Goal: Task Accomplishment & Management: Use online tool/utility

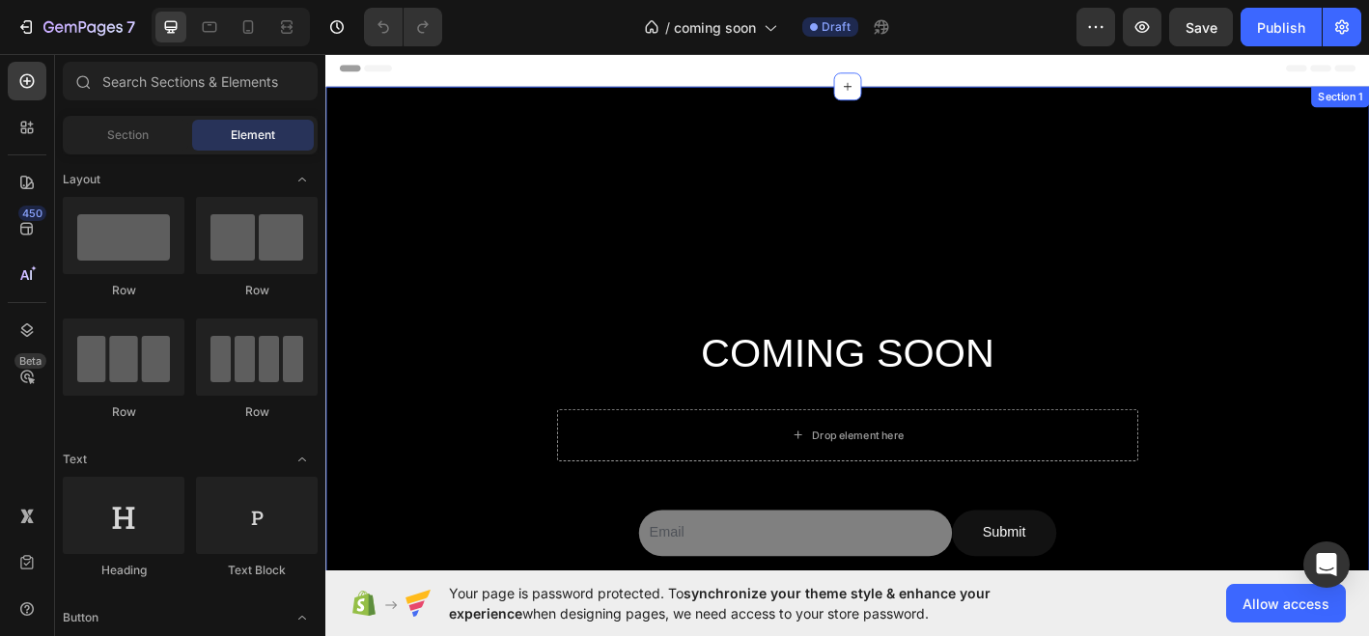
click at [544, 188] on div at bounding box center [904, 495] width 1159 height 810
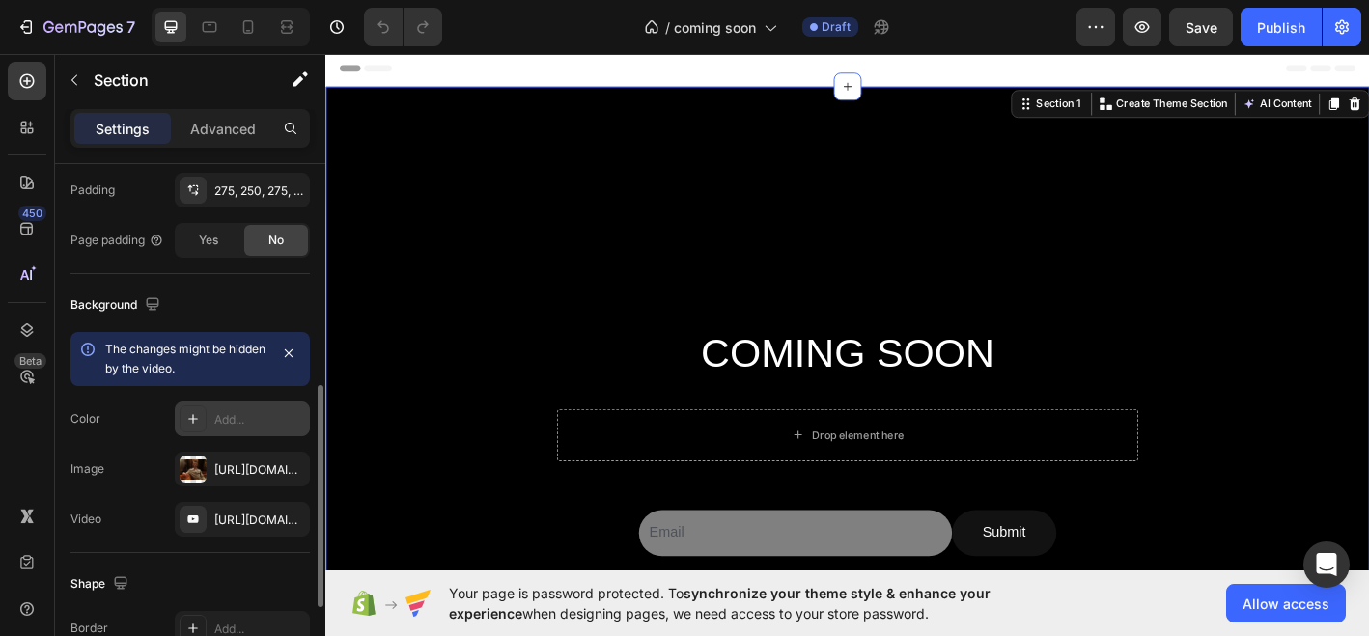
scroll to position [521, 0]
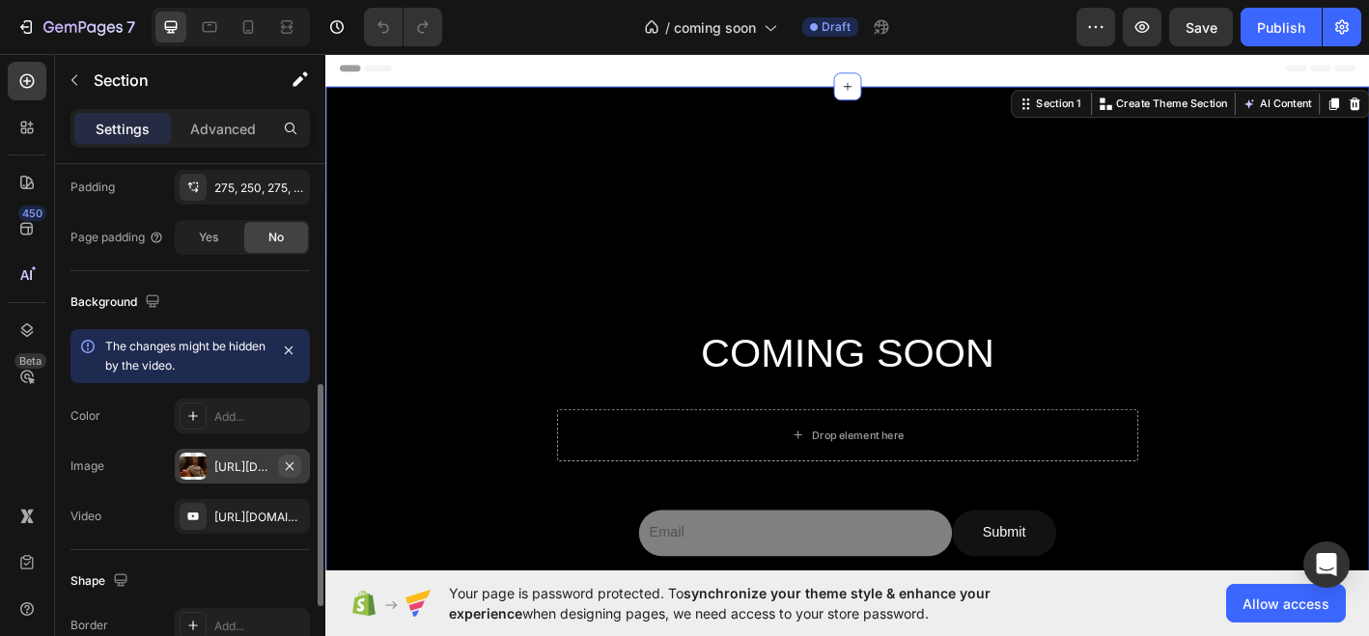
click at [291, 467] on icon "button" at bounding box center [290, 466] width 8 height 8
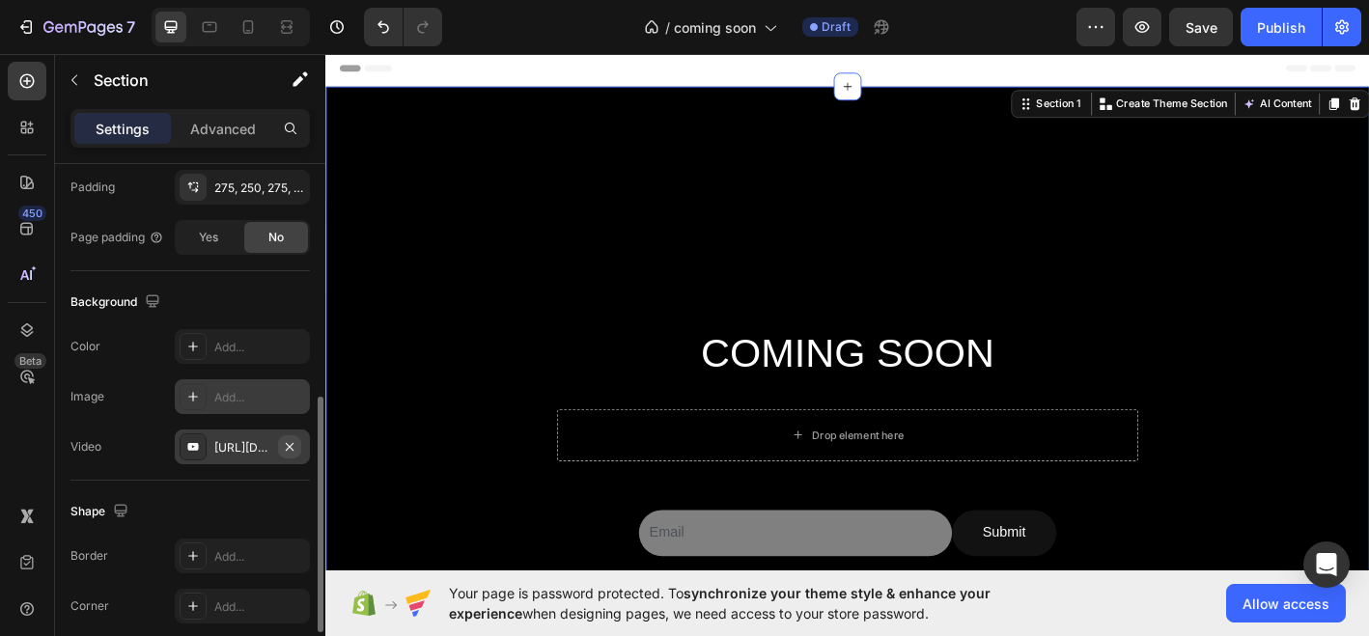
click at [282, 447] on icon "button" at bounding box center [289, 446] width 15 height 15
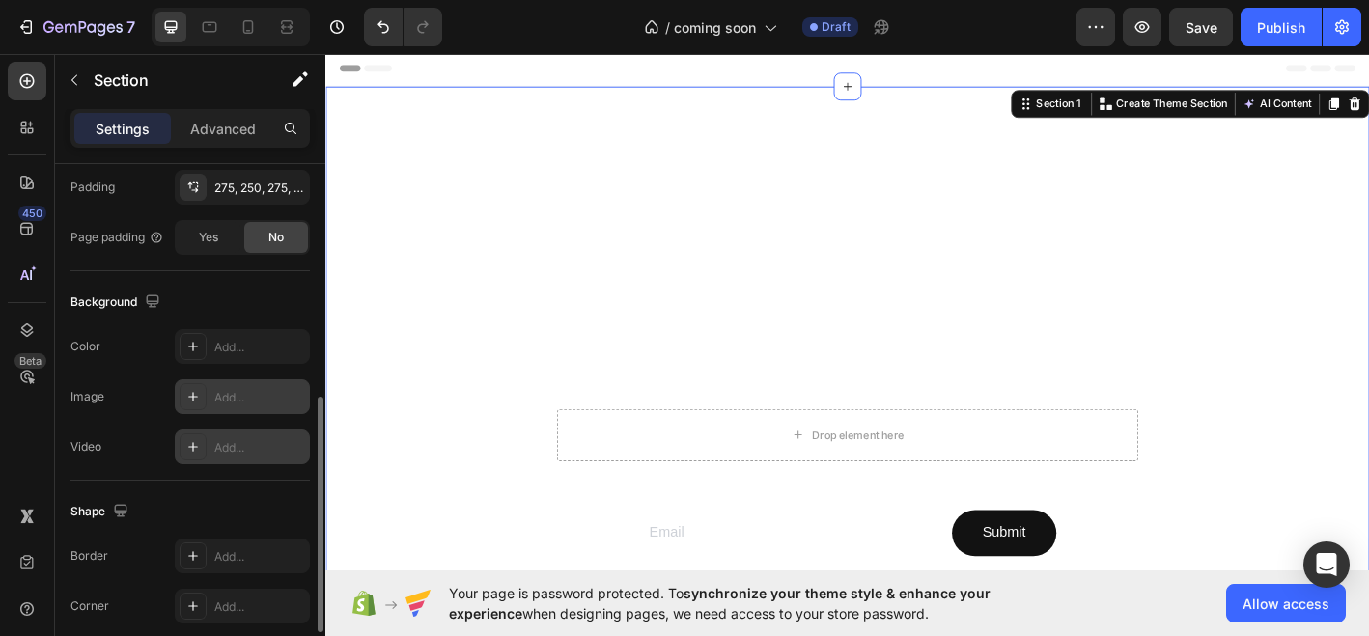
click at [248, 439] on div "Add..." at bounding box center [259, 447] width 91 height 17
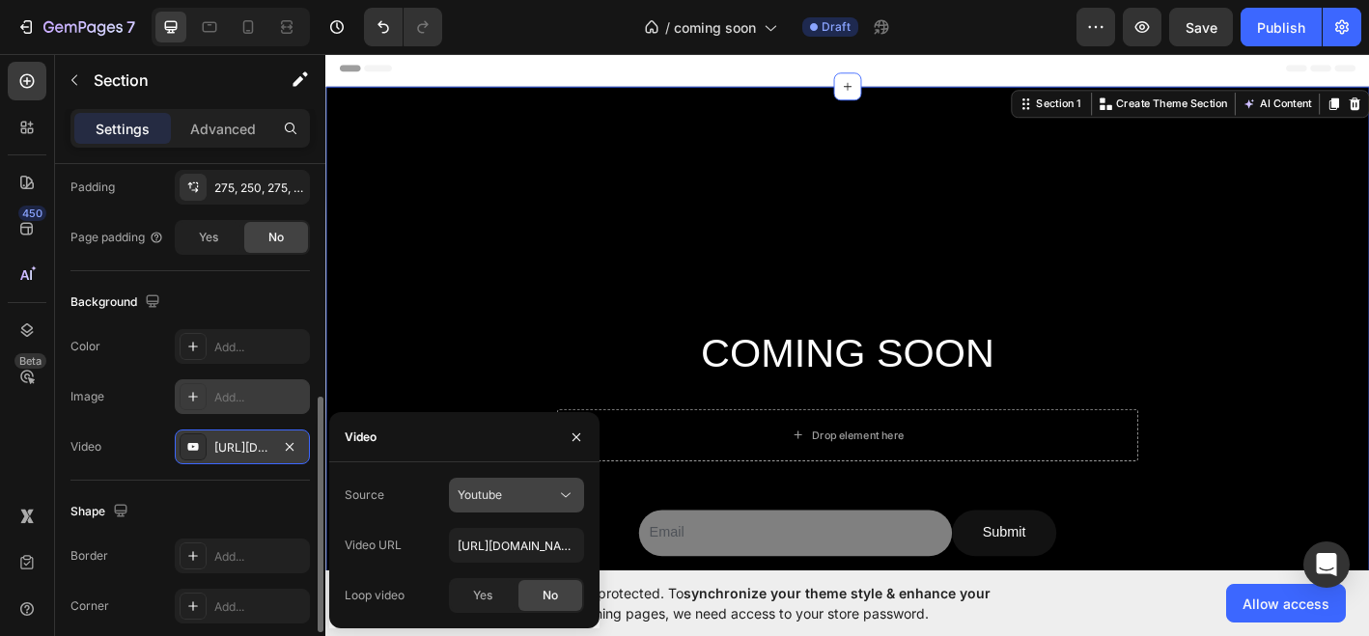
click at [491, 487] on span "Youtube" at bounding box center [480, 495] width 44 height 17
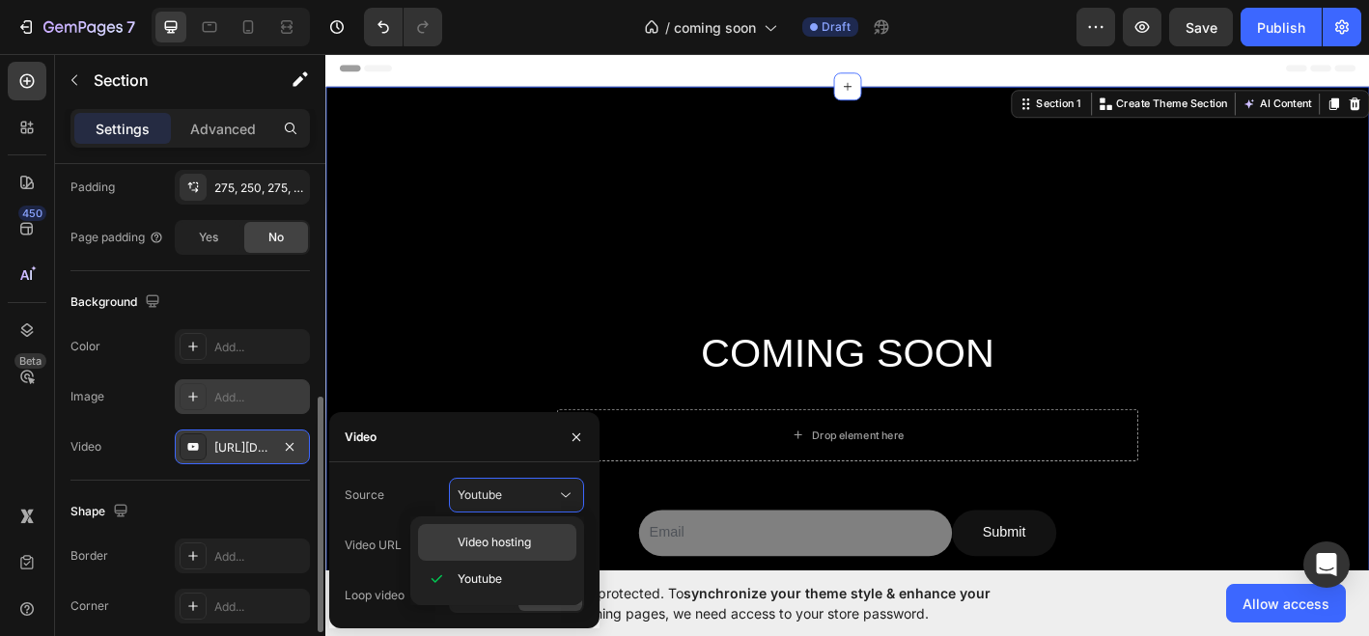
click at [493, 543] on span "Video hosting" at bounding box center [494, 542] width 73 height 17
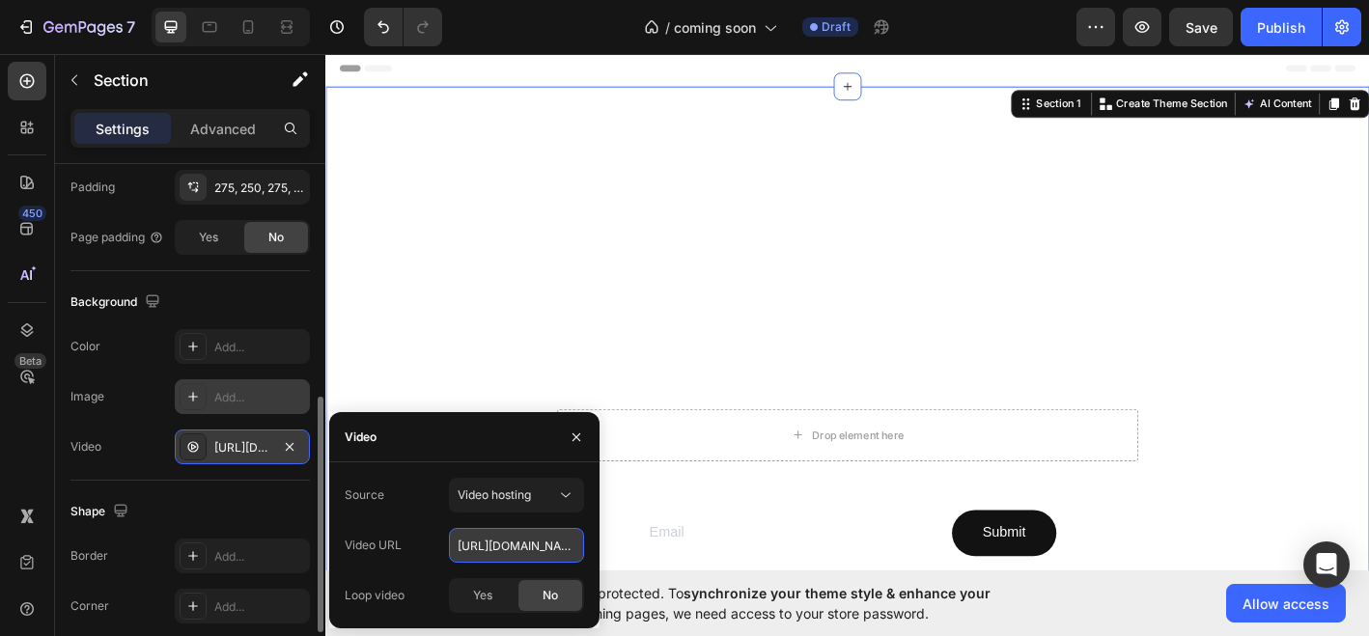
click at [490, 540] on input "[URL][DOMAIN_NAME]" at bounding box center [516, 545] width 135 height 35
paste input "[DOMAIN_NAME][URL]"
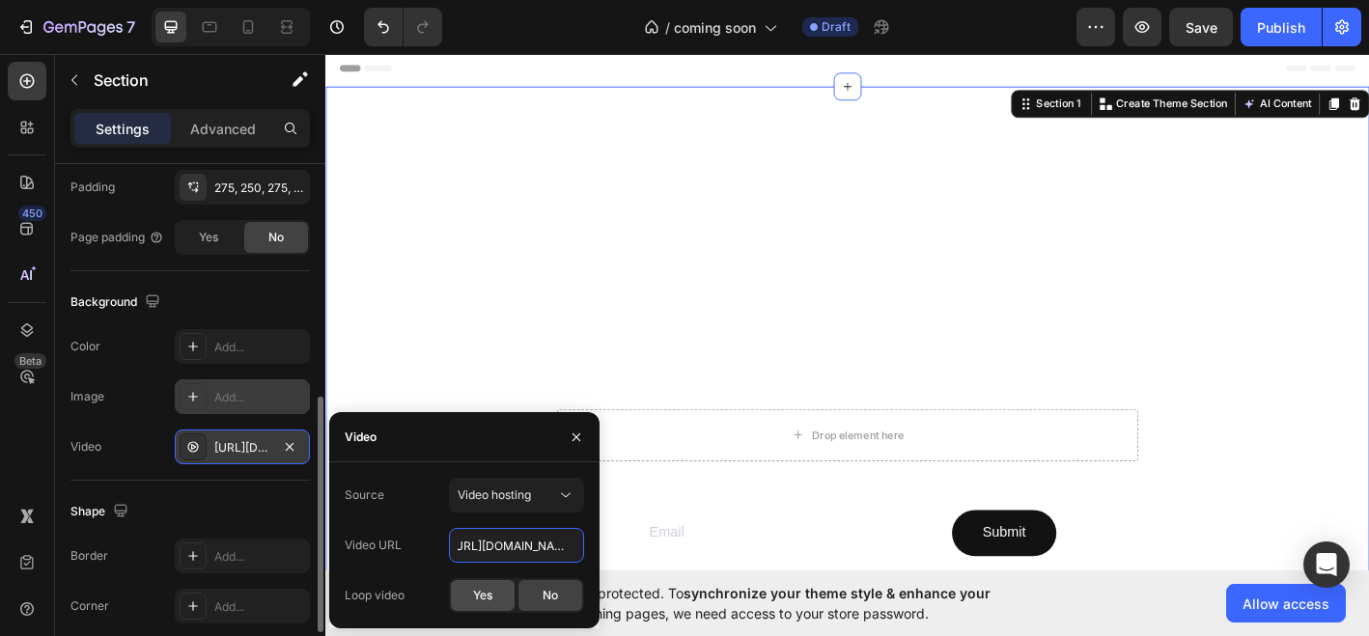
type input "[URL][DOMAIN_NAME]"
click at [487, 599] on span "Yes" at bounding box center [482, 595] width 19 height 17
click at [256, 280] on div "Background The changes might be hidden by the video. Color Add... Image Add... …" at bounding box center [191, 376] width 240 height 210
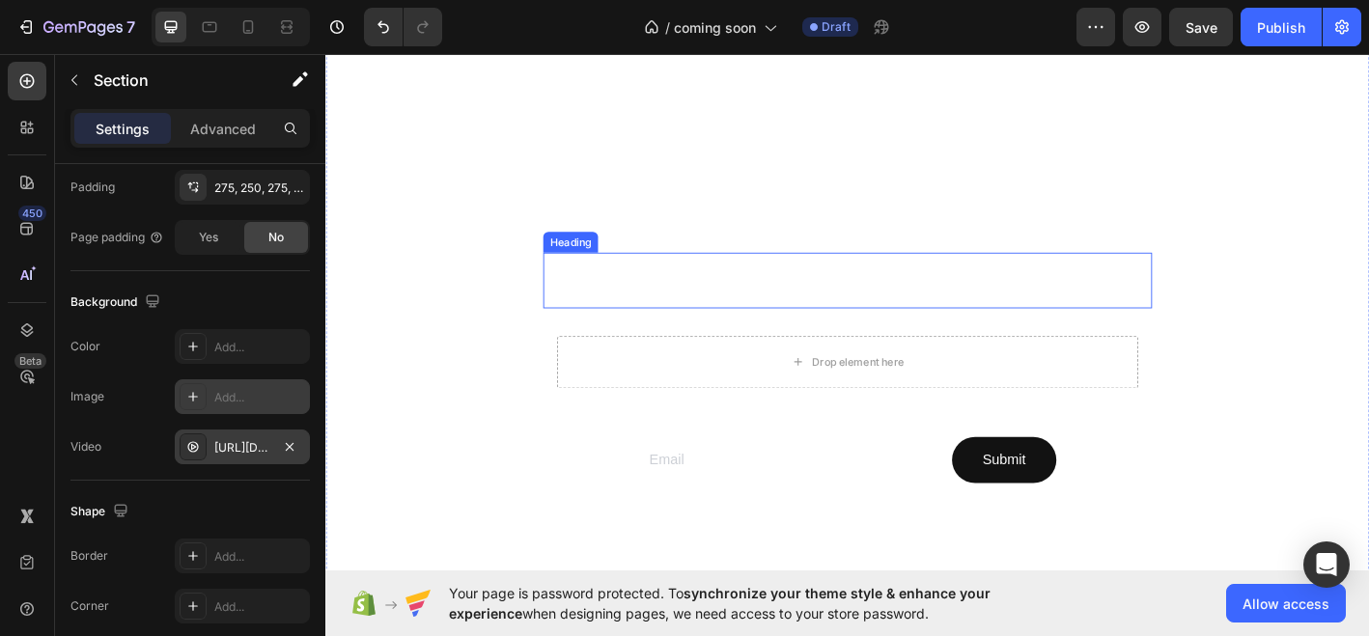
scroll to position [98, 0]
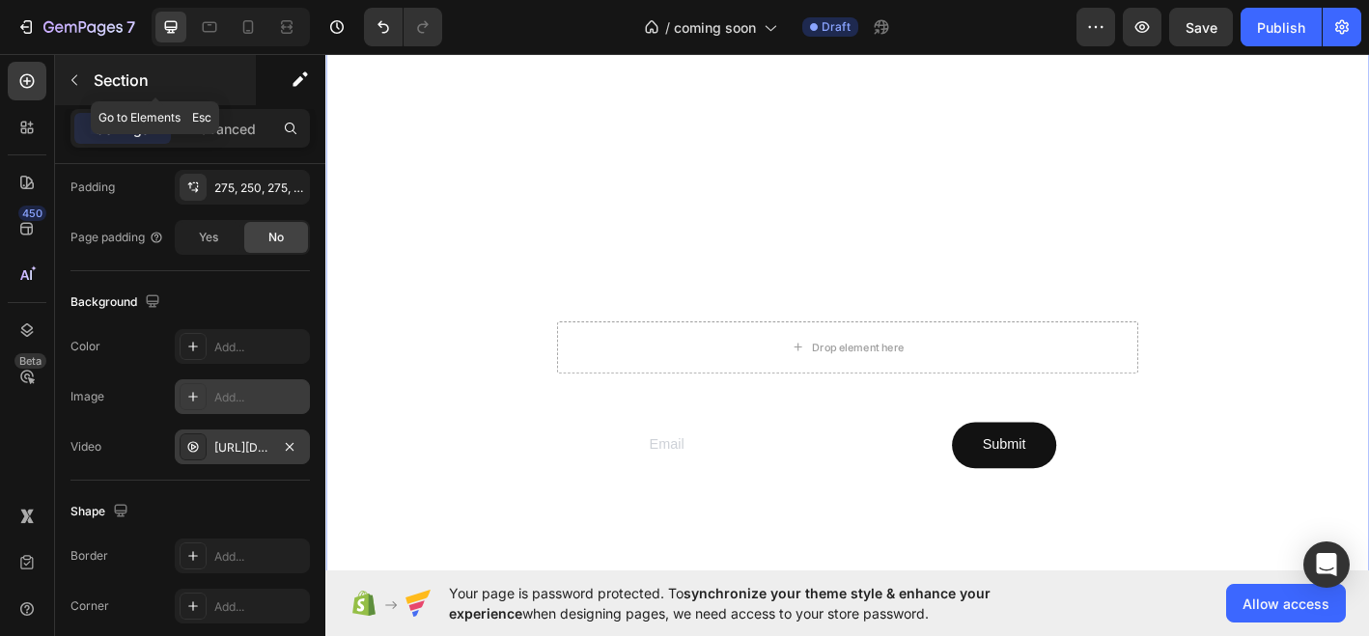
click at [72, 75] on icon "button" at bounding box center [74, 79] width 15 height 15
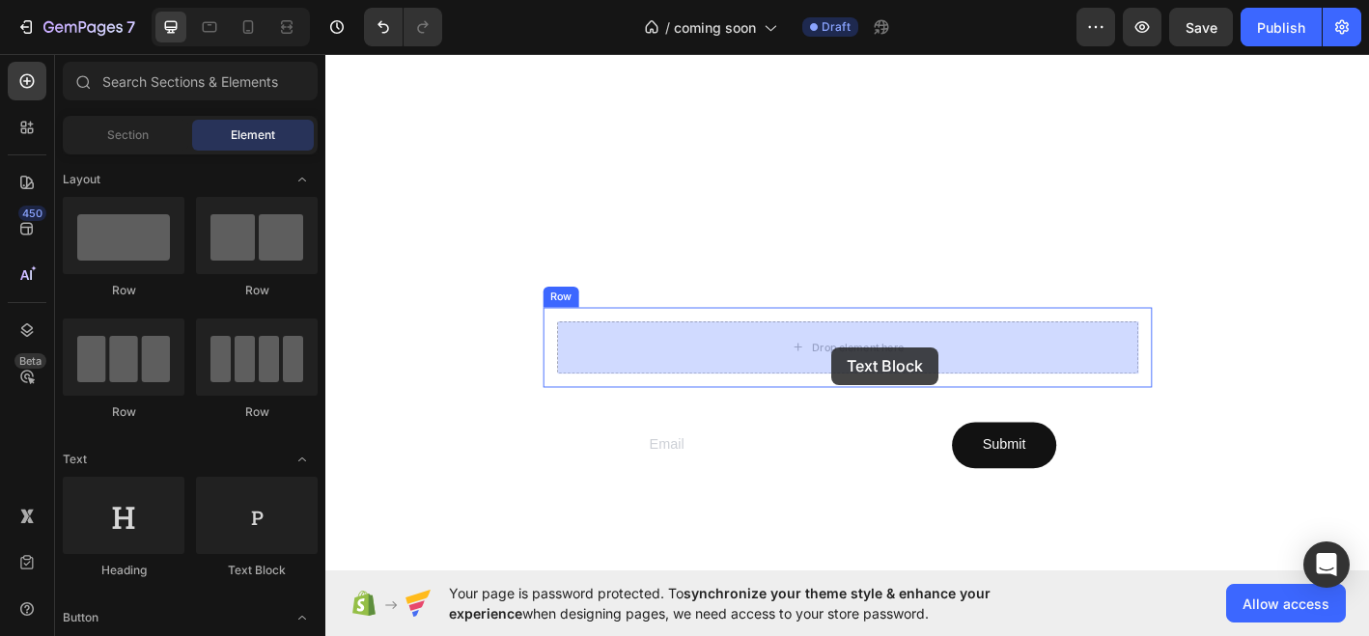
drag, startPoint x: 566, startPoint y: 583, endPoint x: 888, endPoint y: 380, distance: 380.7
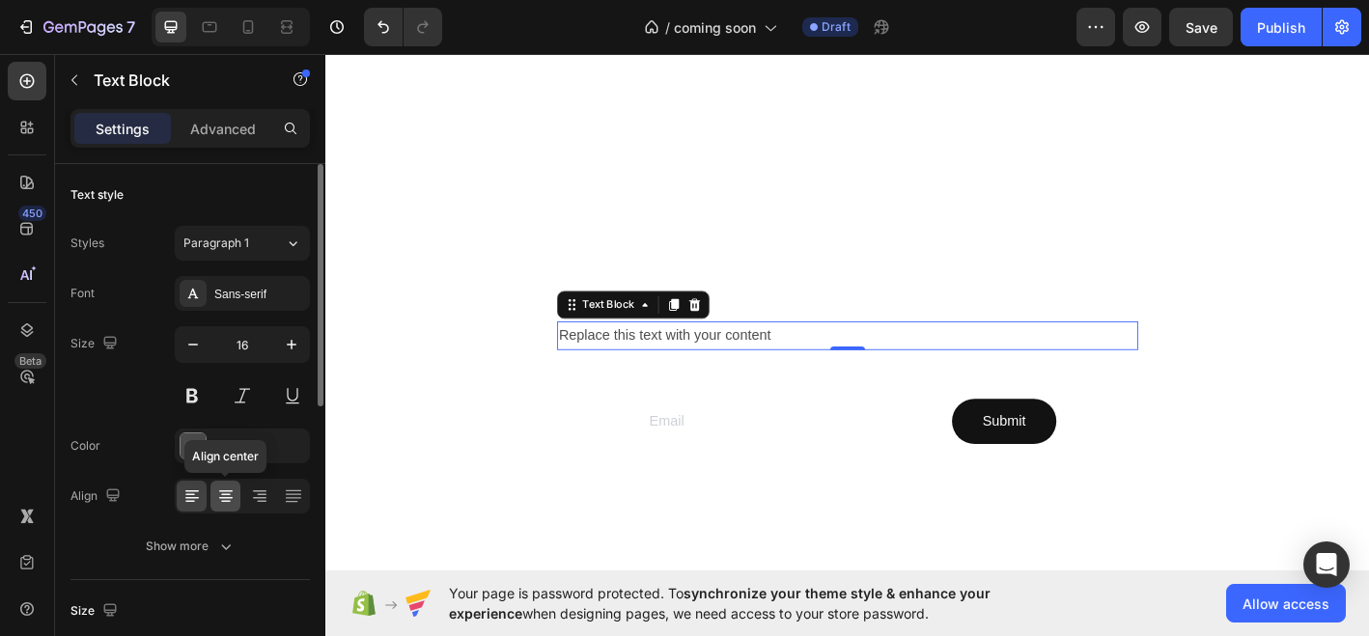
click at [226, 492] on icon at bounding box center [225, 496] width 19 height 19
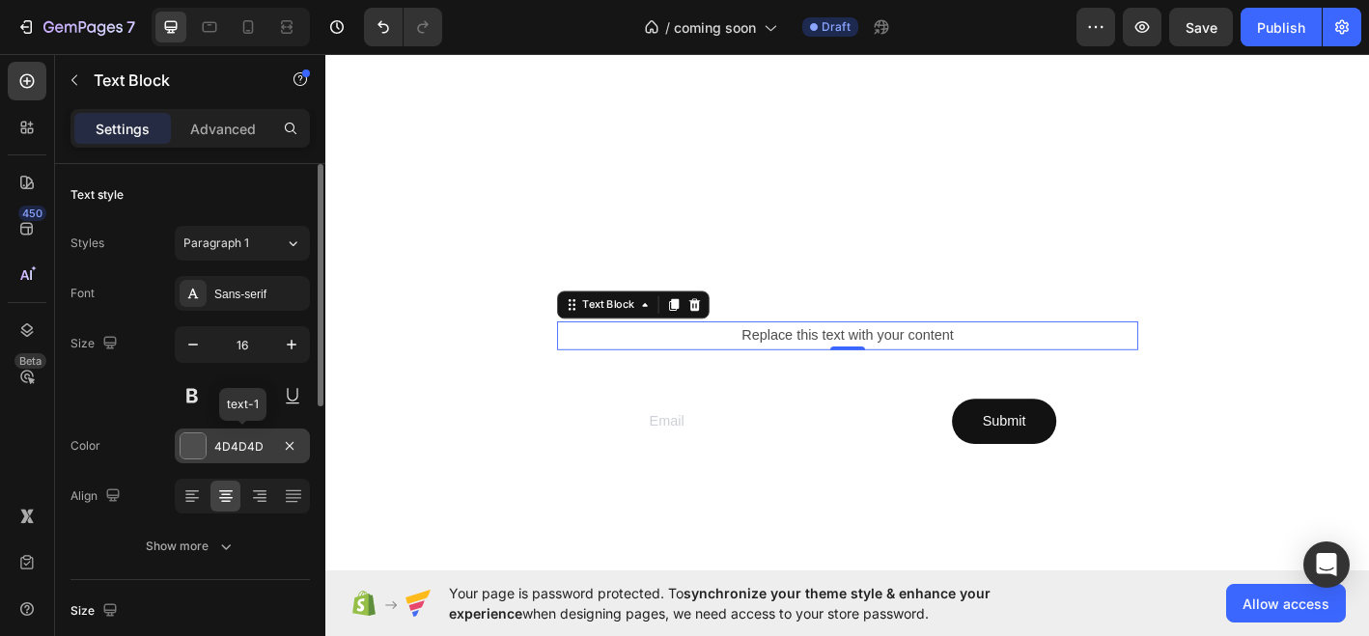
click at [195, 444] on div at bounding box center [193, 446] width 25 height 25
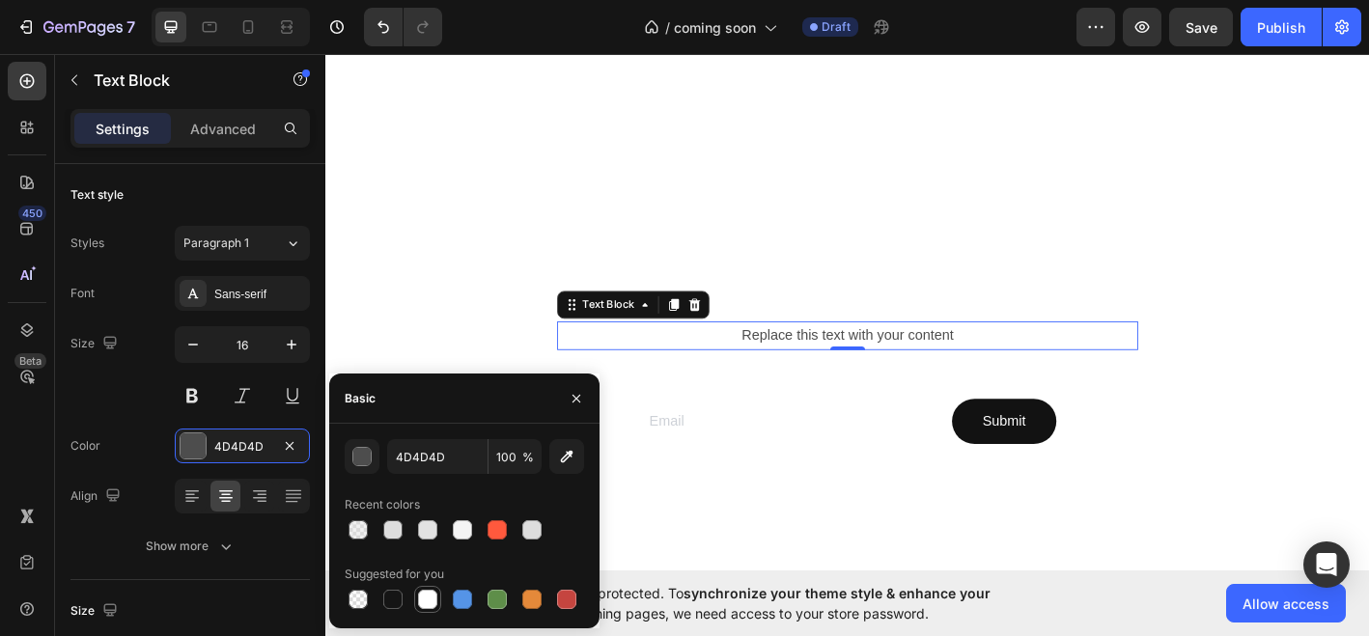
click at [425, 600] on div at bounding box center [427, 599] width 19 height 19
type input "FFFFFF"
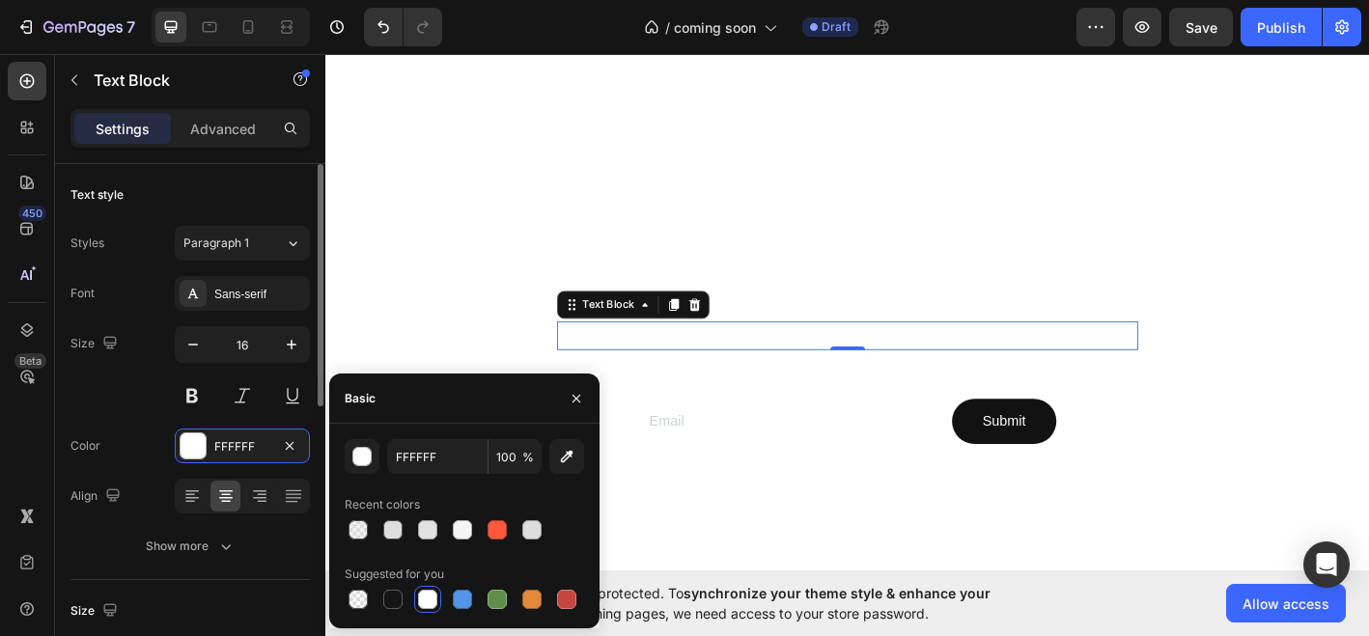
click at [137, 399] on div "Size 16" at bounding box center [191, 369] width 240 height 87
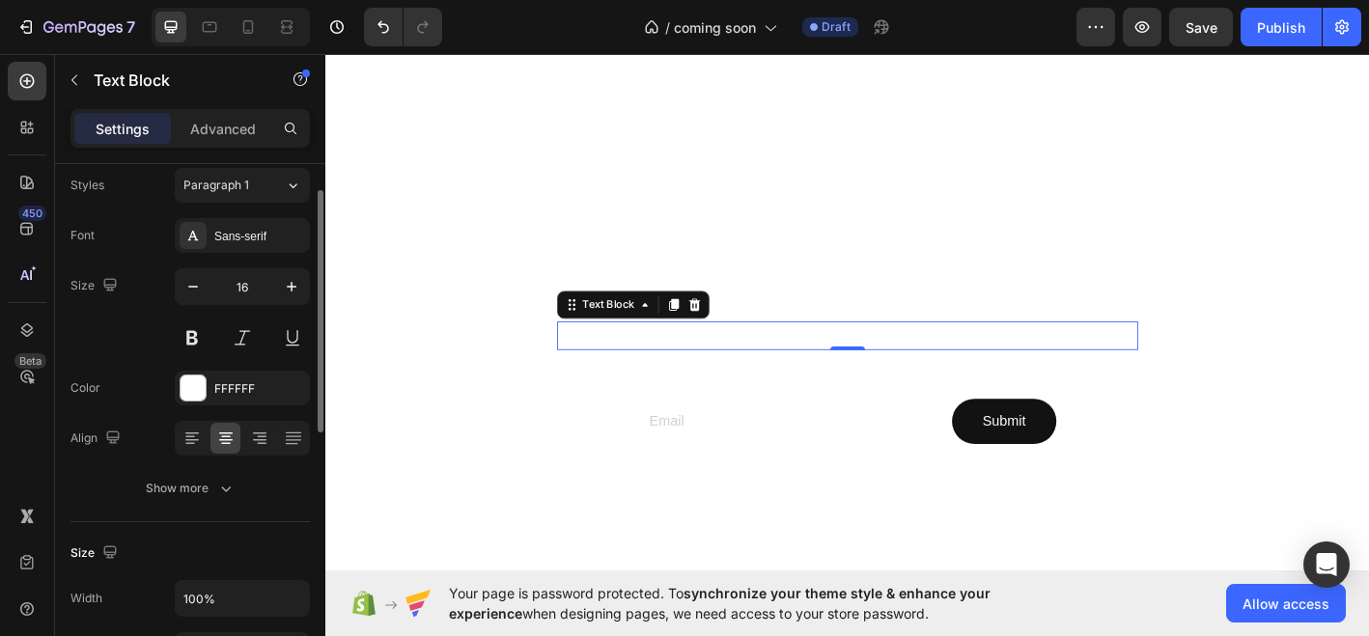
scroll to position [0, 0]
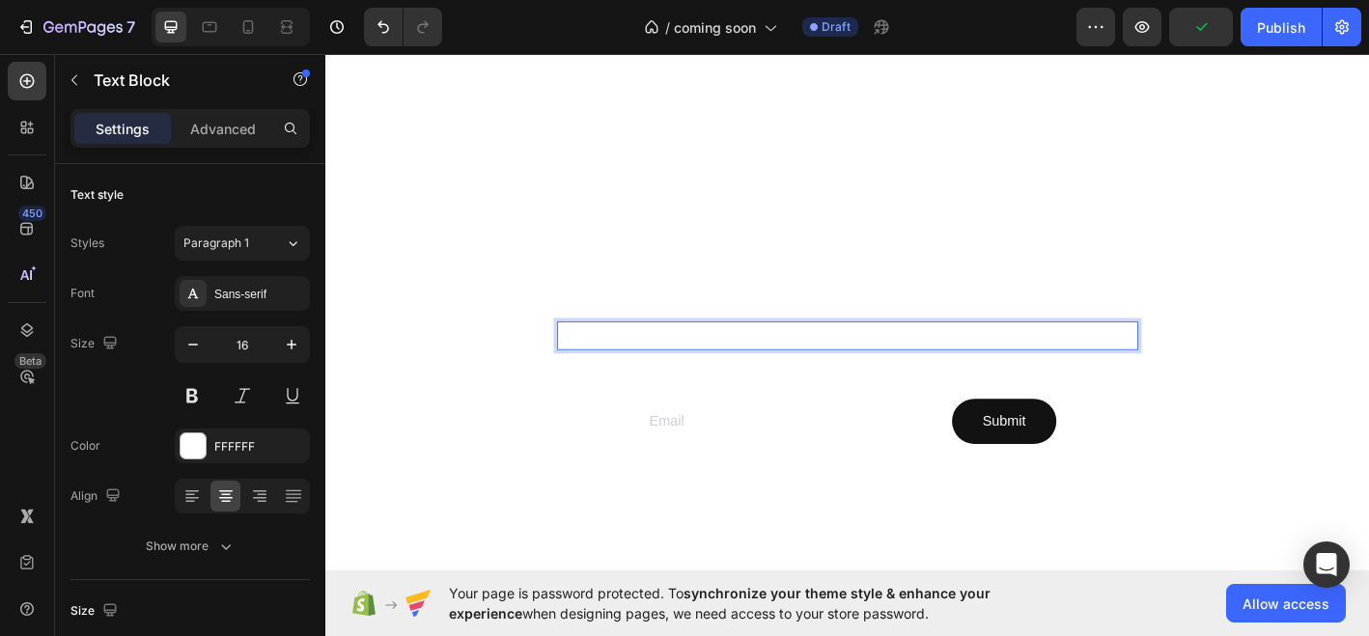
click at [854, 367] on div "Replace this text with your content" at bounding box center [904, 367] width 645 height 32
click at [854, 367] on p "Replace this text with your content" at bounding box center [904, 367] width 641 height 28
click at [832, 367] on p "Replace this text with your content" at bounding box center [904, 367] width 641 height 28
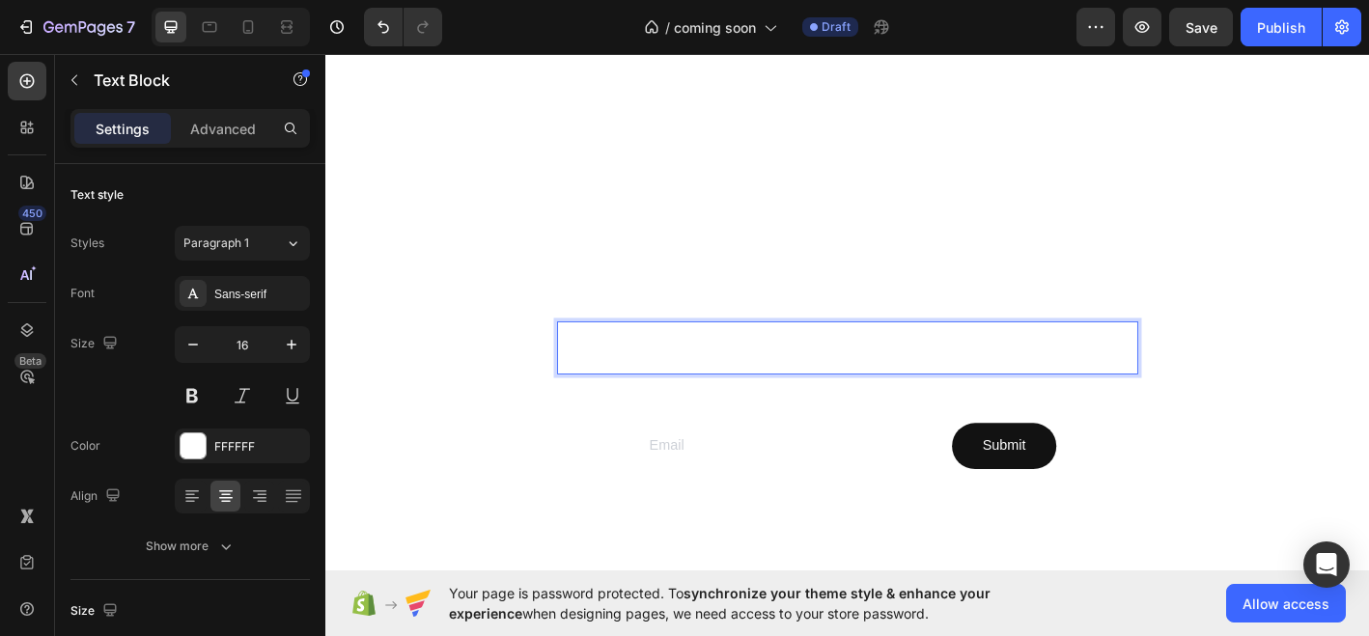
click at [800, 390] on p "made with natural ingredients." at bounding box center [904, 395] width 641 height 28
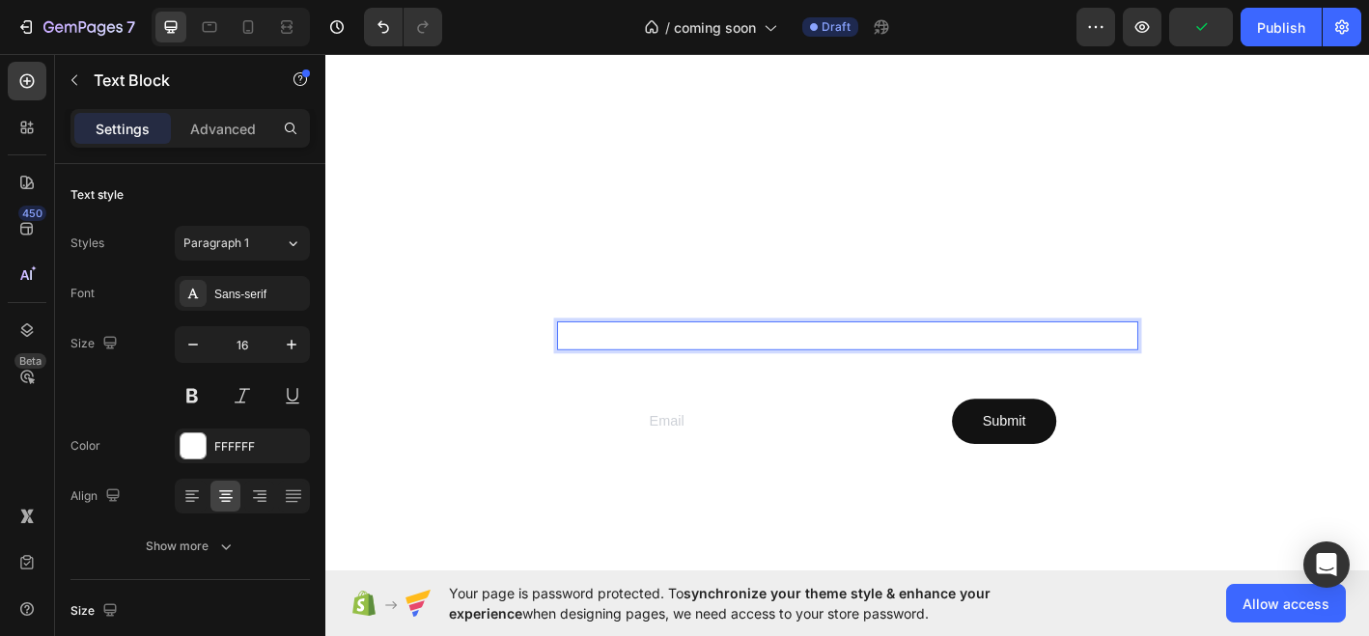
click at [716, 368] on p "scents that set the scene. made with natural ingredients." at bounding box center [904, 367] width 641 height 28
click at [897, 360] on p "Scents that set the scene. made with natural ingredients." at bounding box center [904, 367] width 641 height 28
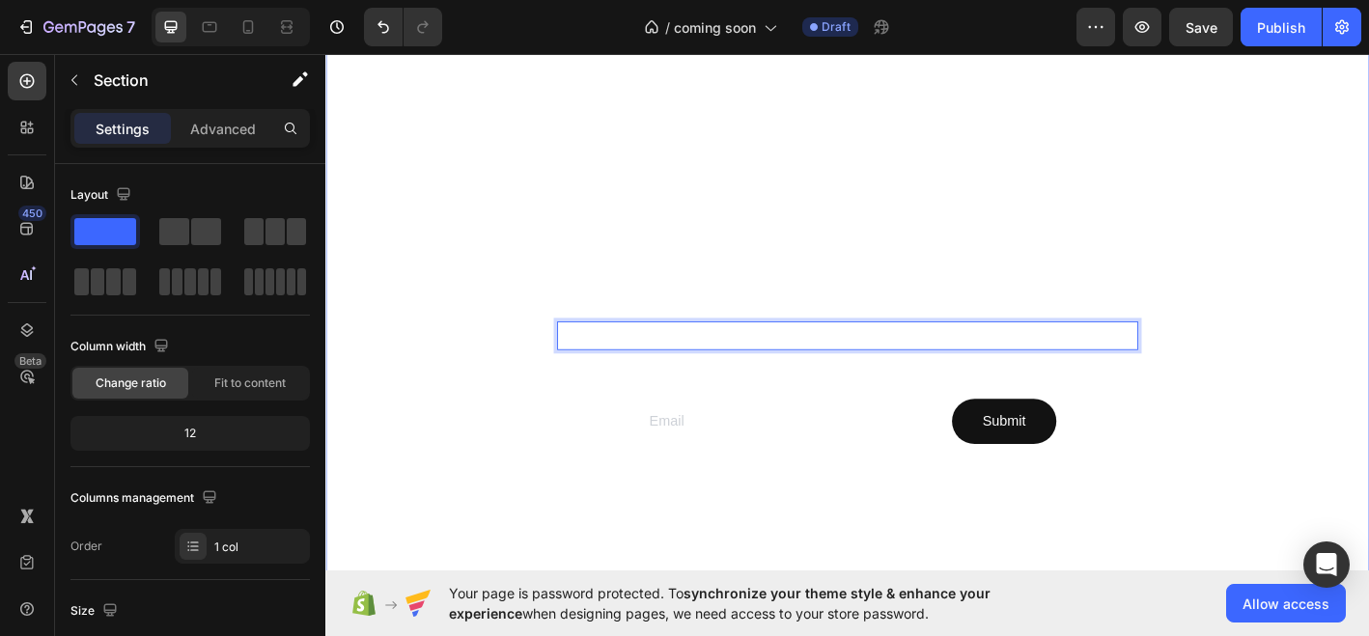
click at [1323, 470] on div at bounding box center [904, 383] width 1159 height 783
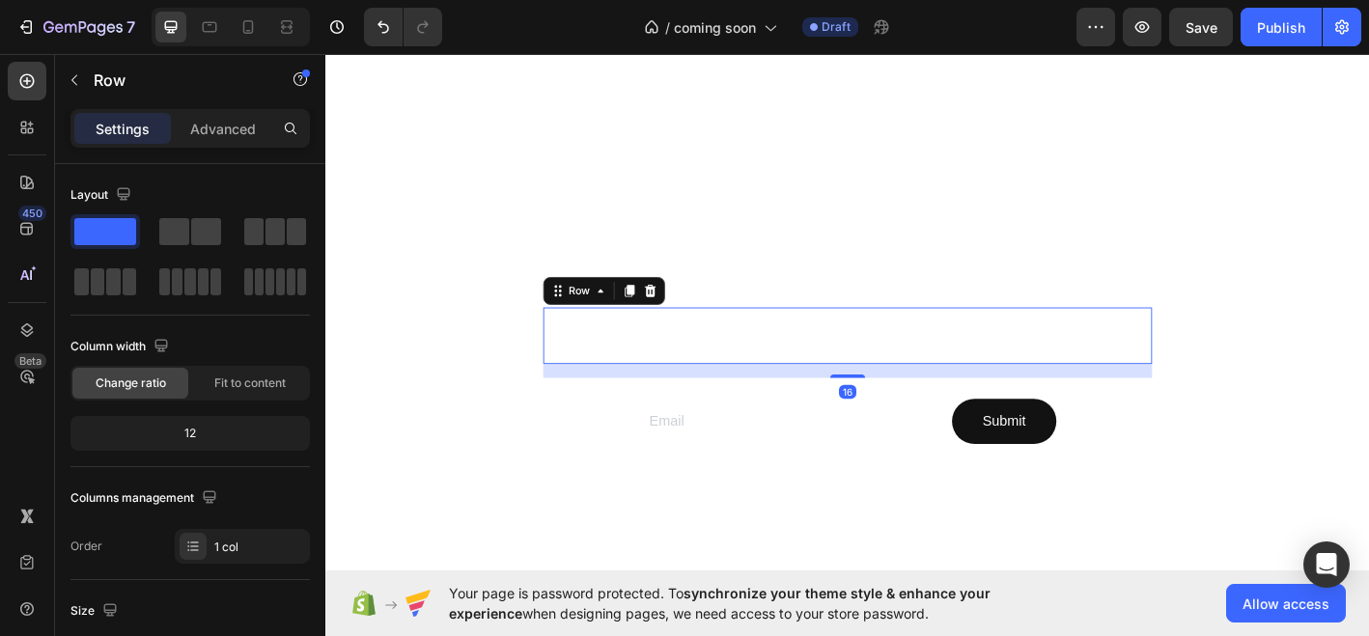
click at [998, 345] on div "Scents that set the scene. Made with natural ingredients. Text Block Row 16" at bounding box center [905, 366] width 676 height 63
click at [916, 340] on div "Scents that set the scene. Made with natural ingredients. Text Block Row 16" at bounding box center [905, 366] width 676 height 63
click at [917, 296] on h2 "COMING SOON" at bounding box center [905, 289] width 676 height 62
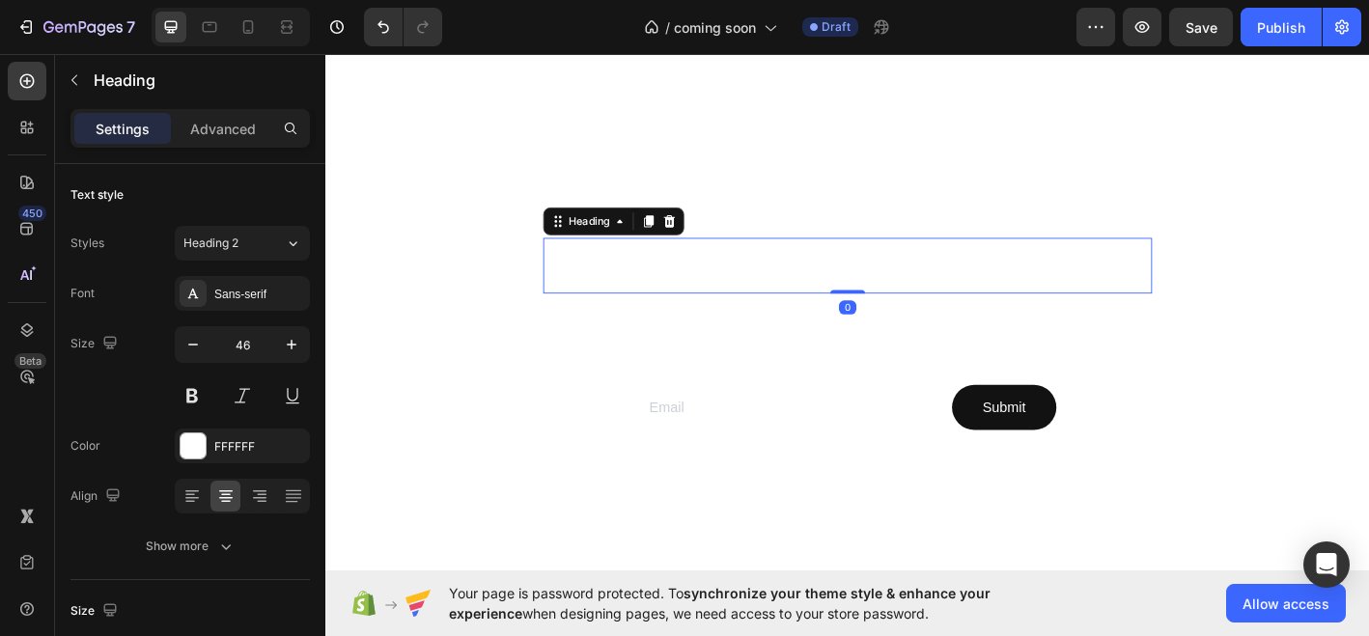
drag, startPoint x: 904, startPoint y: 333, endPoint x: 903, endPoint y: 309, distance: 24.2
click at [903, 309] on div "COMING SOON Heading 0" at bounding box center [905, 289] width 676 height 62
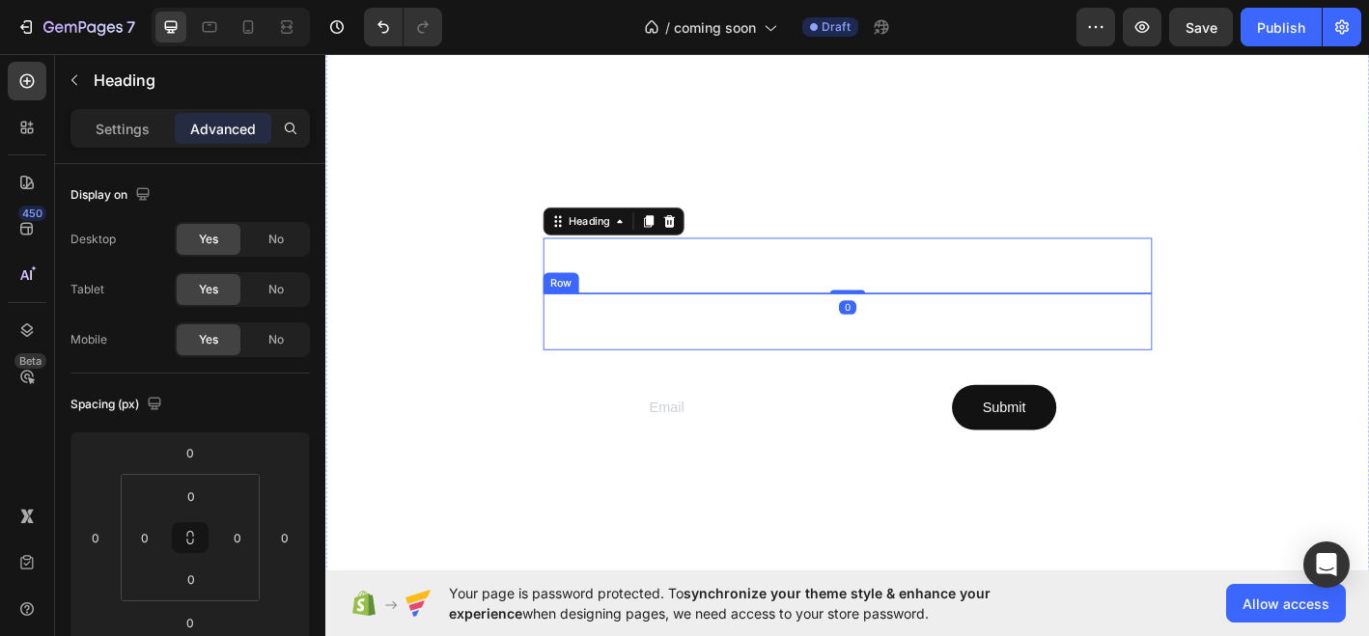
click at [802, 345] on p "Scents that set the scene. Made with natural ingredients." at bounding box center [904, 351] width 641 height 28
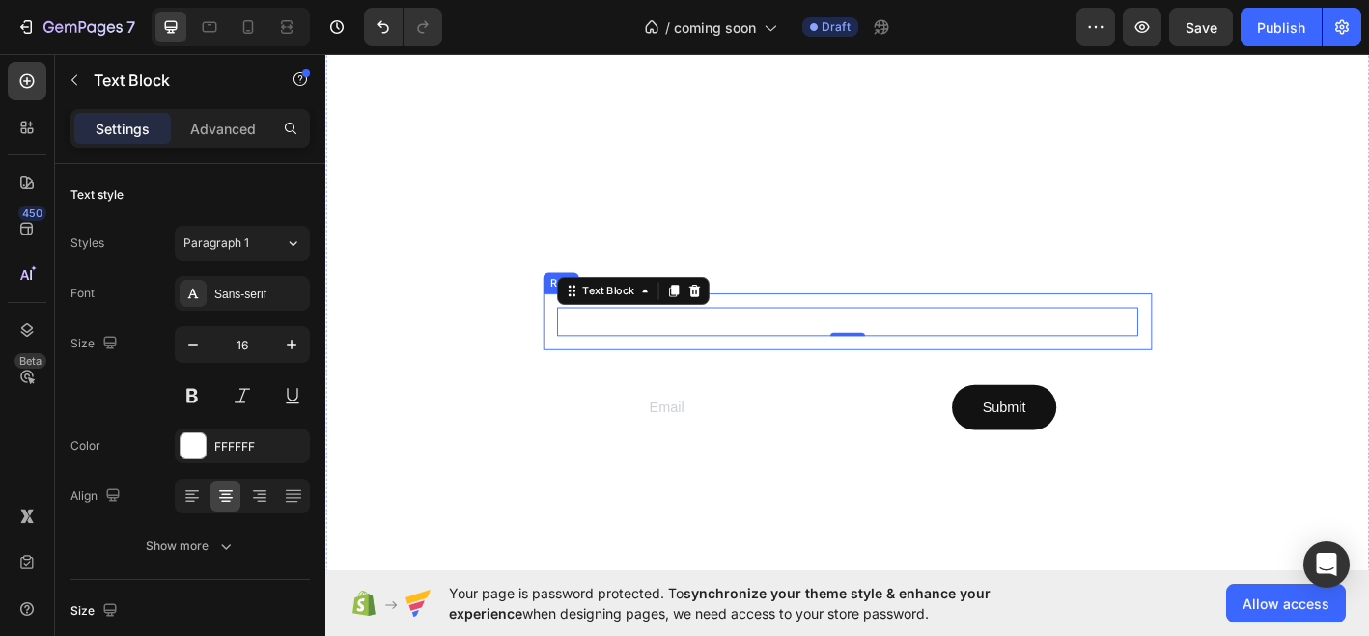
click at [909, 324] on div "Scents that set the scene. Made with natural ingredients. Text Block 0 Row" at bounding box center [905, 351] width 676 height 63
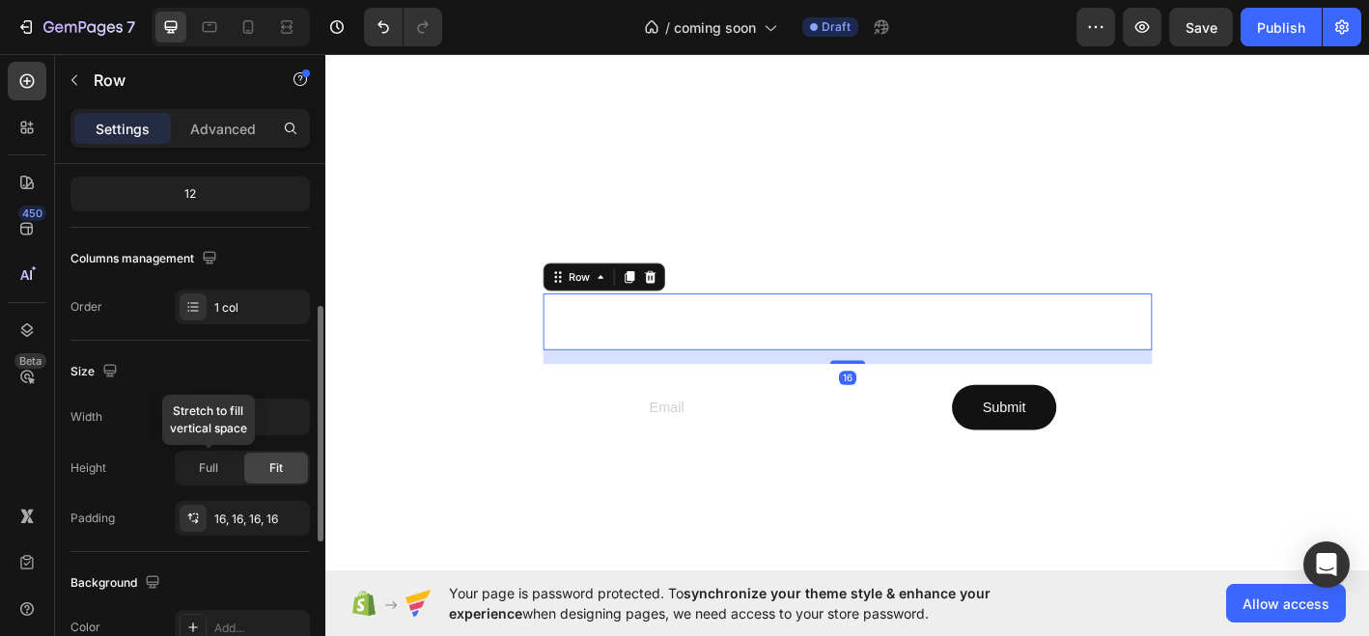
scroll to position [267, 0]
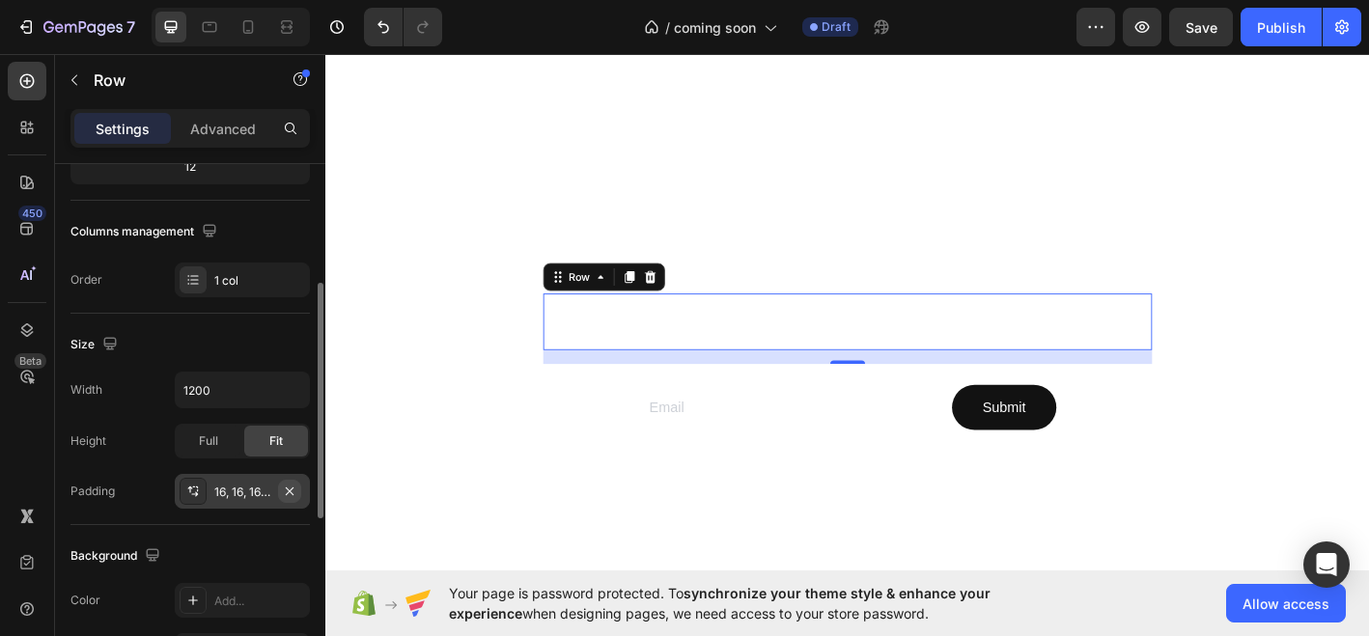
click at [287, 492] on icon "button" at bounding box center [289, 491] width 15 height 15
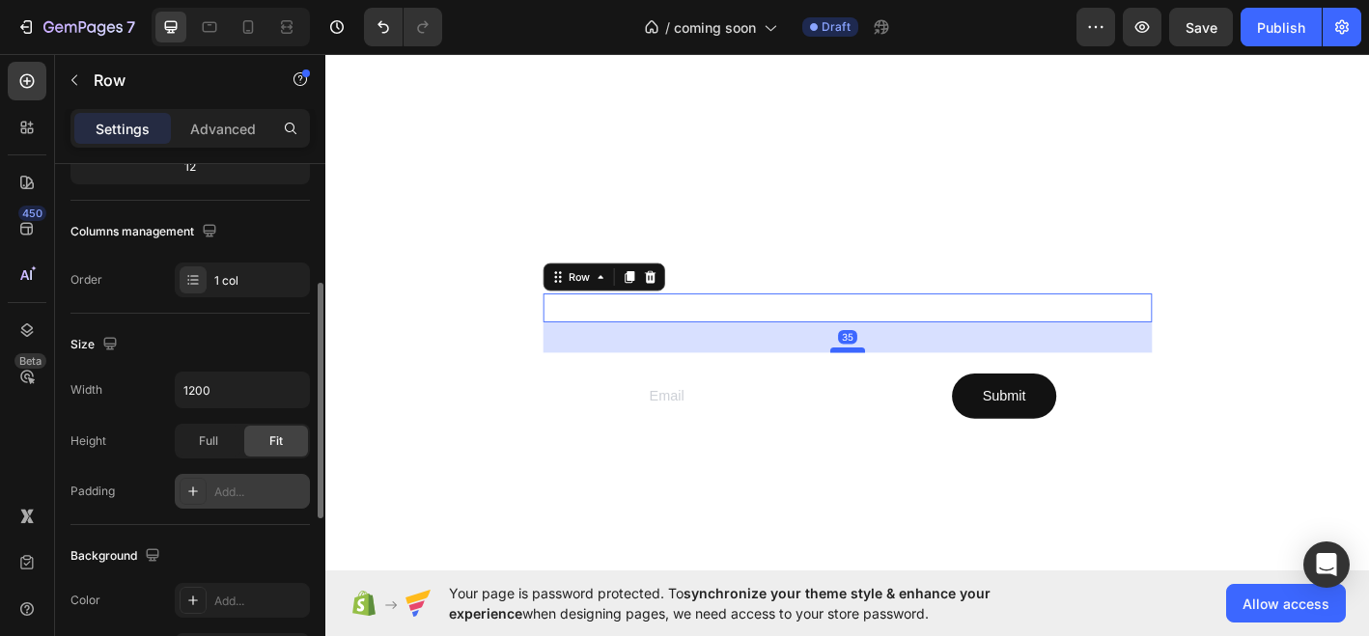
drag, startPoint x: 907, startPoint y: 364, endPoint x: 903, endPoint y: 382, distance: 18.8
click at [903, 382] on div at bounding box center [905, 383] width 39 height 6
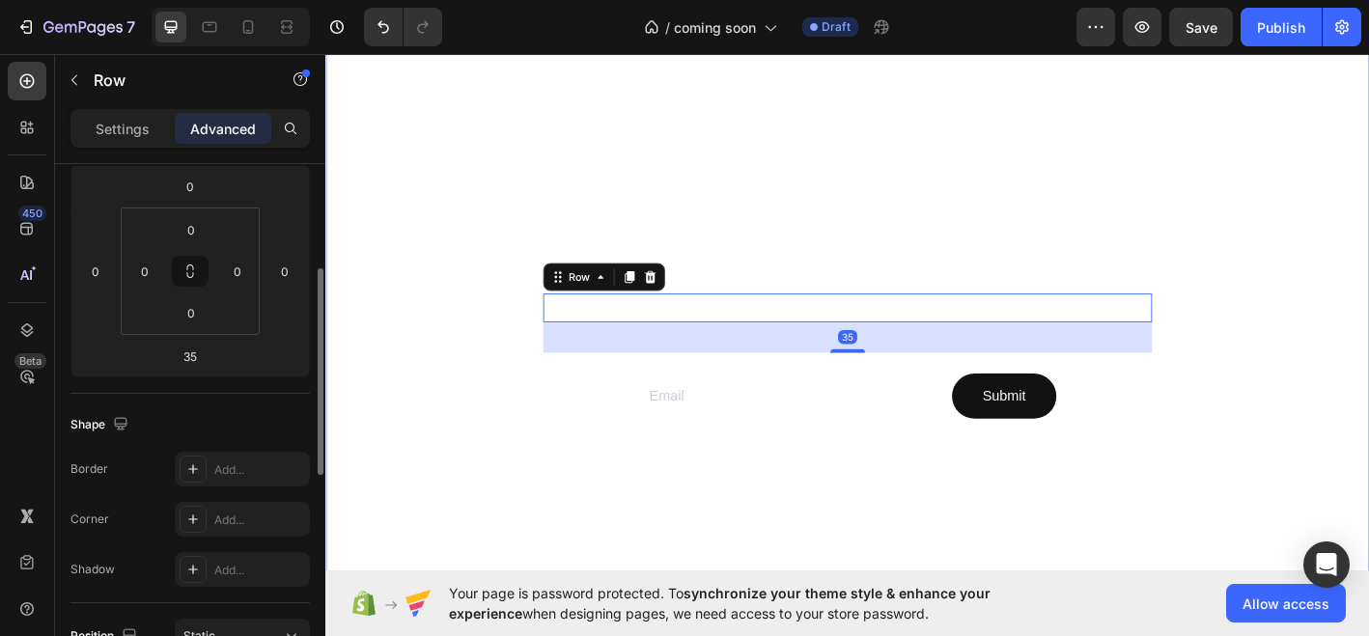
click at [1087, 550] on div at bounding box center [904, 369] width 1159 height 755
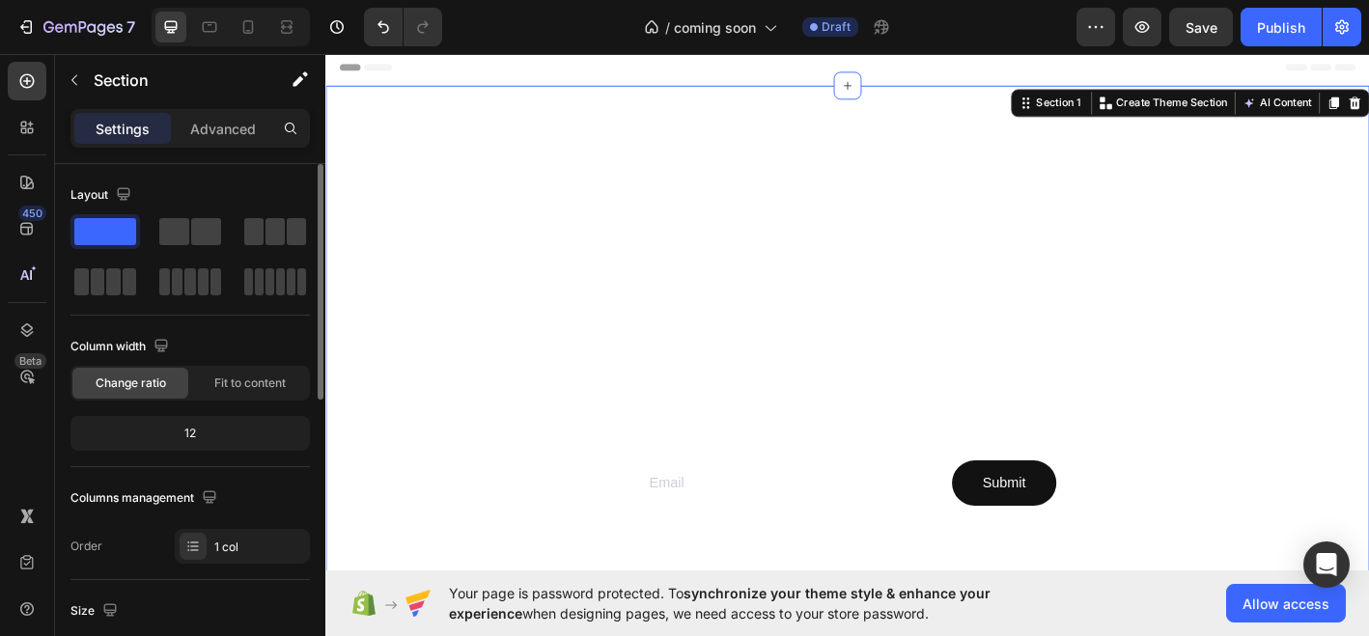
scroll to position [0, 0]
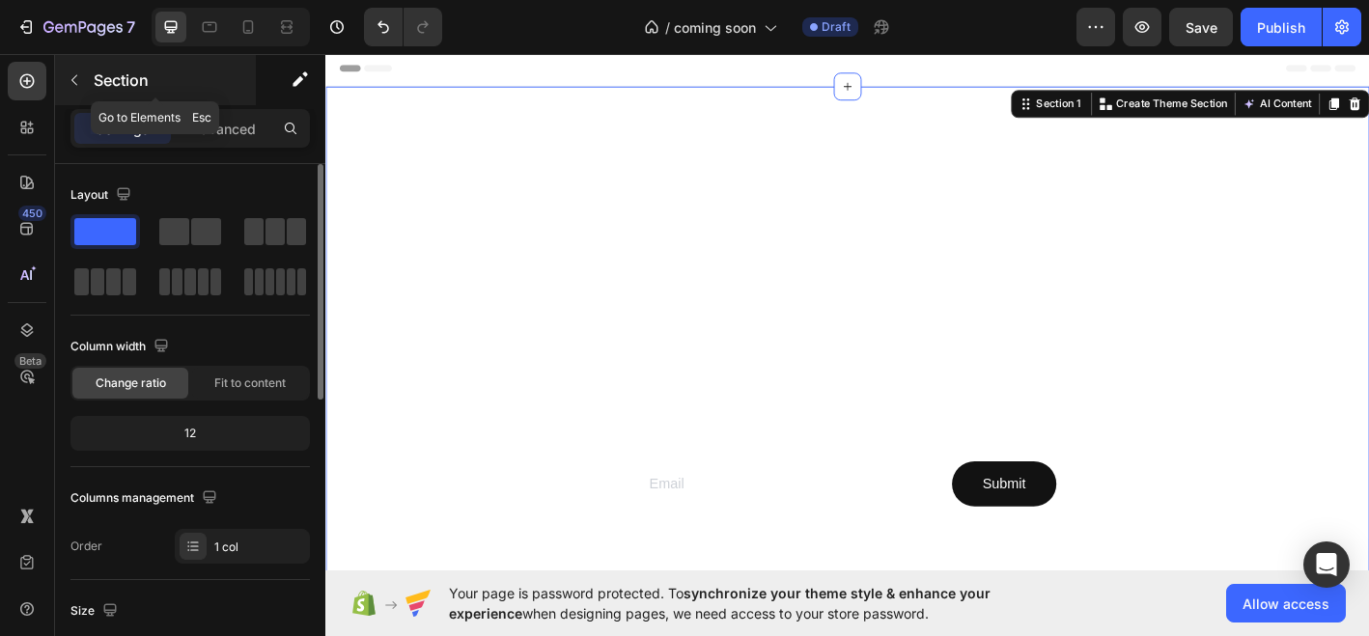
click at [76, 72] on icon "button" at bounding box center [74, 79] width 15 height 15
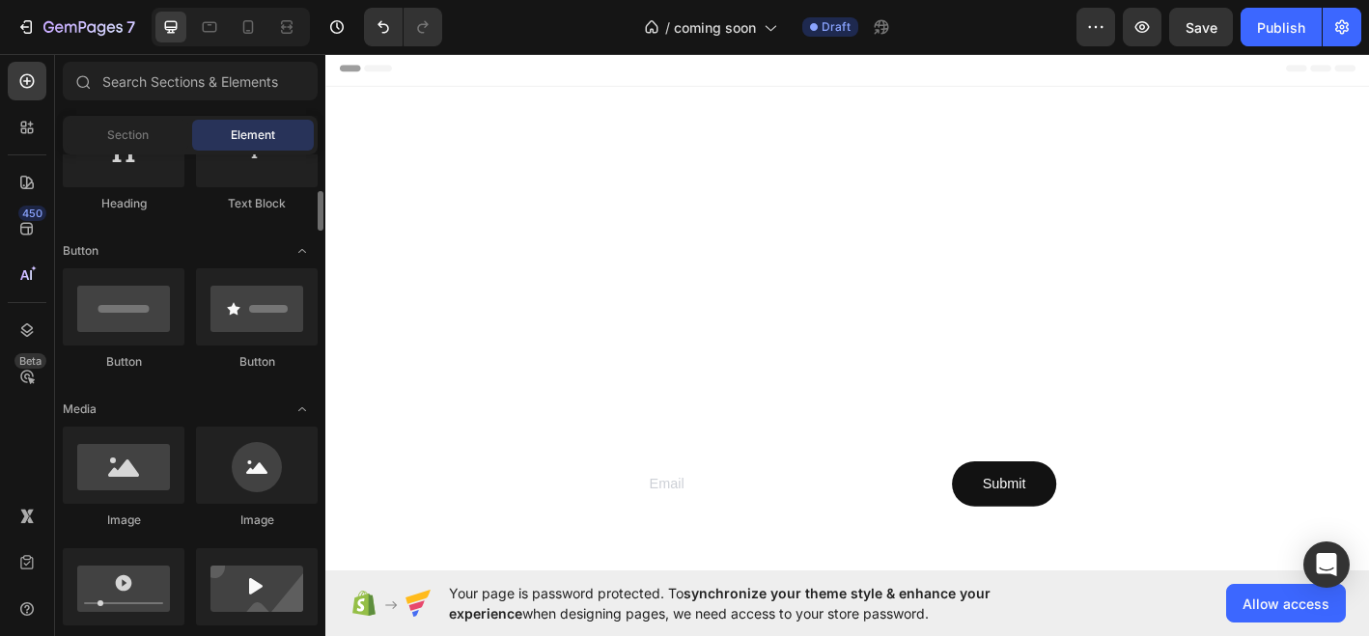
scroll to position [375, 0]
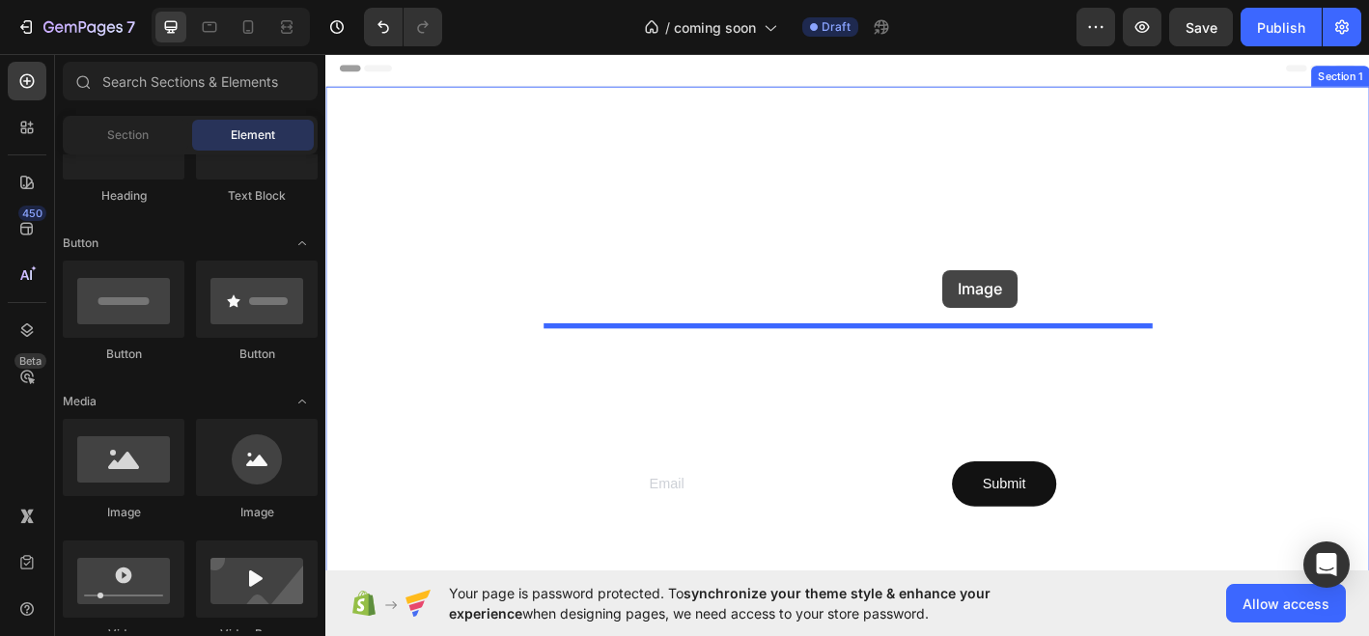
drag, startPoint x: 452, startPoint y: 533, endPoint x: 1010, endPoint y: 294, distance: 607.4
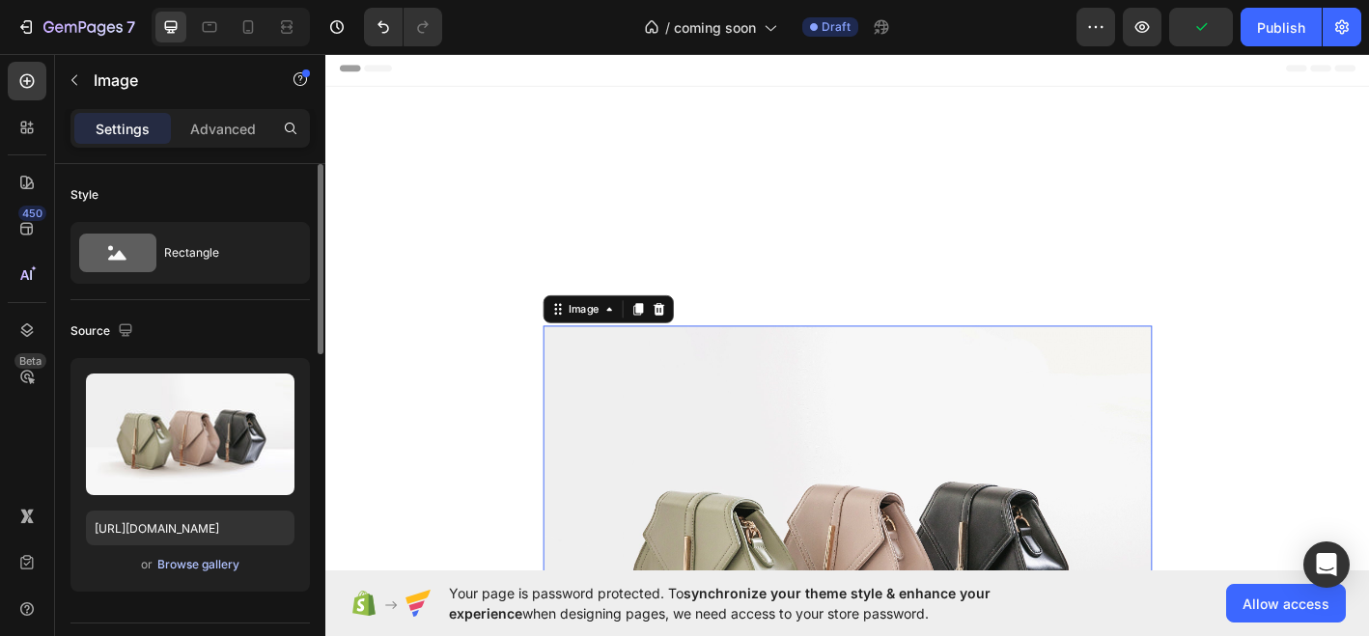
click at [194, 563] on div "Browse gallery" at bounding box center [198, 564] width 82 height 17
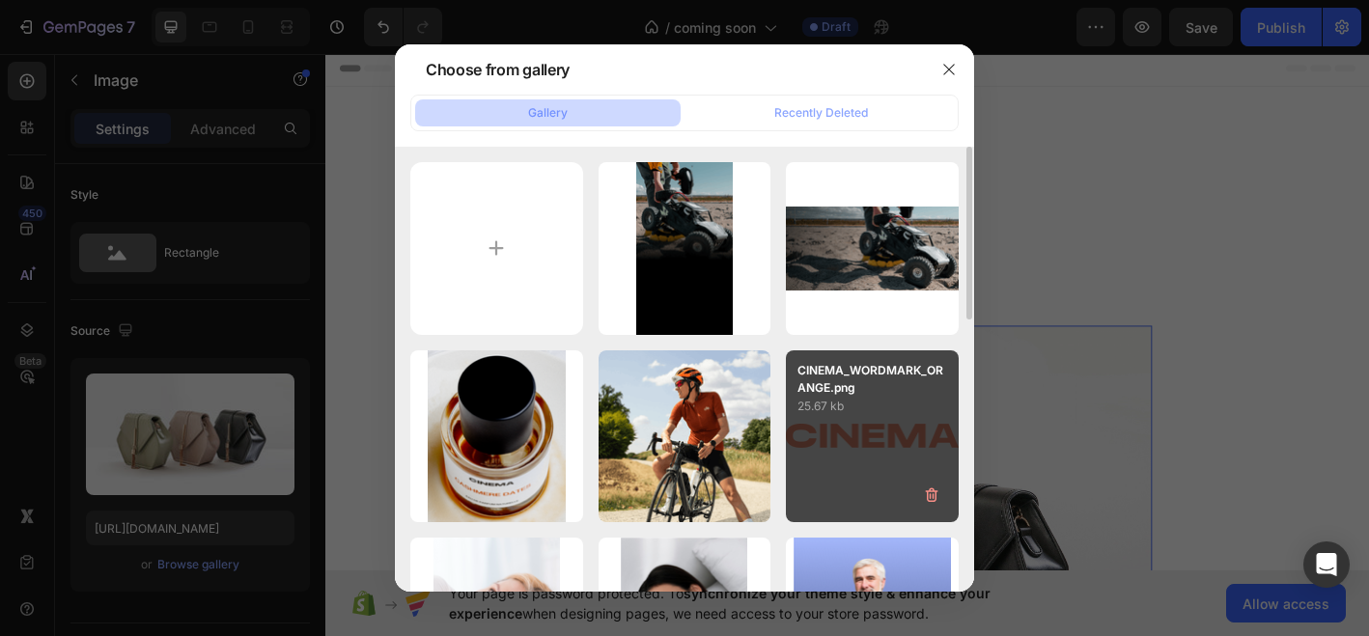
click at [857, 427] on div "CINEMA_WORDMARK_ORANGE.png 25.67 kb" at bounding box center [872, 437] width 173 height 173
type input "[URL][DOMAIN_NAME]"
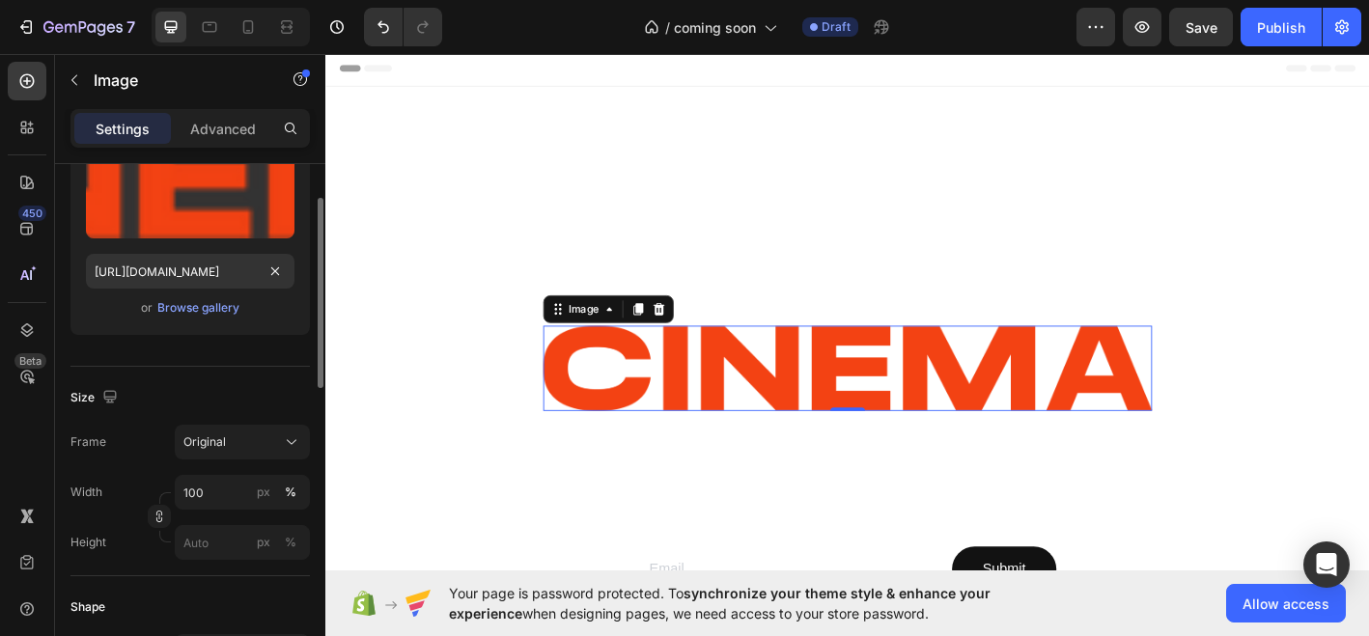
scroll to position [268, 0]
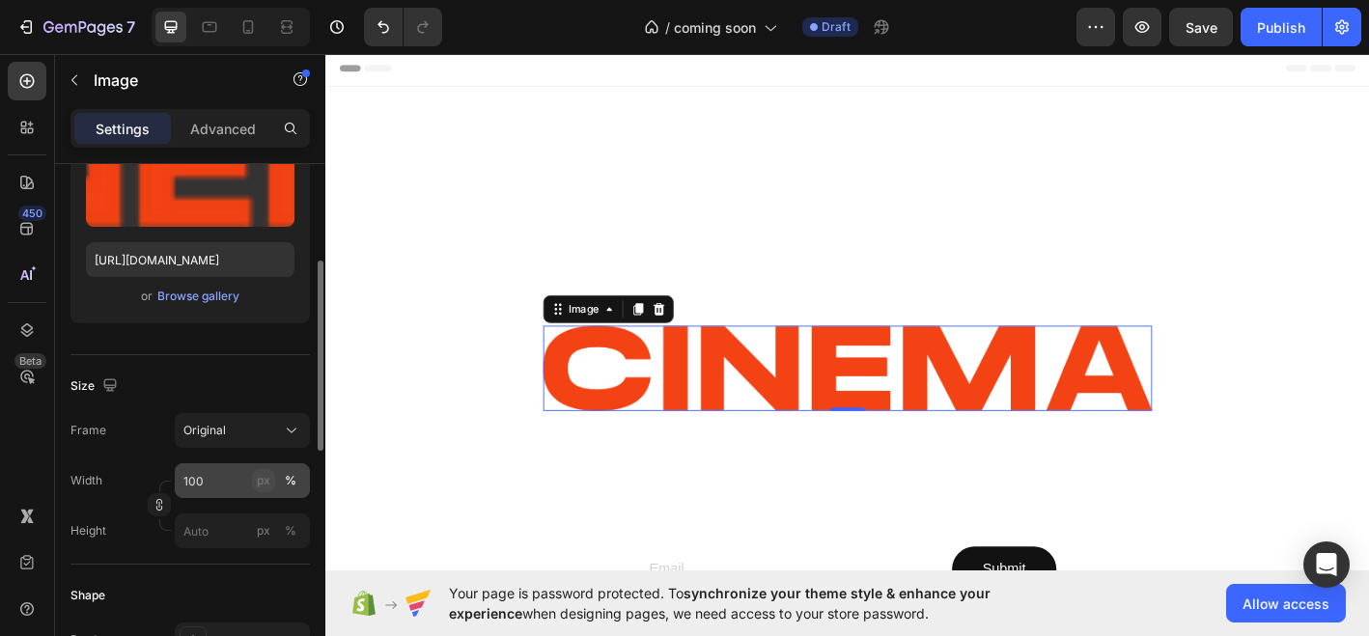
click at [264, 490] on button "px" at bounding box center [263, 480] width 23 height 23
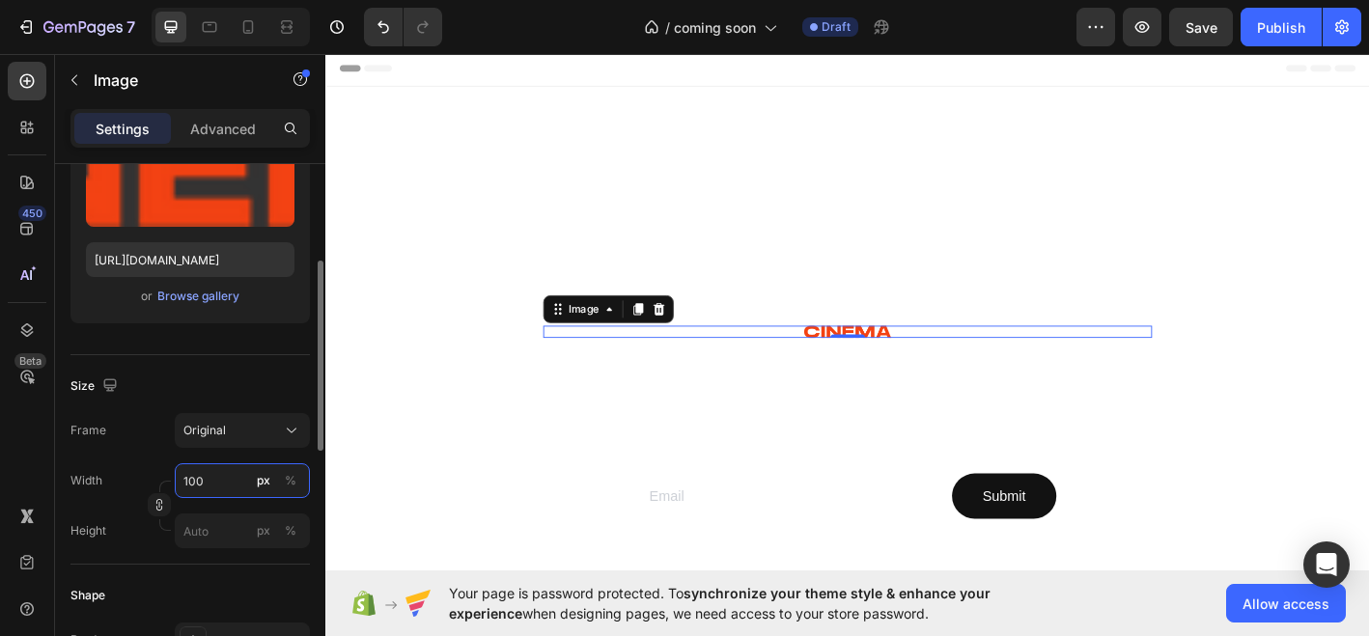
click at [212, 482] on input "100" at bounding box center [242, 481] width 135 height 35
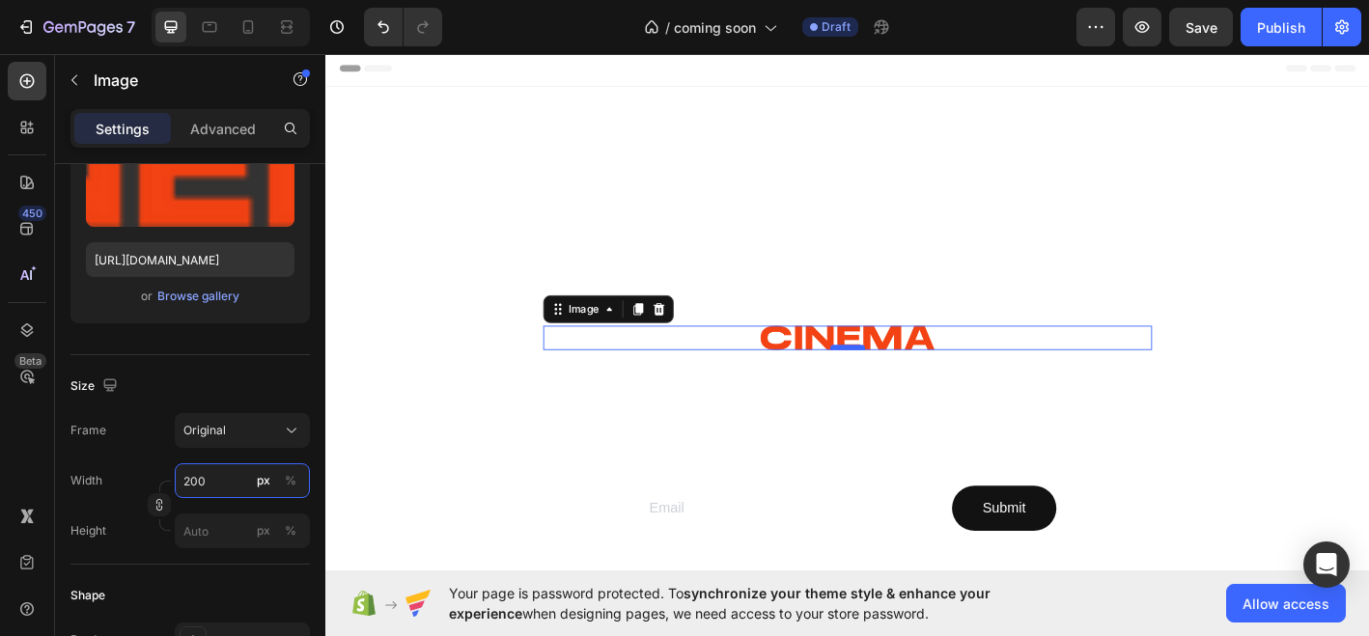
type input "200"
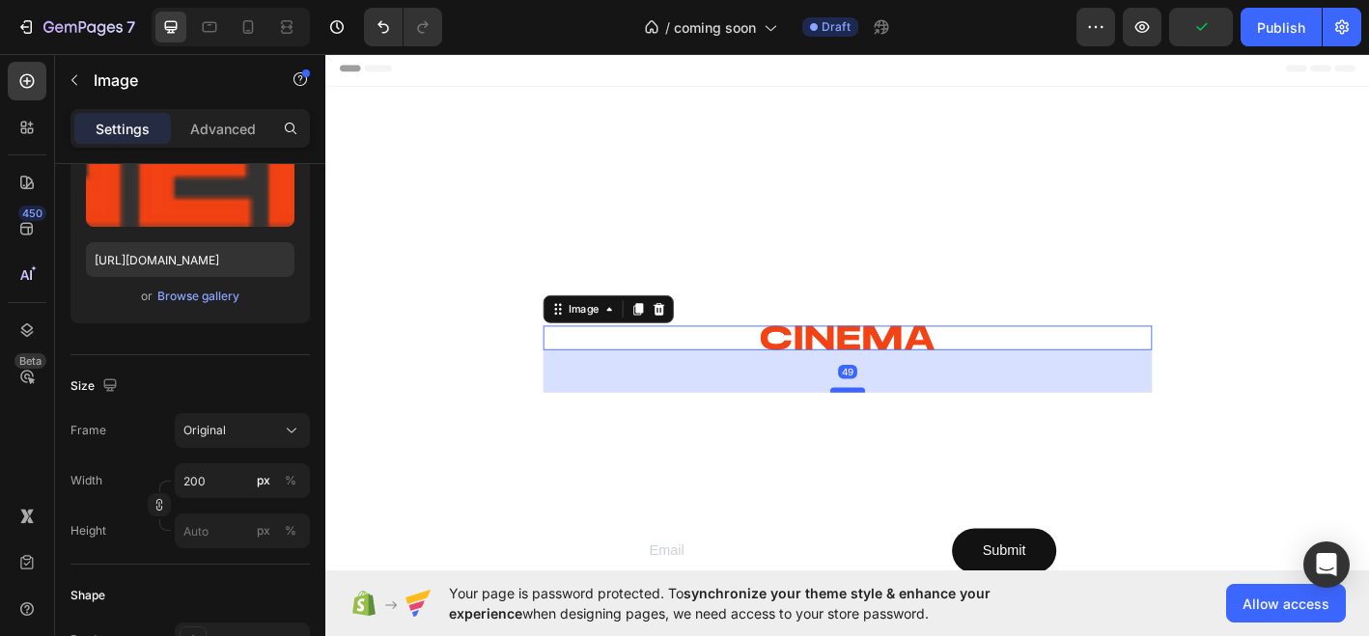
drag, startPoint x: 905, startPoint y: 381, endPoint x: 901, endPoint y: 429, distance: 47.5
click at [901, 429] on div at bounding box center [905, 427] width 39 height 6
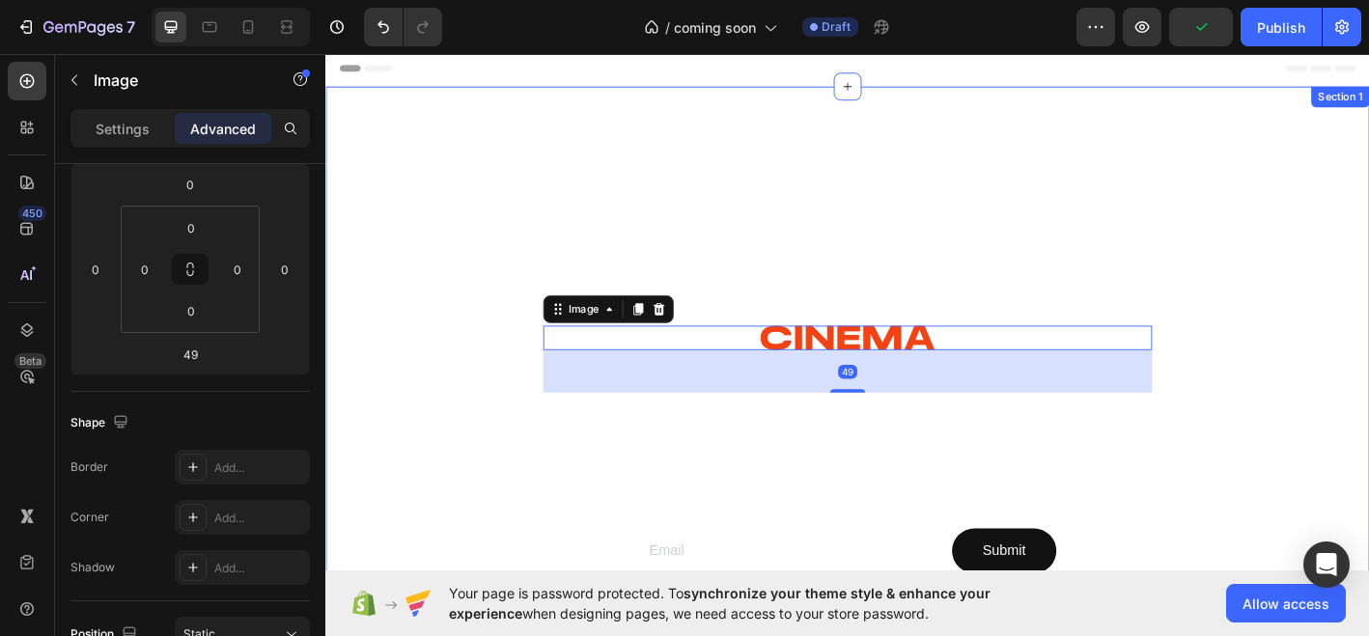
click at [998, 258] on div at bounding box center [904, 505] width 1159 height 830
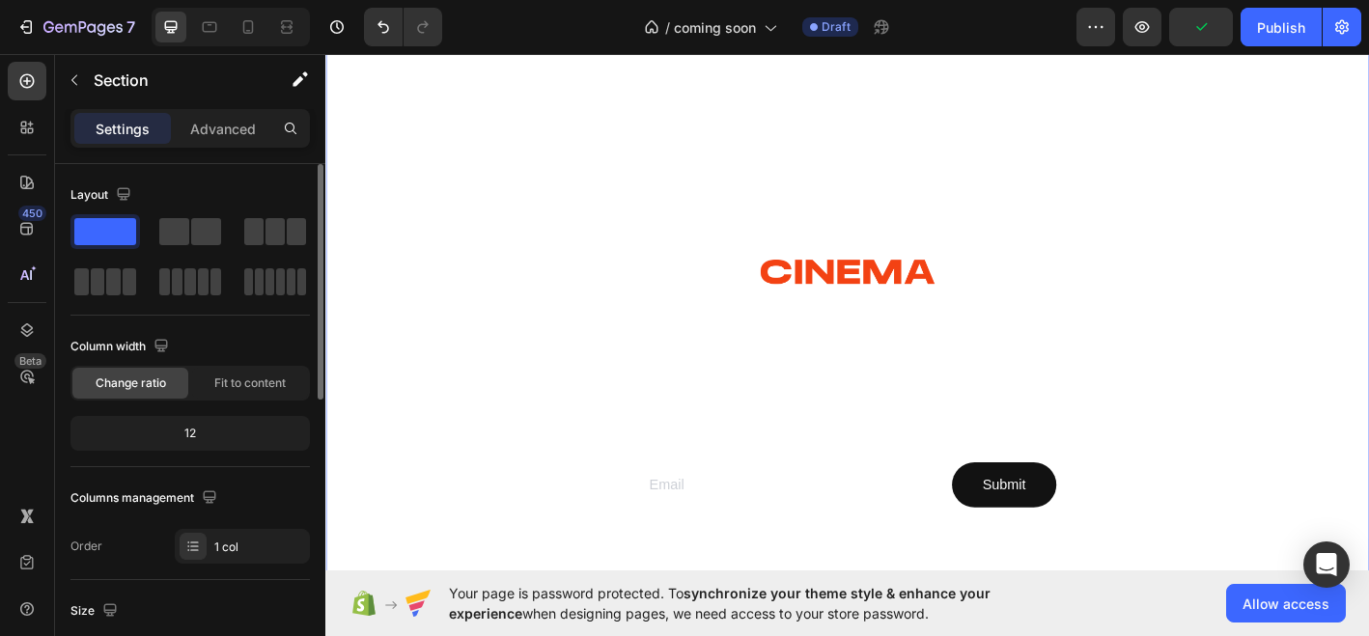
scroll to position [72, 0]
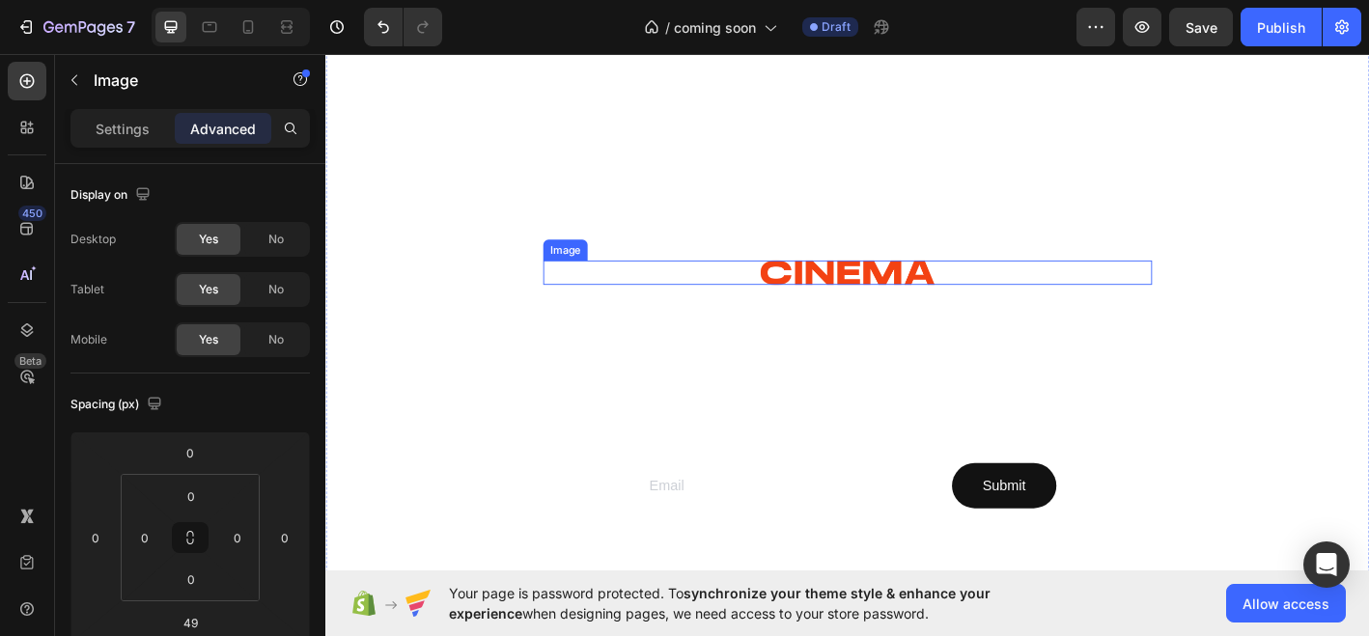
click at [598, 280] on div "Image COMING SOON Heading Scents that set the scene. Made with natural ingredie…" at bounding box center [904, 432] width 1159 height 830
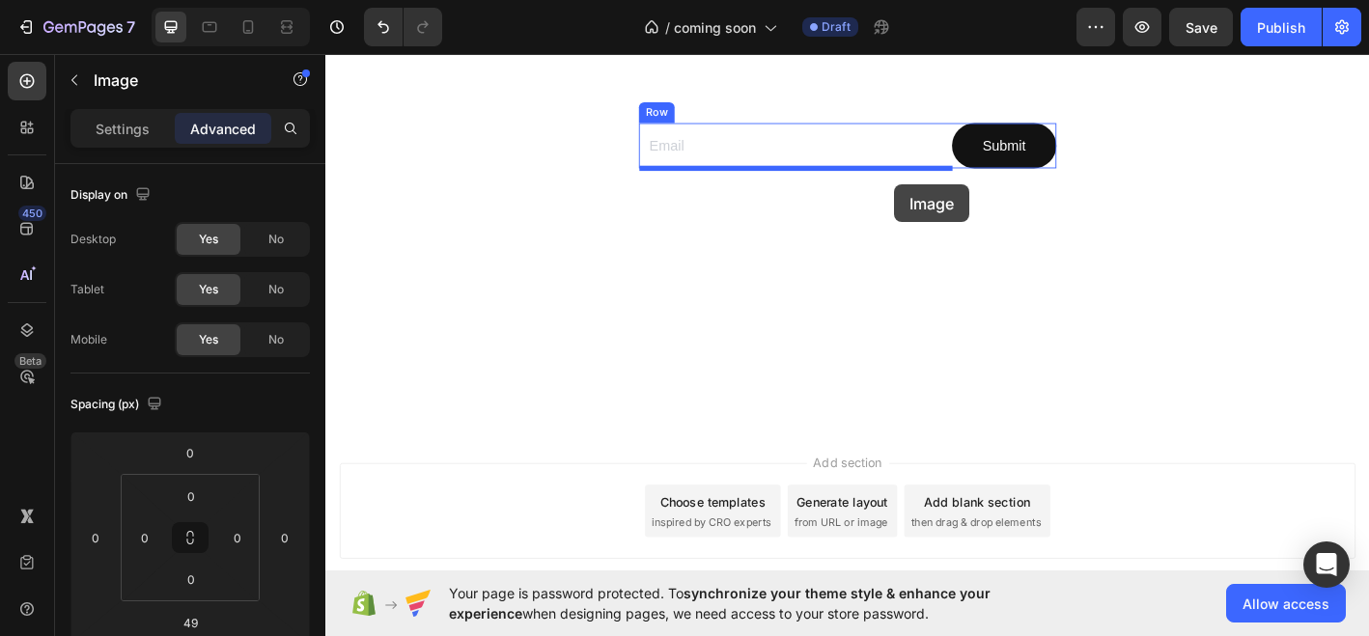
scroll to position [408, 0]
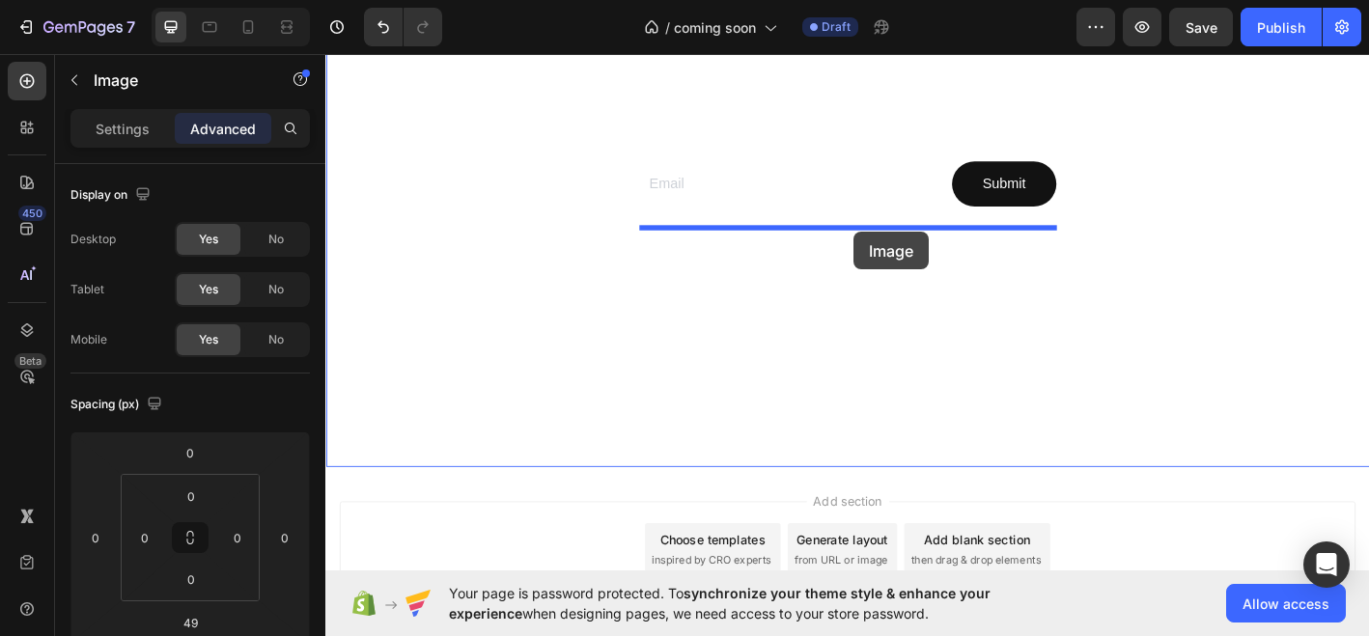
drag, startPoint x: 599, startPoint y: 268, endPoint x: 912, endPoint y: 251, distance: 313.3
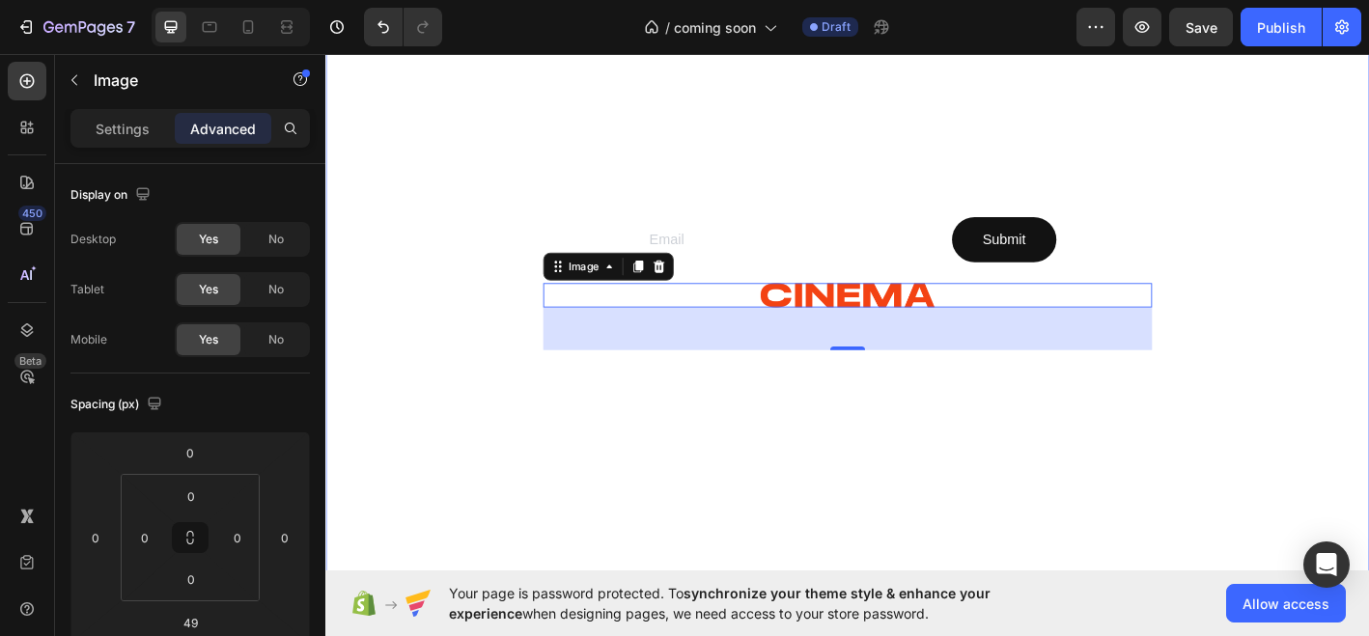
scroll to position [216, 0]
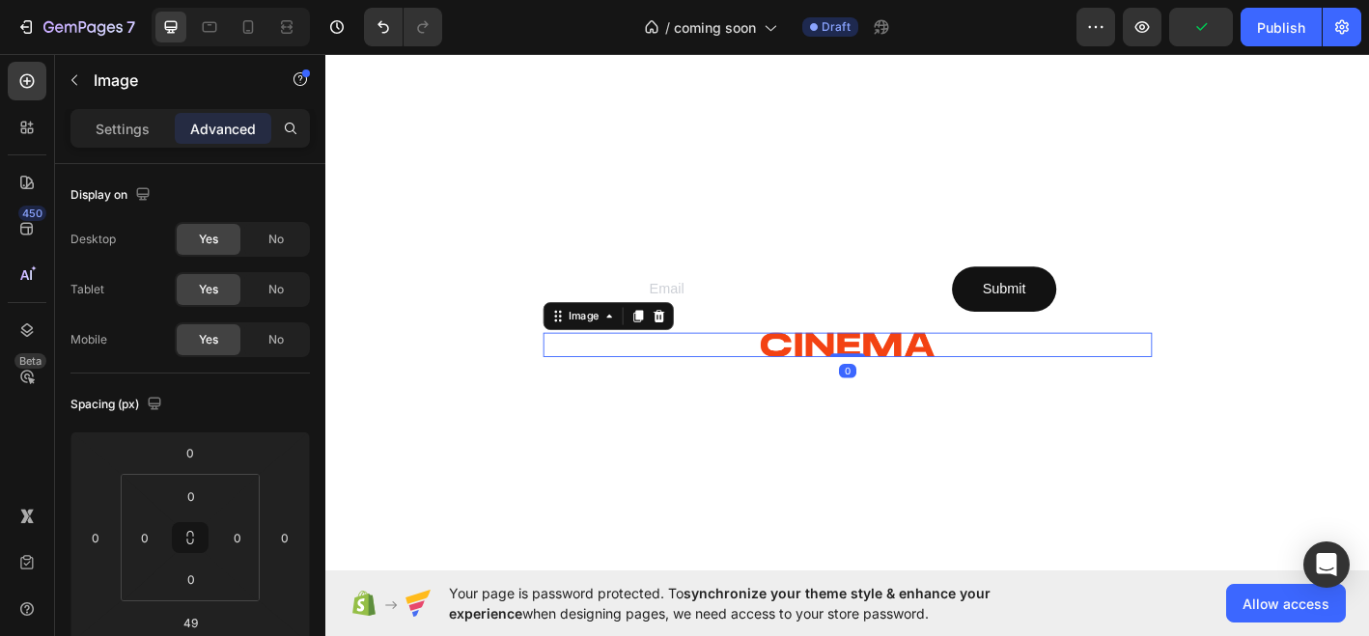
drag, startPoint x: 901, startPoint y: 437, endPoint x: 892, endPoint y: 375, distance: 62.4
click at [892, 375] on div "Image 0" at bounding box center [905, 376] width 676 height 27
type input "0"
click at [873, 358] on div "Email Field Submit Submit Button Row Newsletter" at bounding box center [905, 316] width 464 height 98
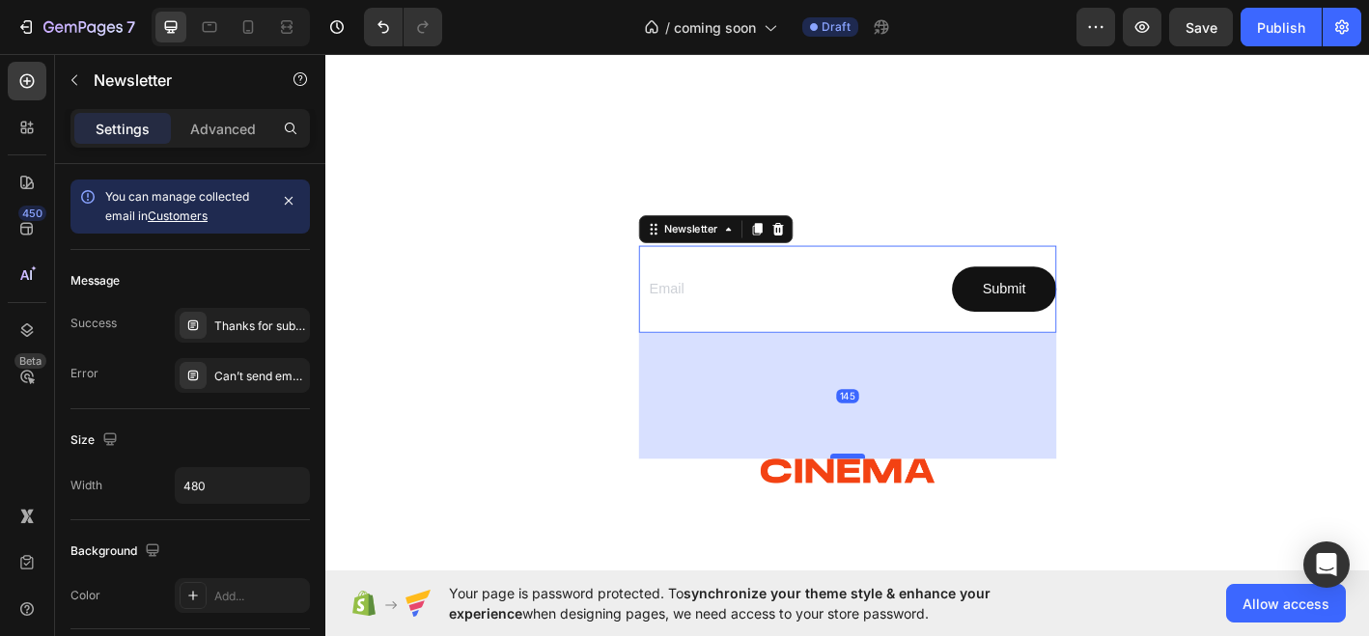
drag, startPoint x: 907, startPoint y: 358, endPoint x: 900, endPoint y: 497, distance: 139.2
click at [900, 497] on div at bounding box center [905, 500] width 39 height 6
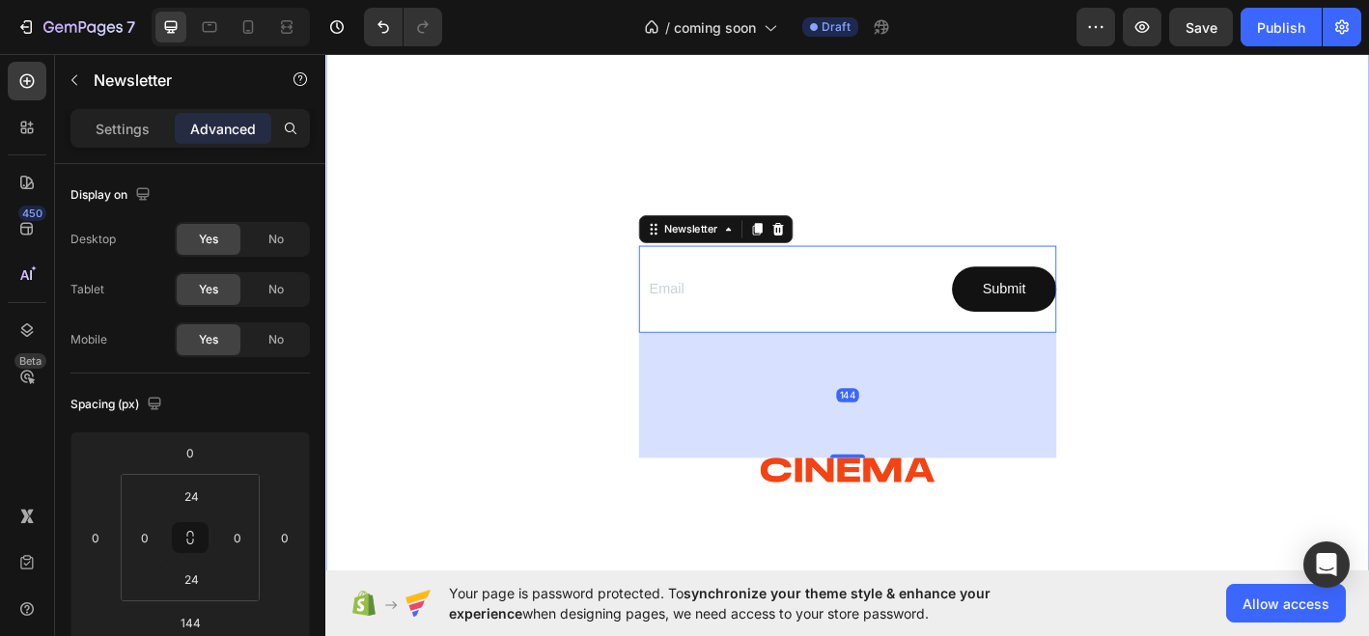
click at [1243, 337] on div at bounding box center [904, 333] width 1159 height 921
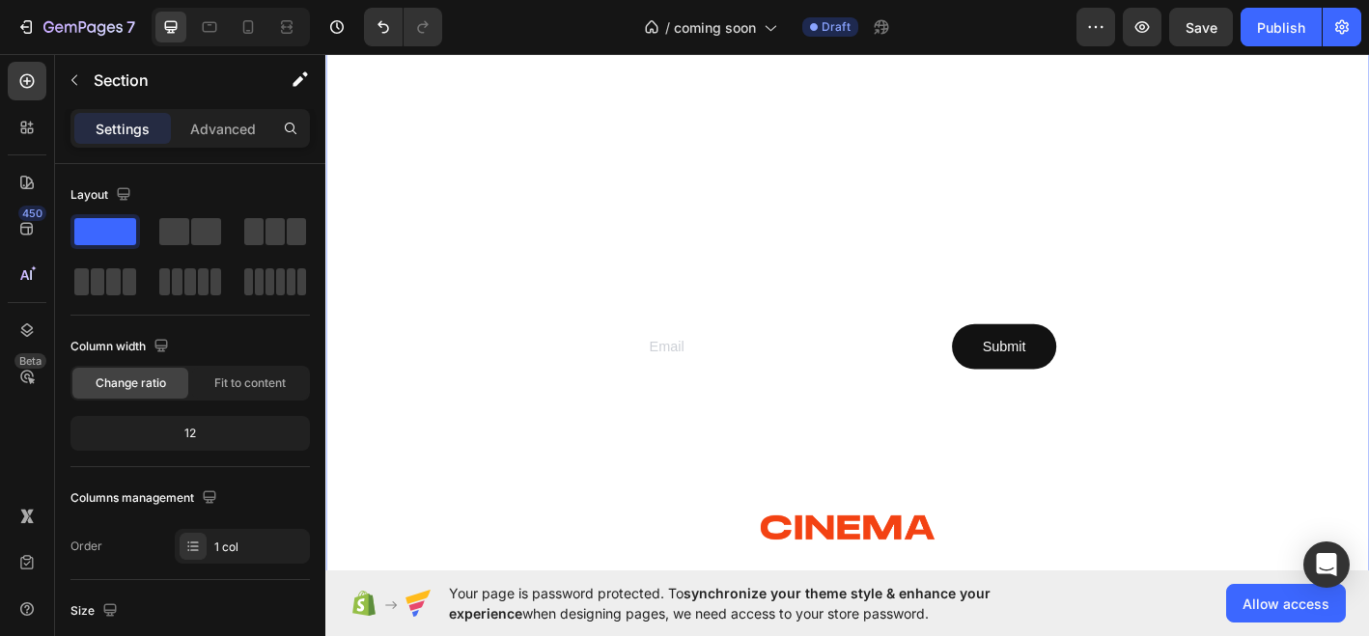
scroll to position [154, 0]
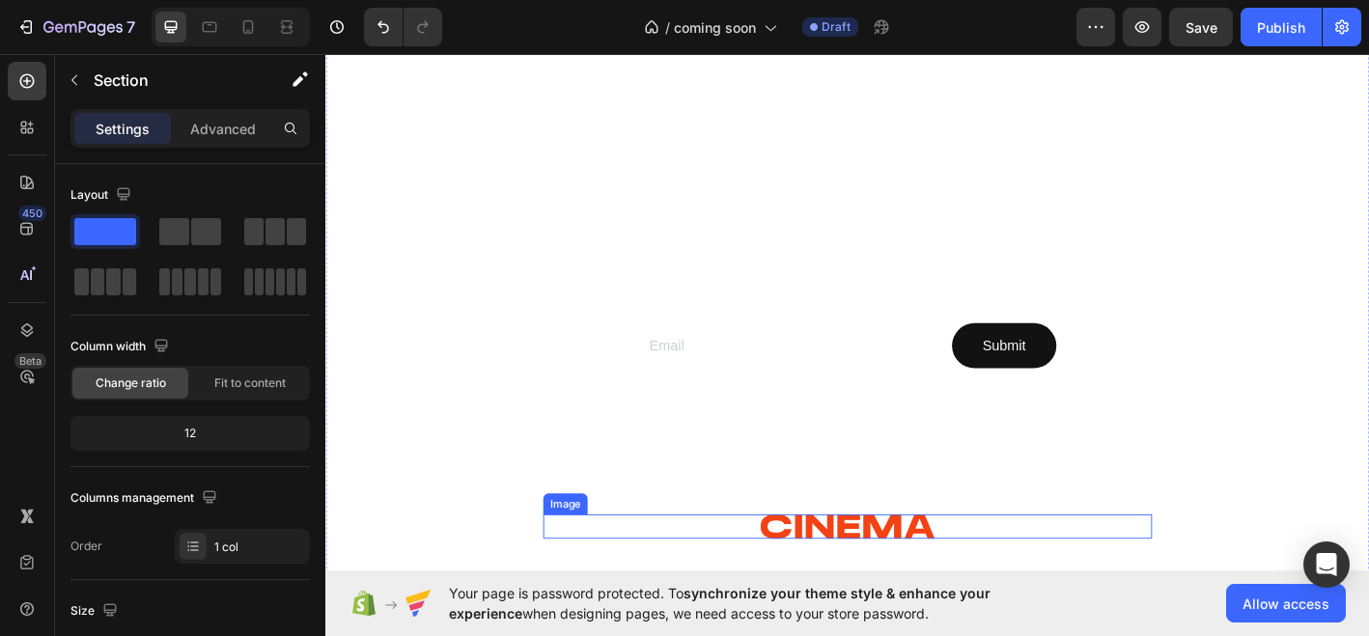
click at [912, 570] on img at bounding box center [904, 578] width 193 height 27
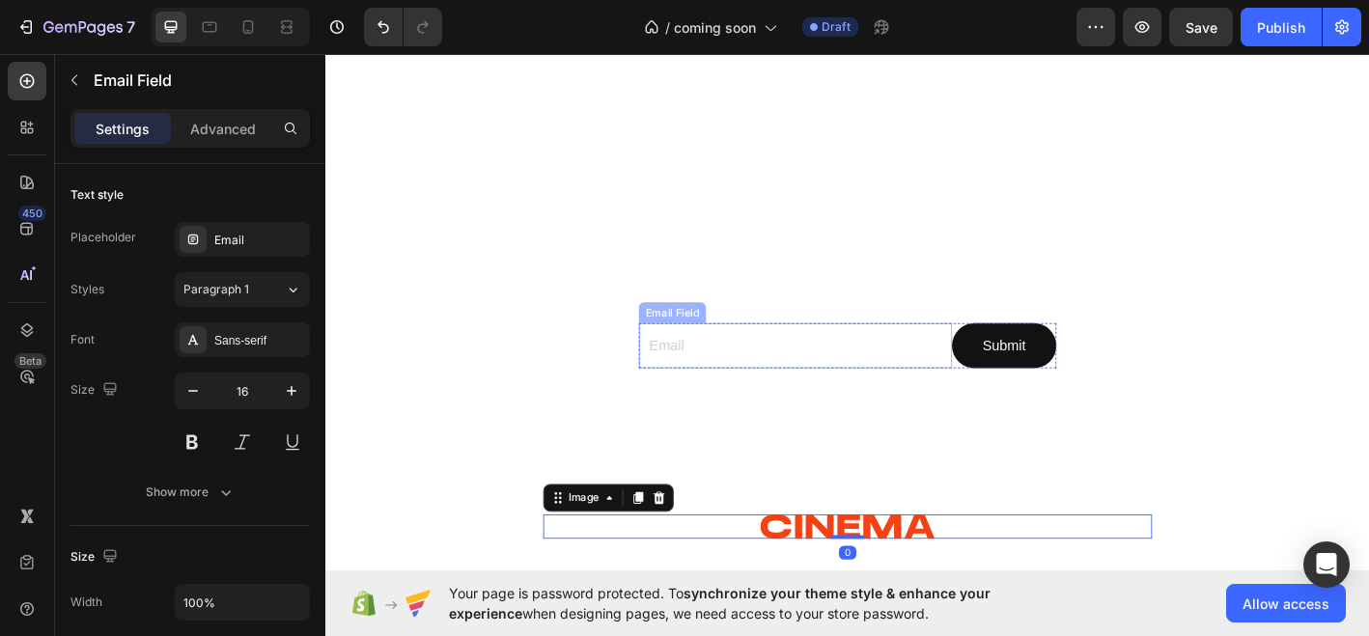
click at [918, 388] on input "email" at bounding box center [847, 378] width 348 height 51
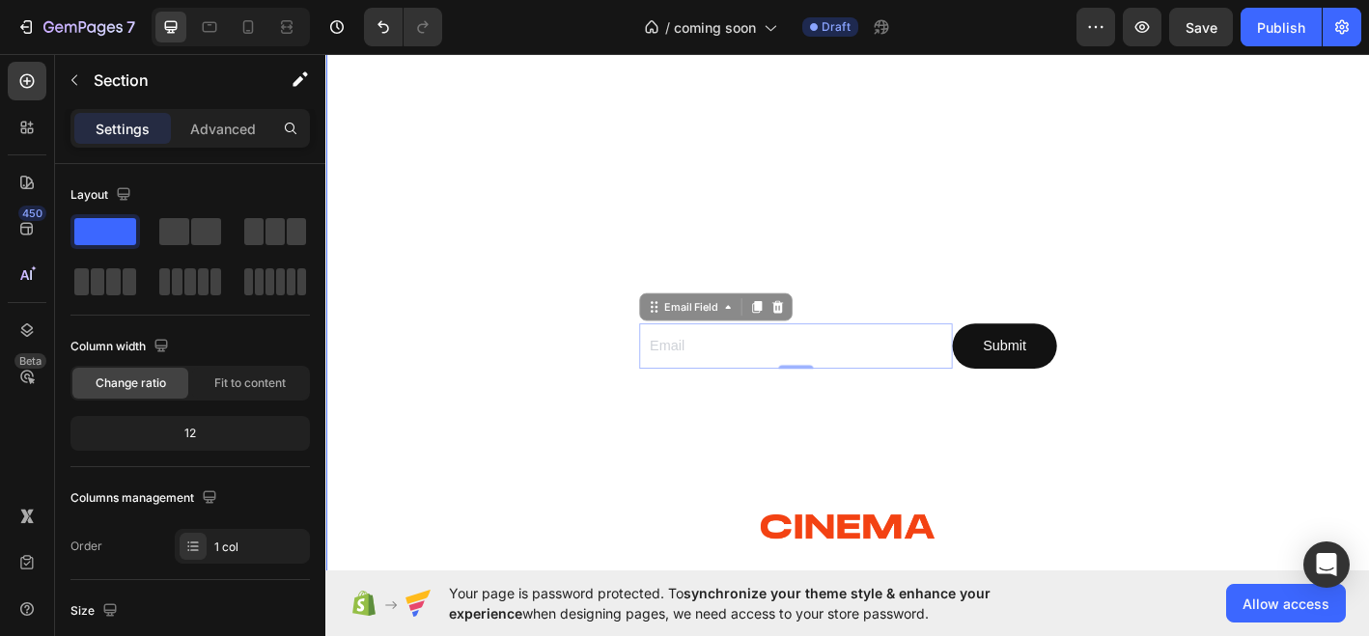
click at [895, 469] on div "COMING SOON Heading Scents that set the scene. Made with natural ingredients. T…" at bounding box center [905, 397] width 676 height 390
click at [887, 609] on div at bounding box center [904, 396] width 1159 height 921
click at [895, 583] on img at bounding box center [904, 578] width 193 height 27
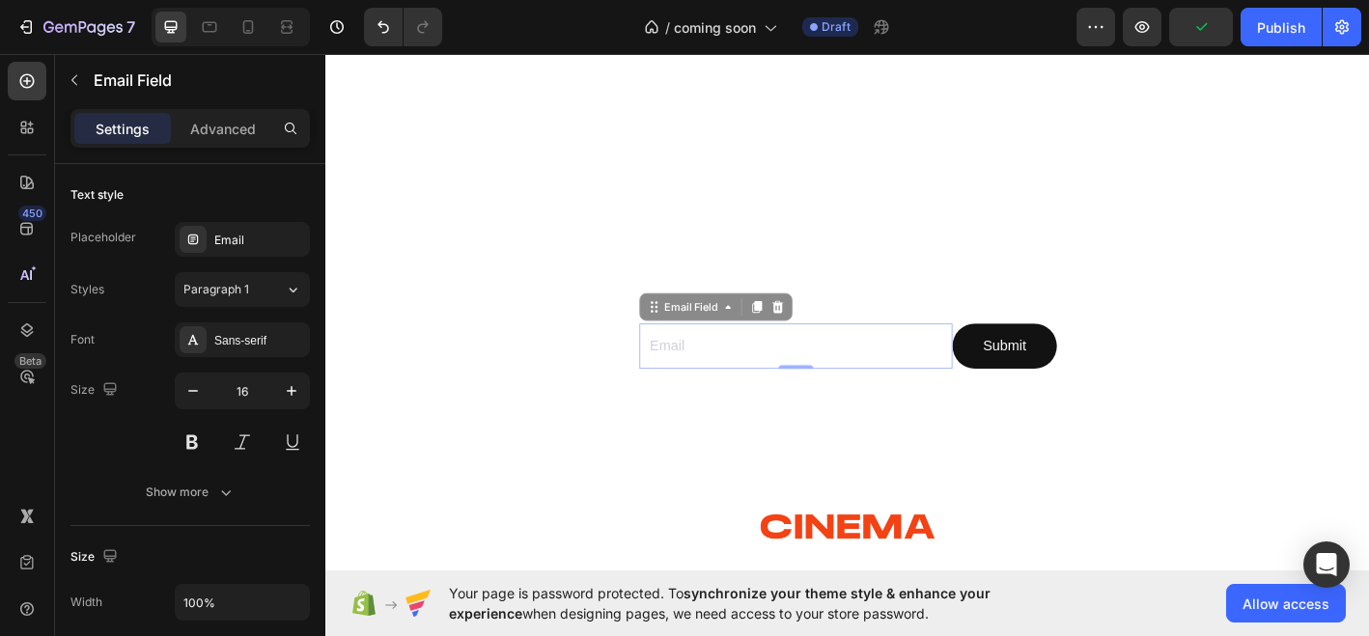
click at [1018, 368] on input "email" at bounding box center [847, 378] width 348 height 51
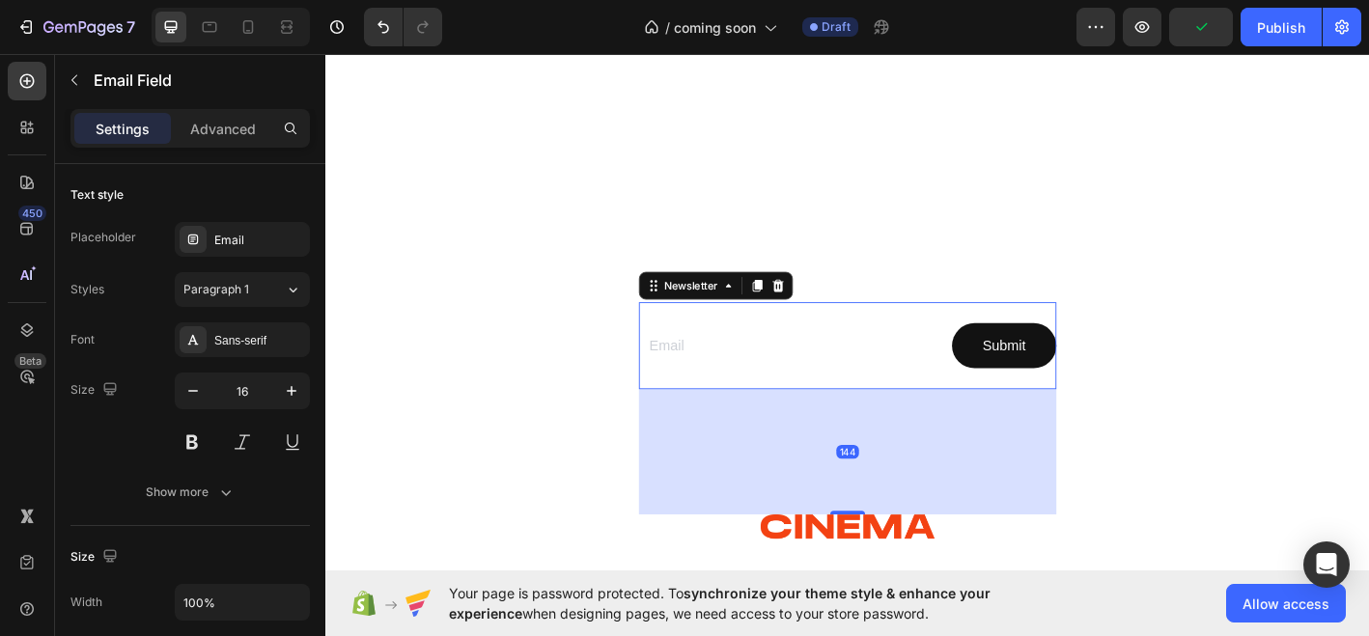
click at [933, 417] on div "Email Field Submit Submit Button Row Newsletter 144" at bounding box center [905, 378] width 464 height 98
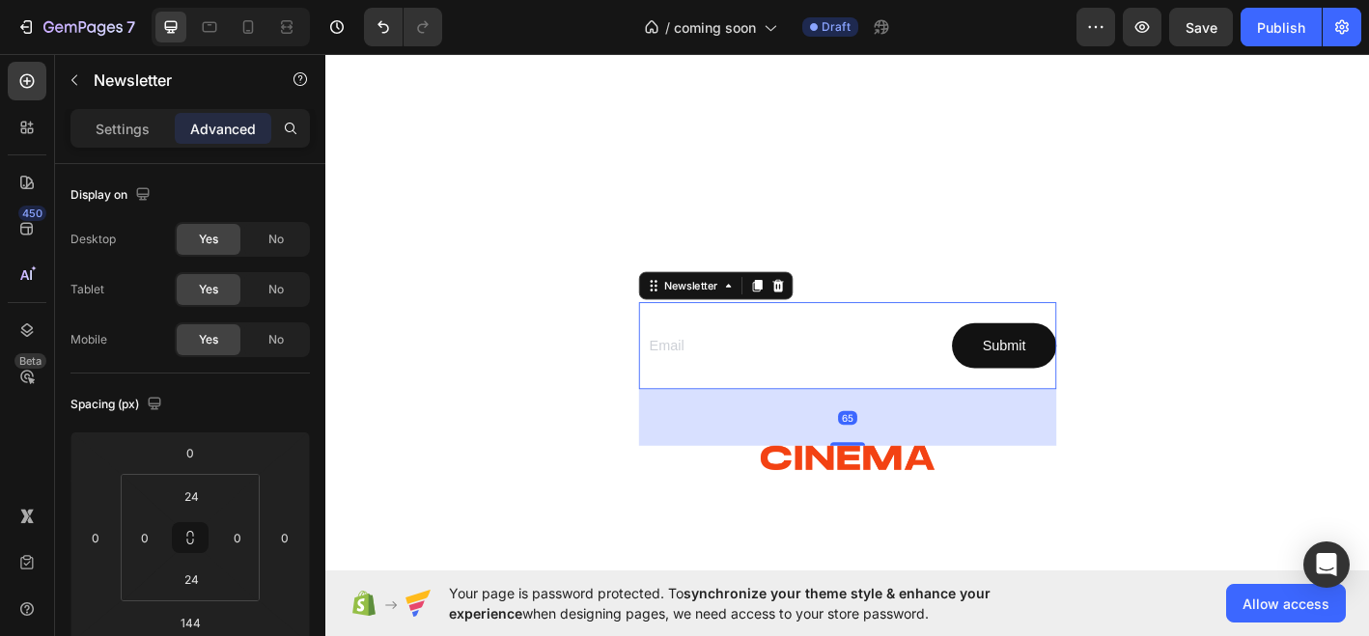
drag, startPoint x: 902, startPoint y: 561, endPoint x: 948, endPoint y: 485, distance: 89.3
click at [902, 485] on div at bounding box center [905, 487] width 39 height 4
type input "65"
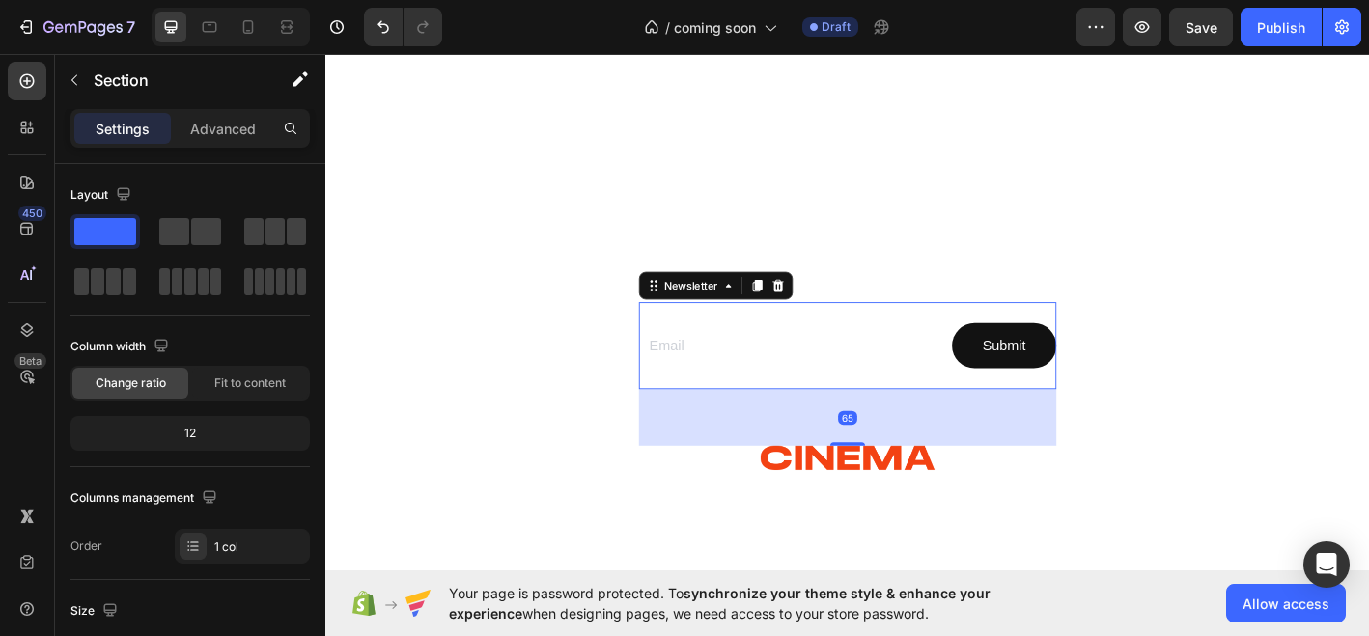
click at [1368, 409] on div at bounding box center [904, 358] width 1159 height 845
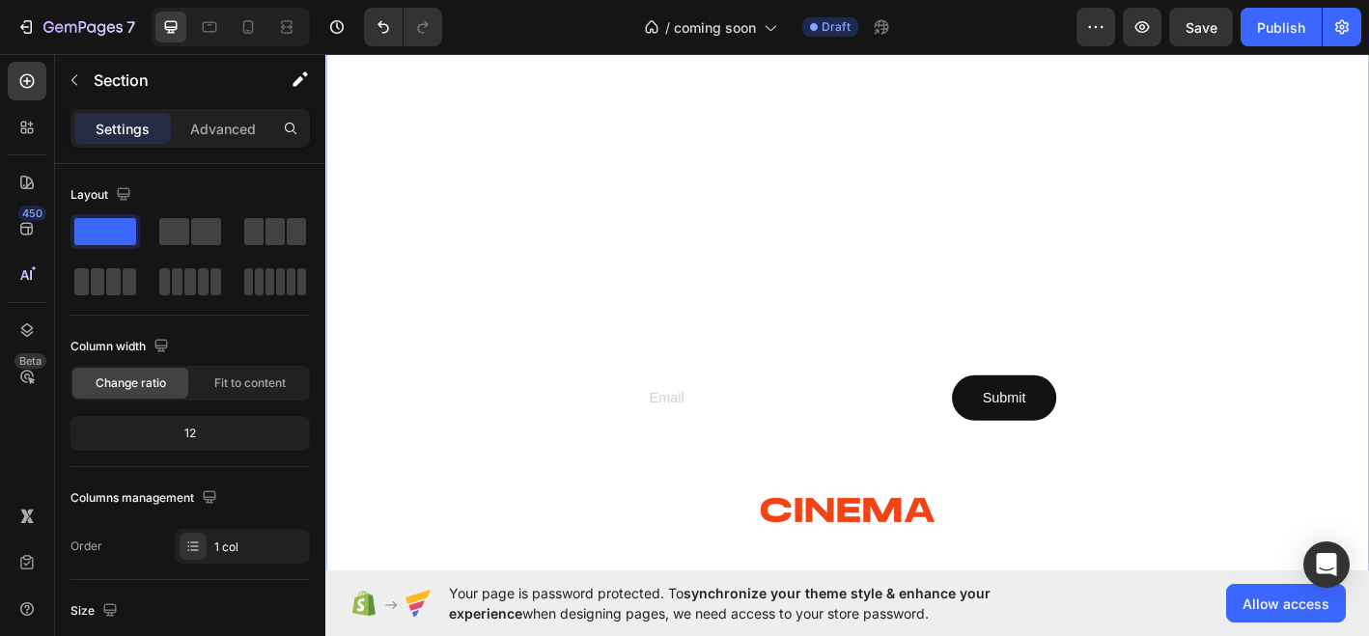
scroll to position [93, 0]
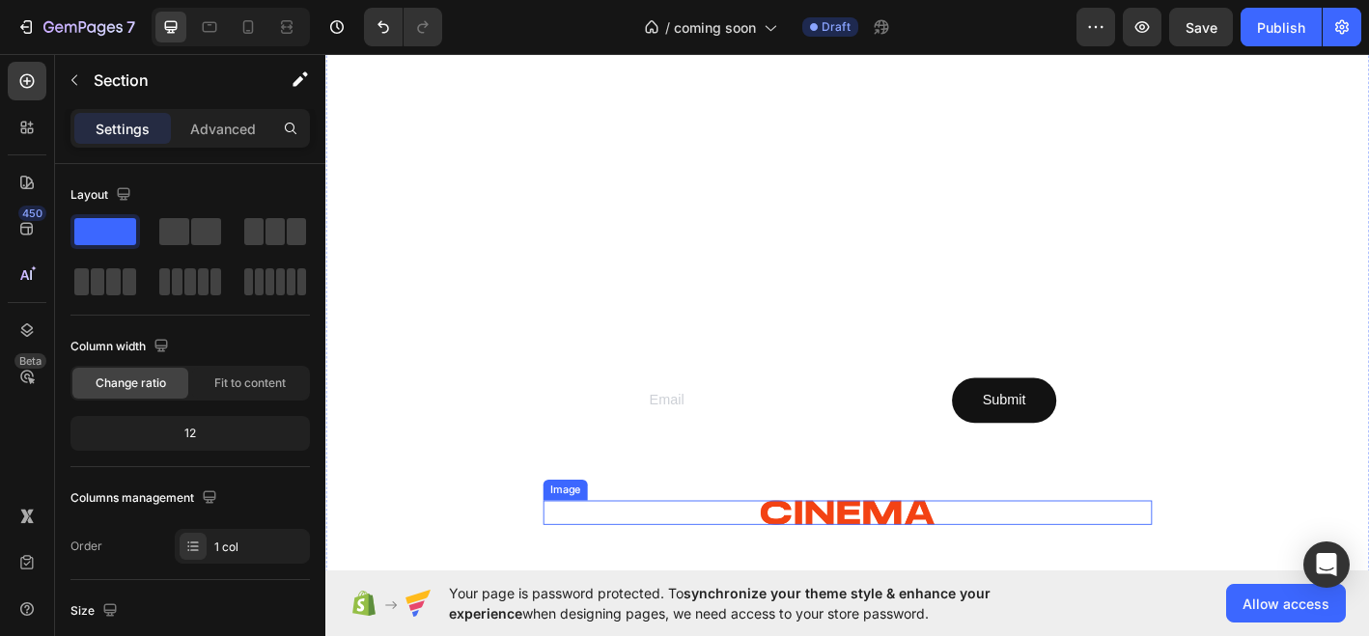
click at [936, 569] on img at bounding box center [904, 563] width 193 height 27
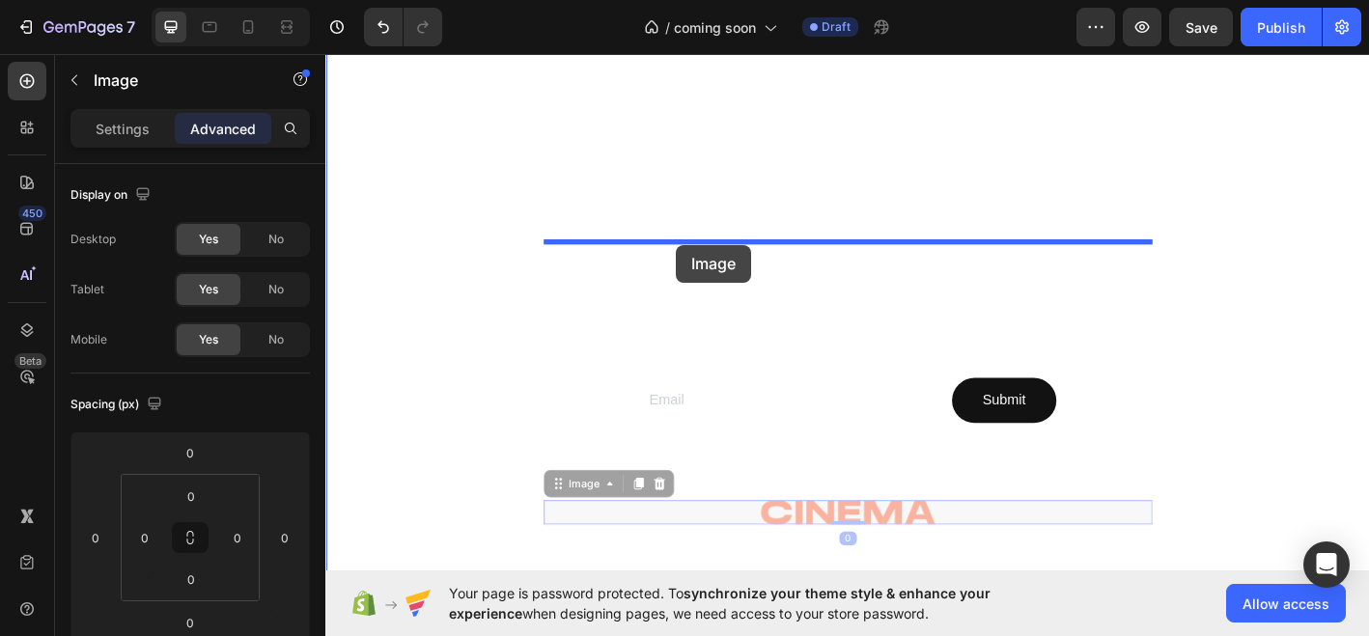
drag, startPoint x: 603, startPoint y: 527, endPoint x: 717, endPoint y: 266, distance: 285.5
click at [717, 266] on div "Header COMING SOON Heading Scents that set the scene. Made with natural ingredi…" at bounding box center [904, 516] width 1159 height 1116
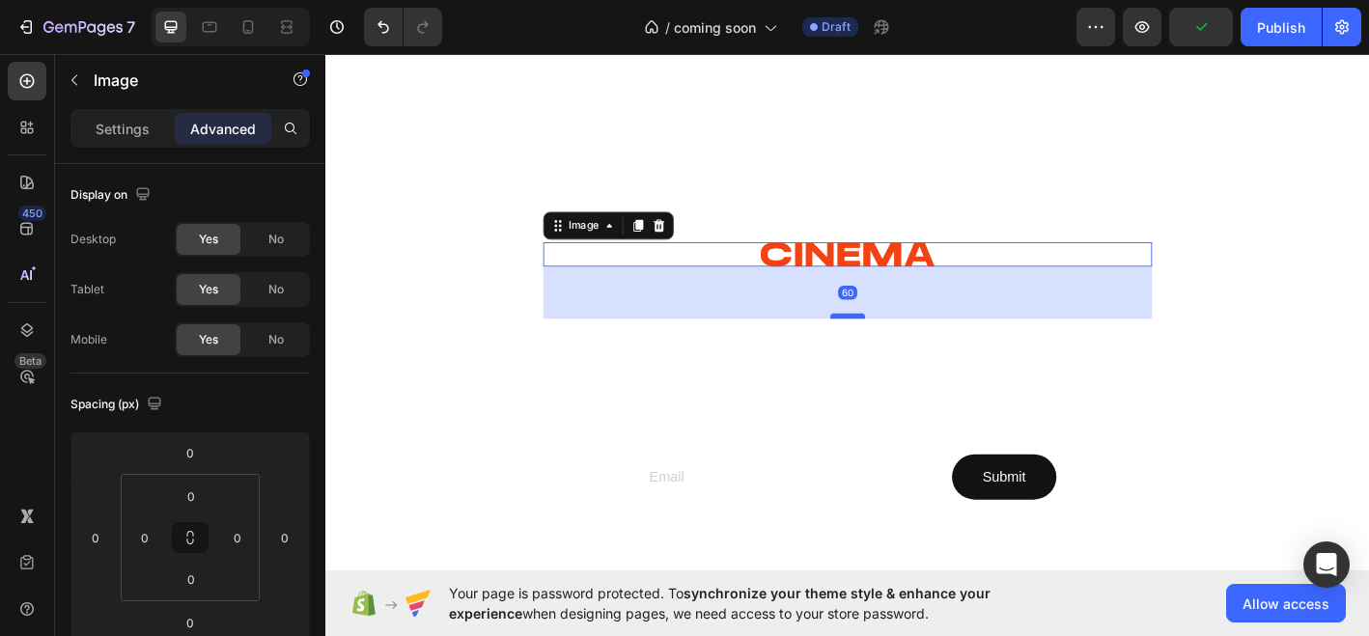
drag, startPoint x: 907, startPoint y: 286, endPoint x: 907, endPoint y: 344, distance: 57.9
click at [907, 344] on div at bounding box center [905, 345] width 39 height 6
type input "60"
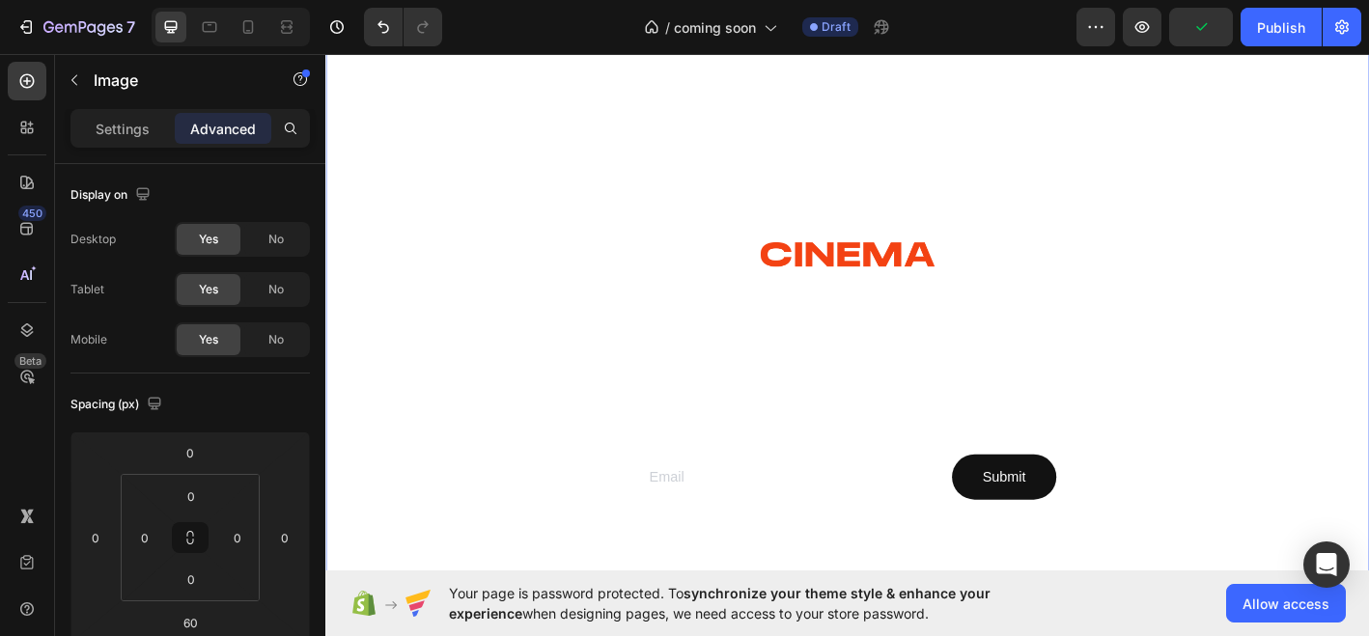
click at [1266, 409] on div at bounding box center [904, 448] width 1159 height 903
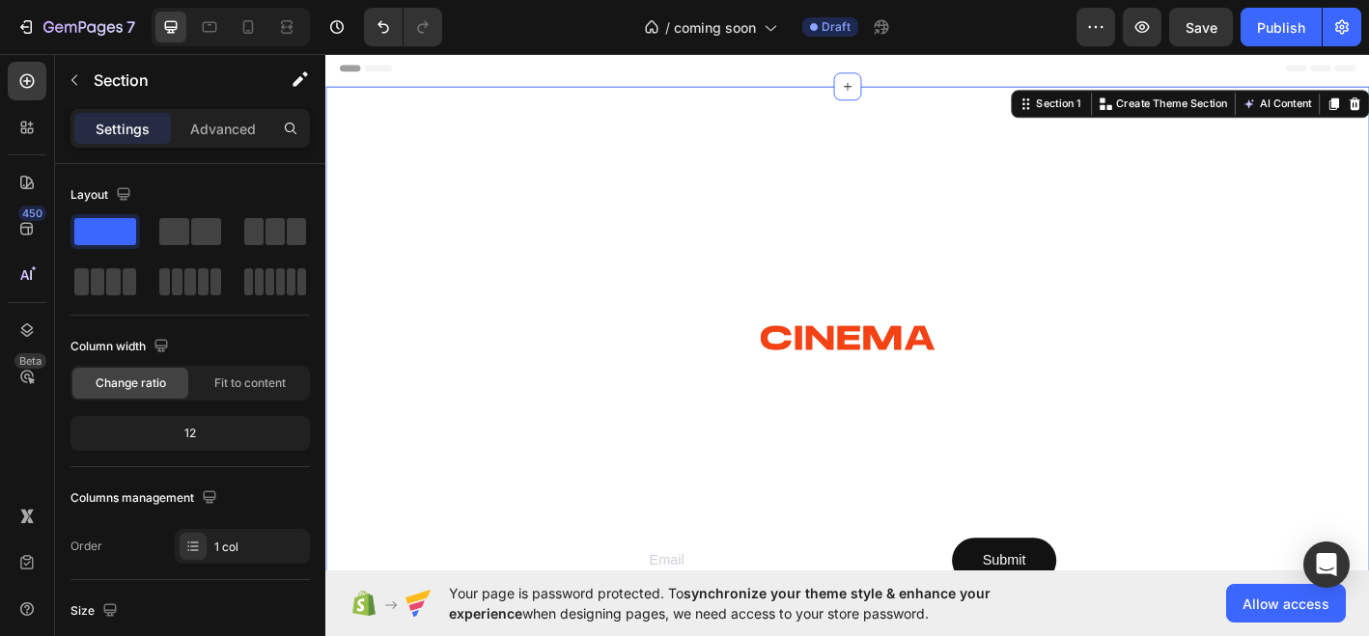
scroll to position [3, 0]
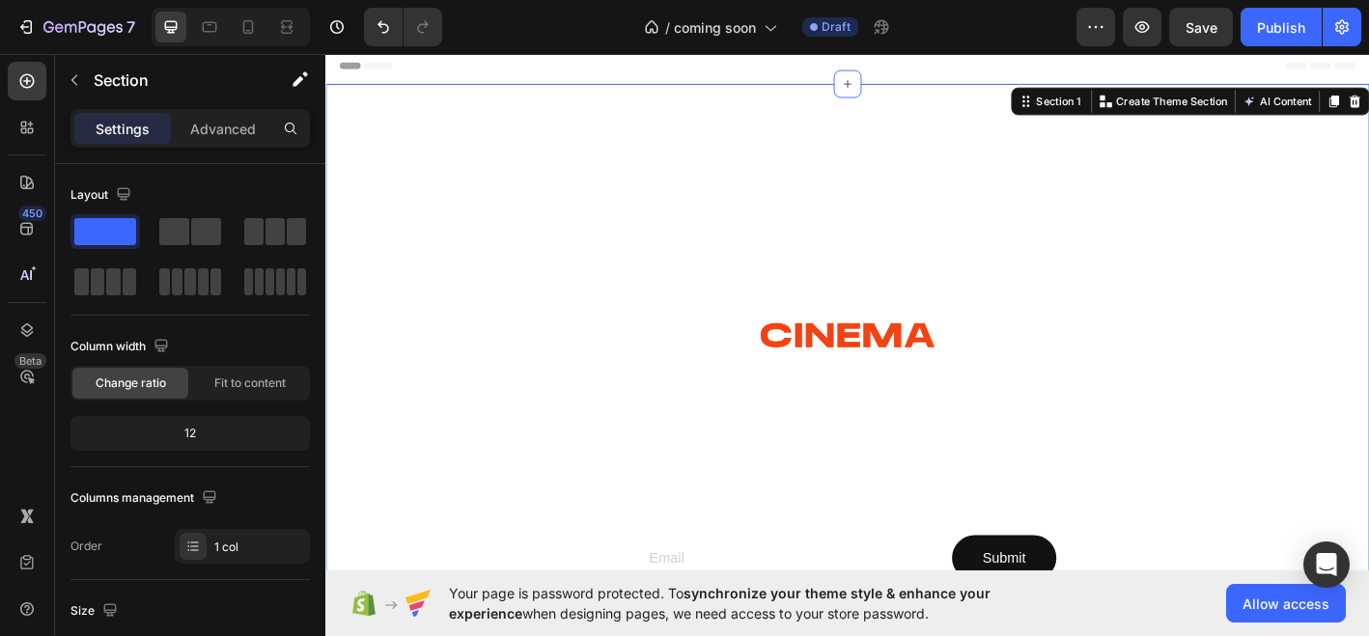
click at [913, 193] on div at bounding box center [904, 538] width 1159 height 903
click at [434, 119] on div at bounding box center [904, 538] width 1159 height 903
click at [645, 136] on div at bounding box center [904, 538] width 1159 height 903
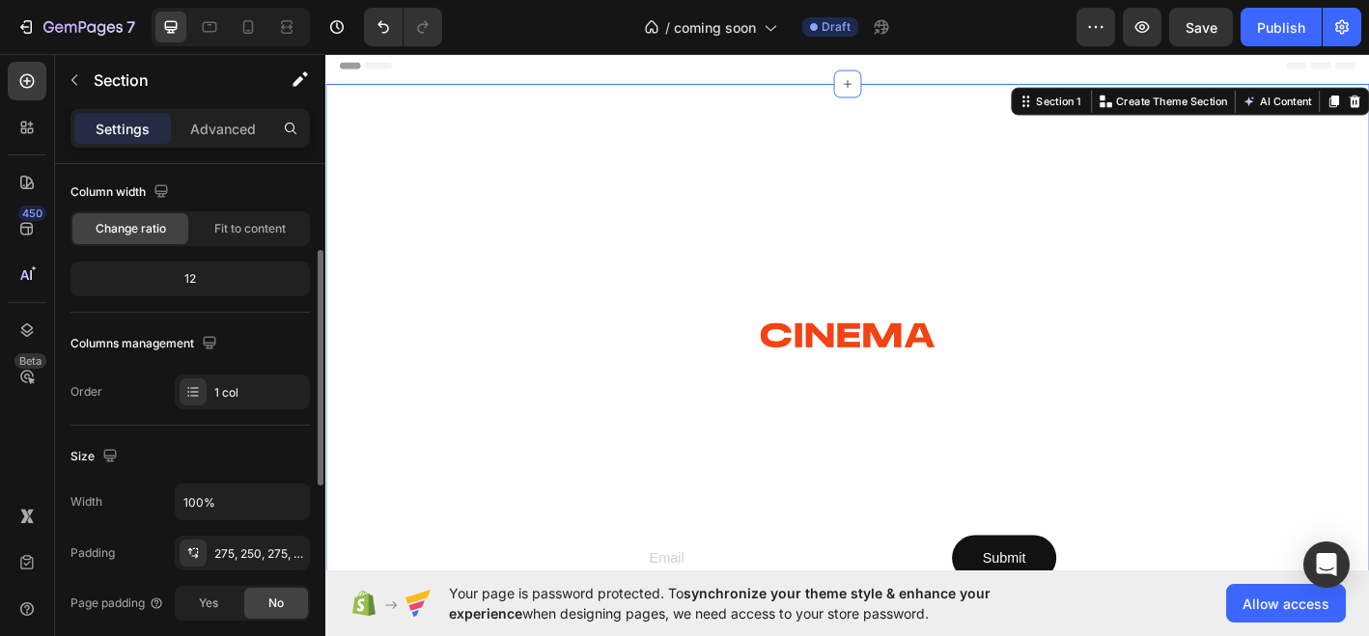
scroll to position [173, 0]
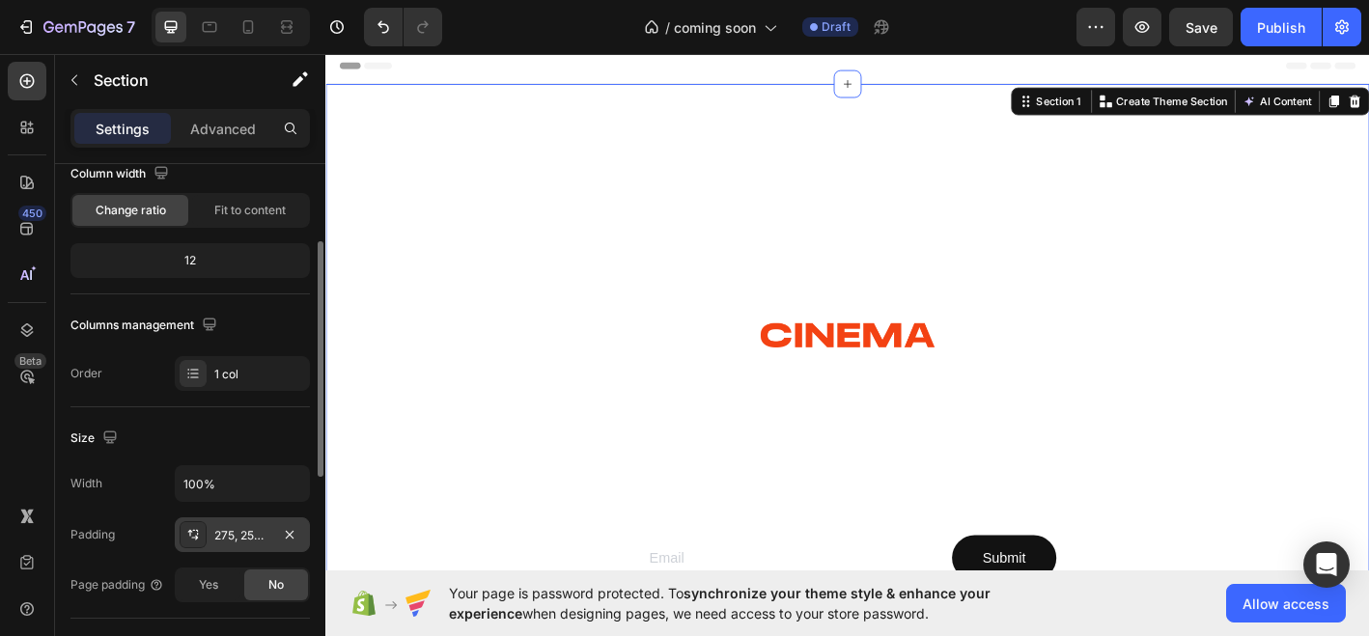
click at [233, 528] on div "275, 250, 275, 250" at bounding box center [242, 535] width 56 height 17
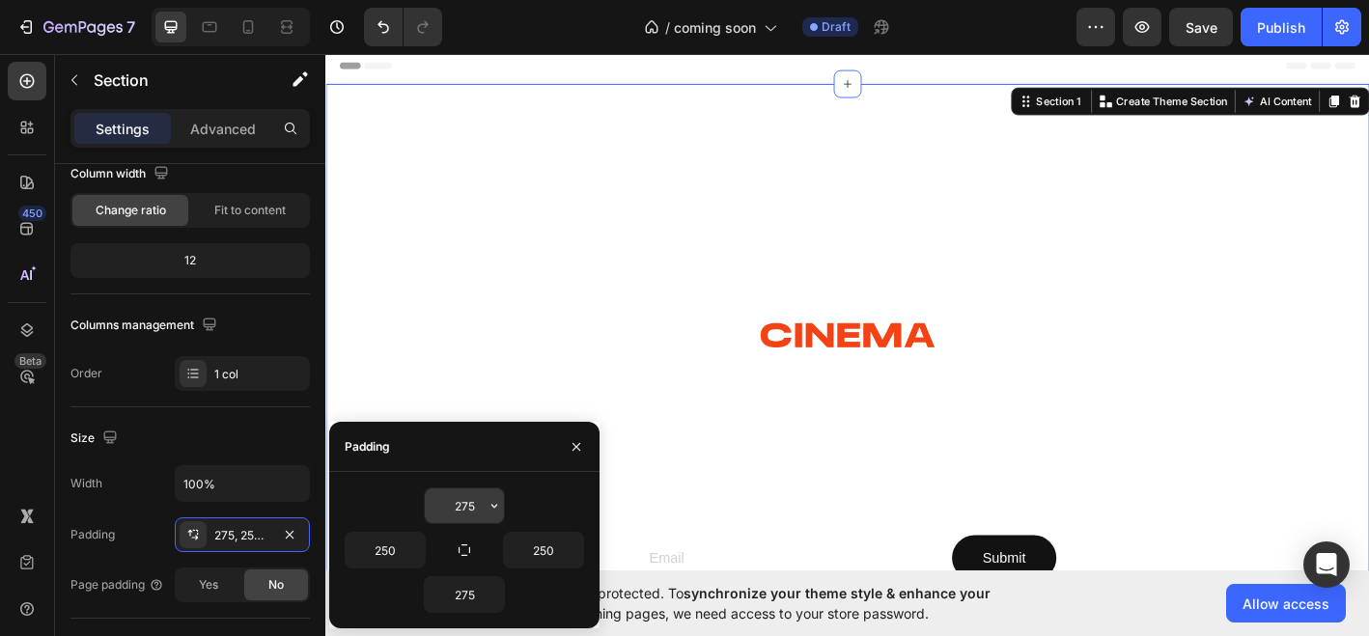
click at [469, 511] on input "275" at bounding box center [464, 506] width 79 height 35
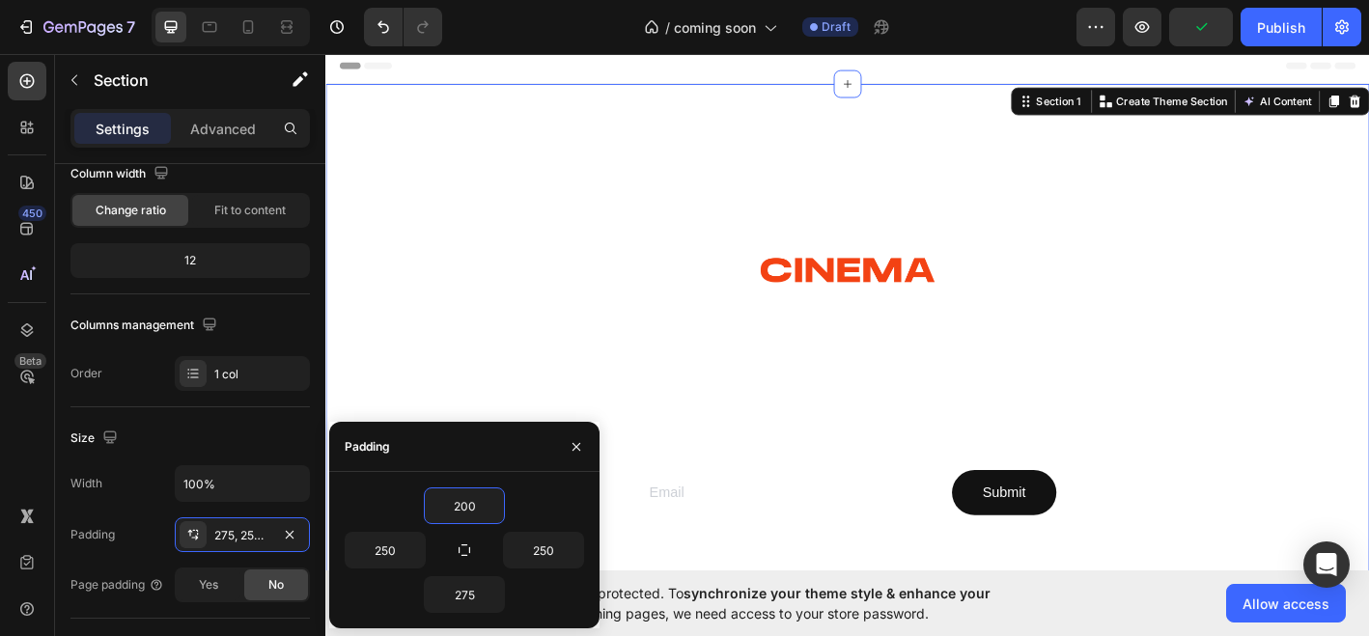
click at [1022, 221] on div at bounding box center [904, 502] width 1159 height 831
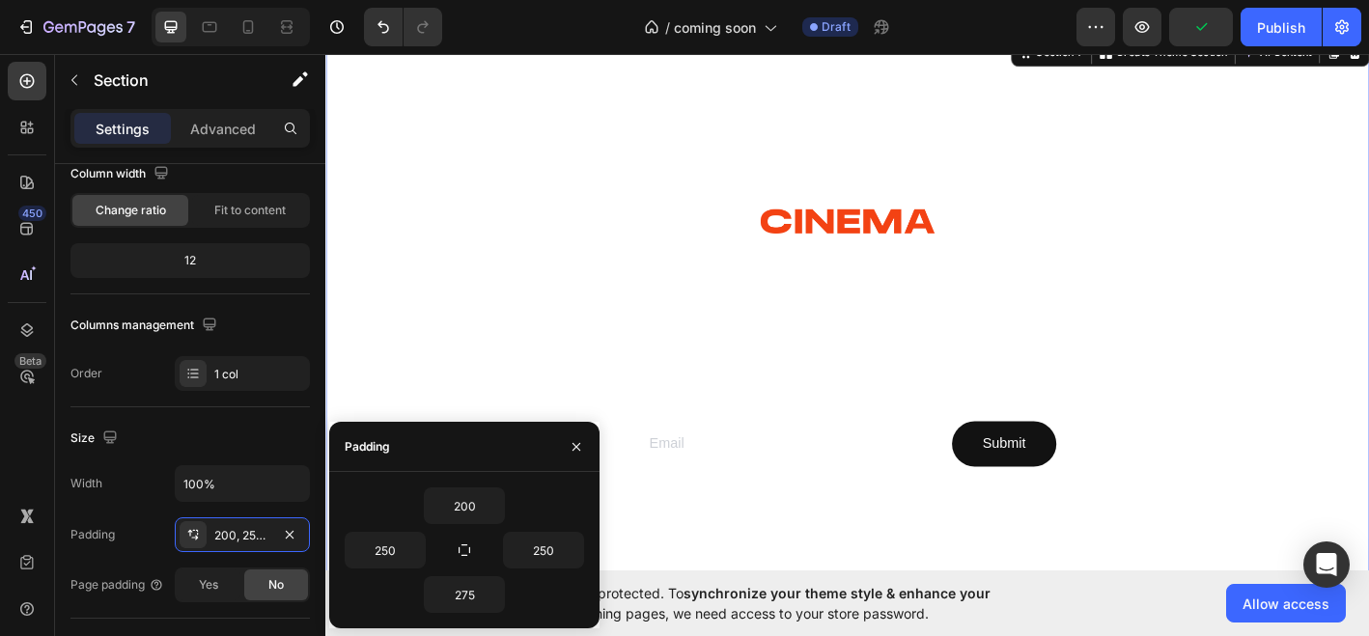
scroll to position [0, 0]
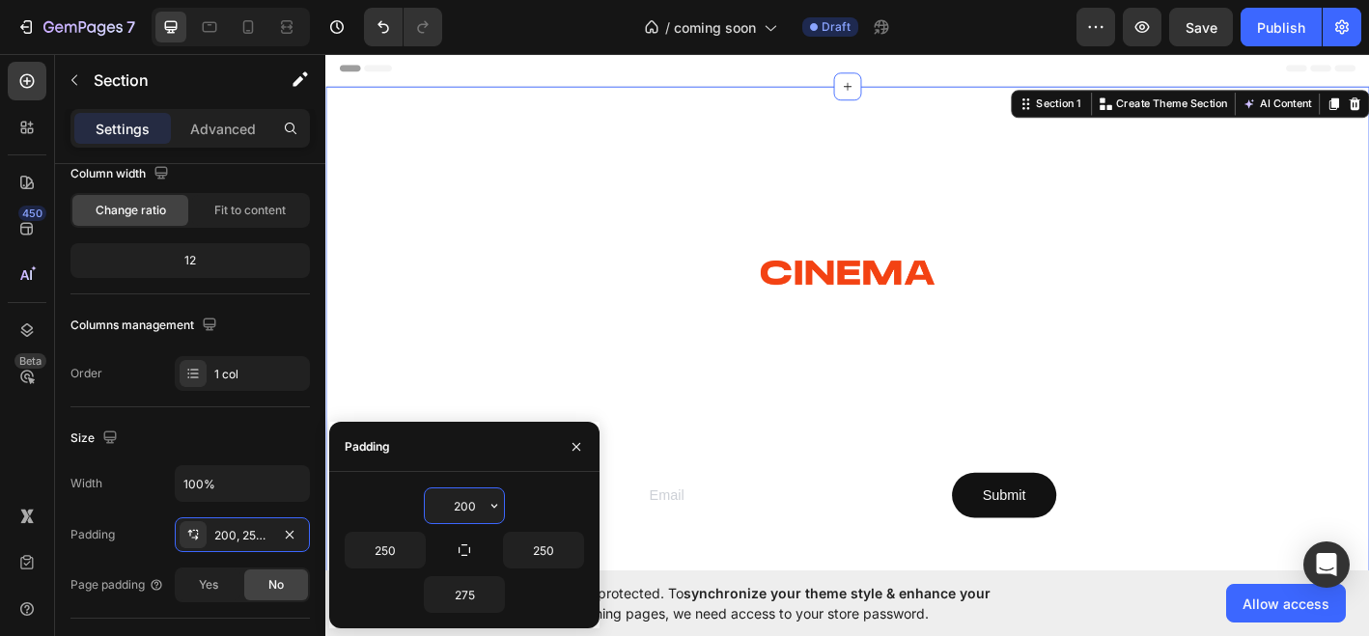
click at [472, 504] on input "200" at bounding box center [464, 506] width 79 height 35
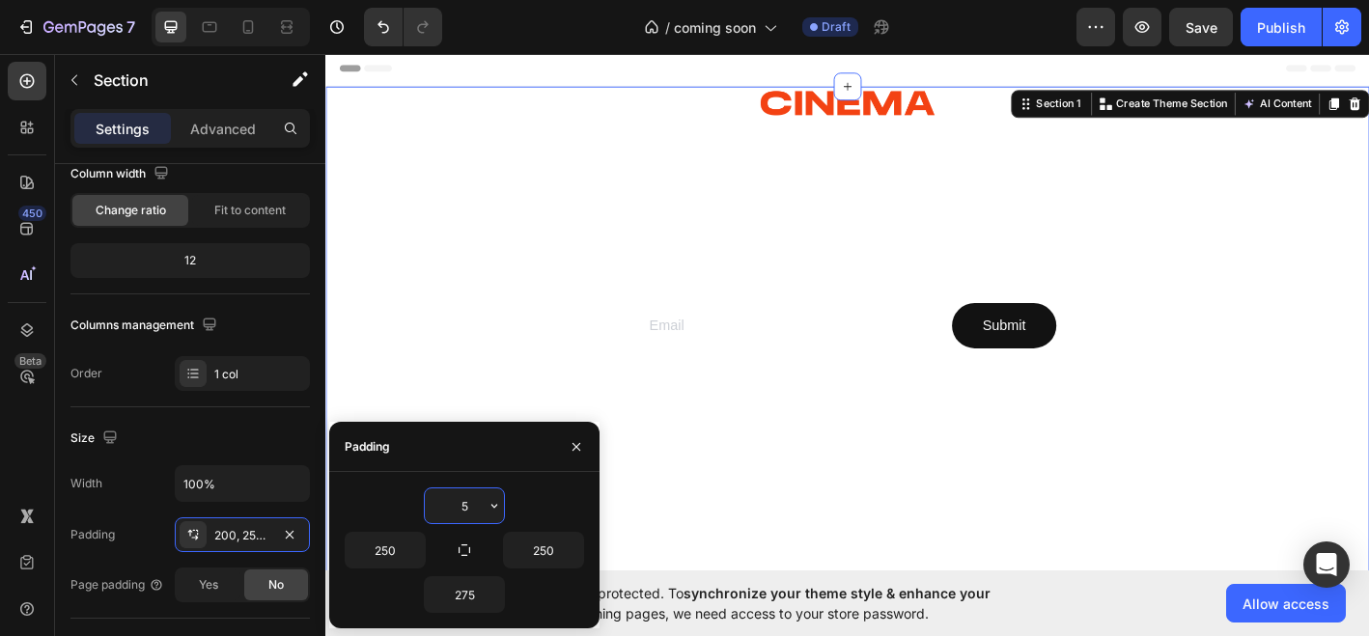
type input "50"
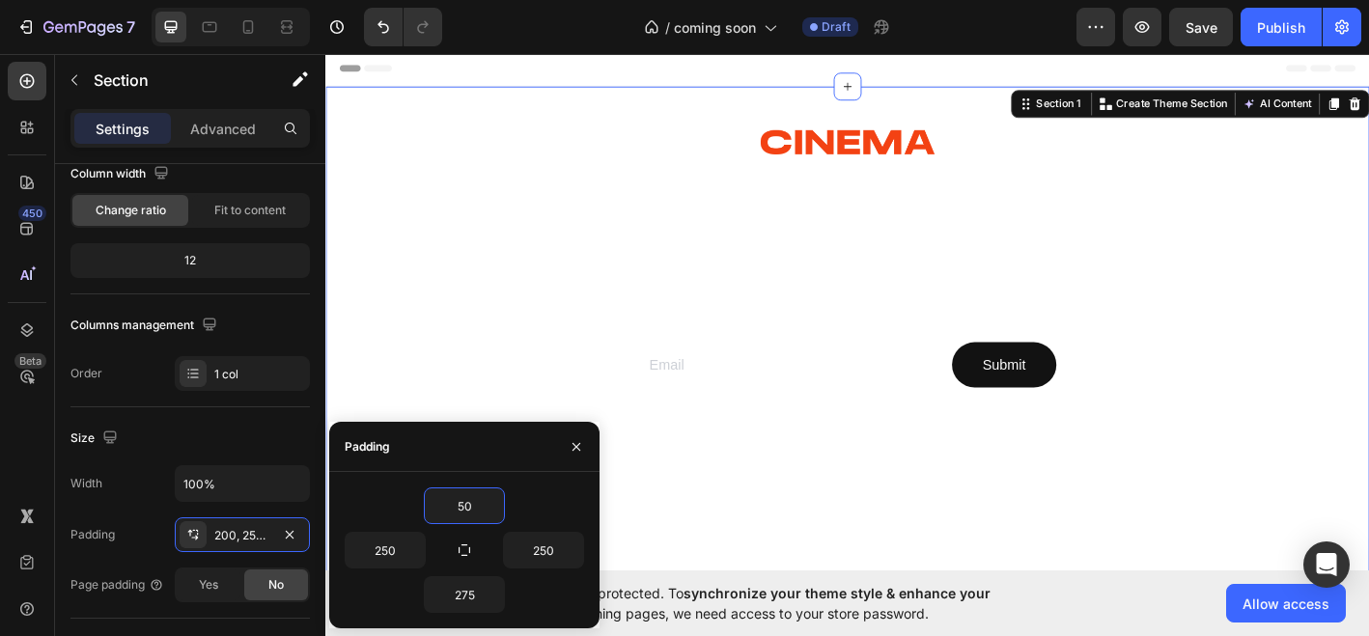
click at [913, 164] on div "Image" at bounding box center [905, 151] width 676 height 27
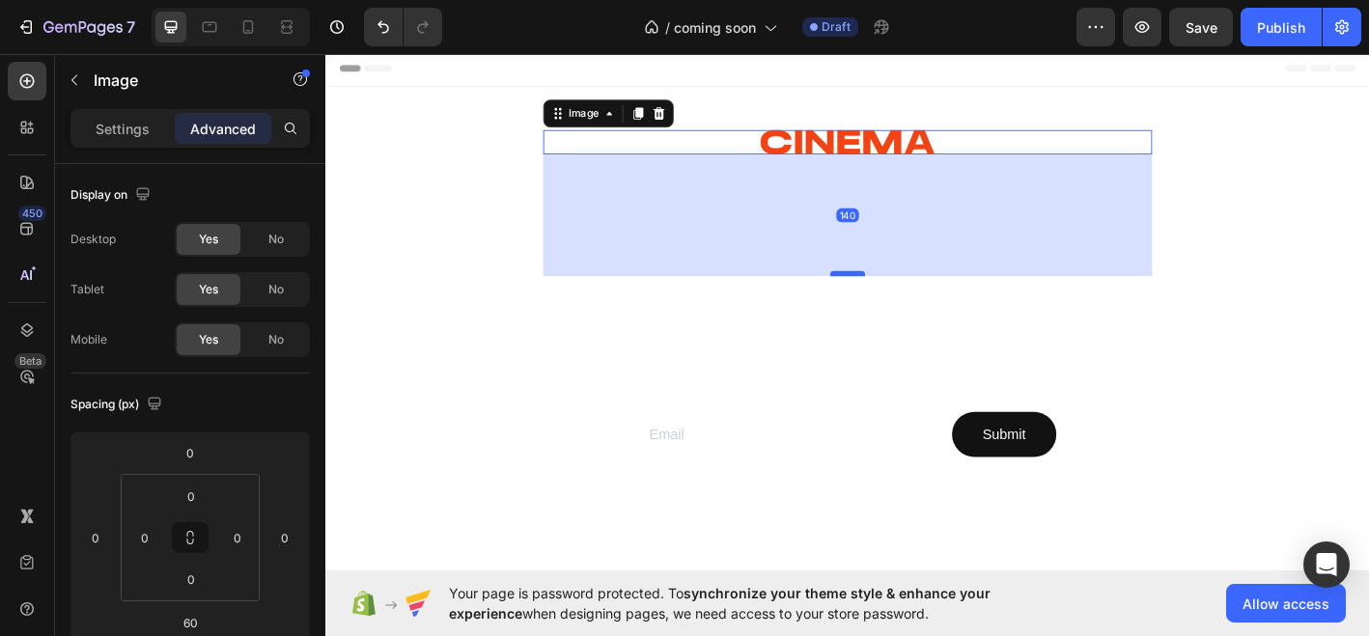
drag, startPoint x: 901, startPoint y: 222, endPoint x: 901, endPoint y: 299, distance: 77.3
click at [901, 299] on div at bounding box center [905, 298] width 39 height 6
type input "140"
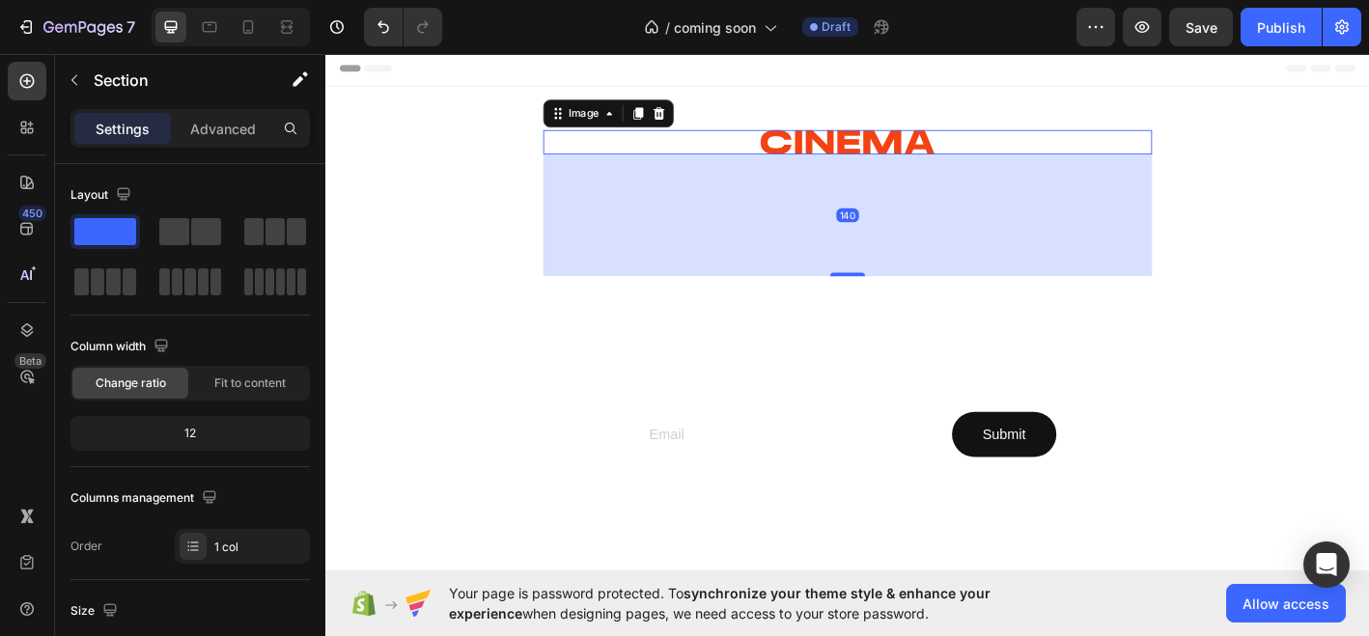
click at [1270, 281] on div at bounding box center [904, 471] width 1159 height 763
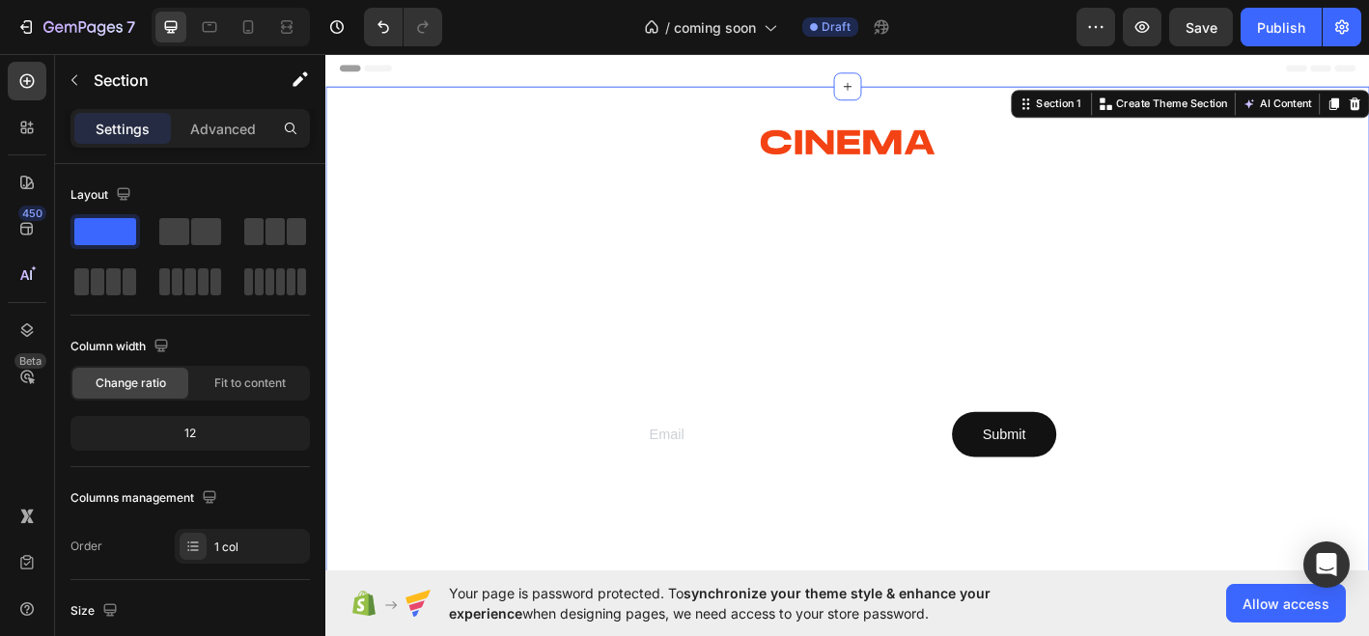
click at [492, 265] on div at bounding box center [904, 471] width 1159 height 763
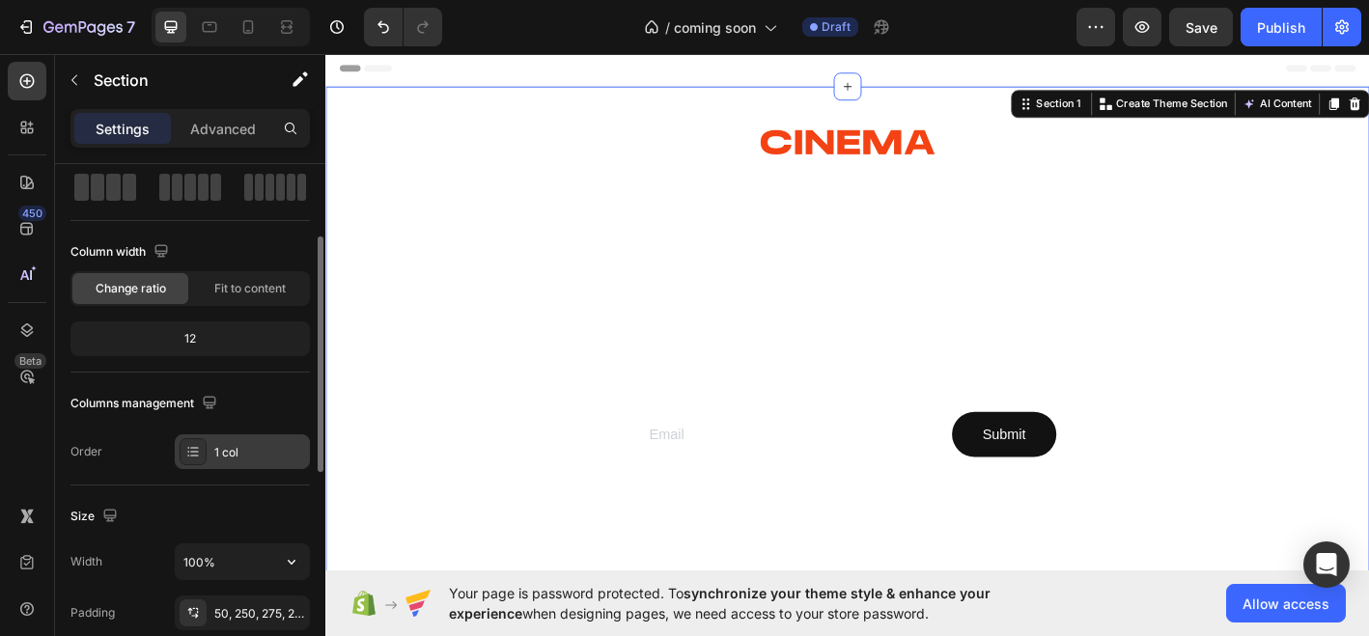
scroll to position [123, 0]
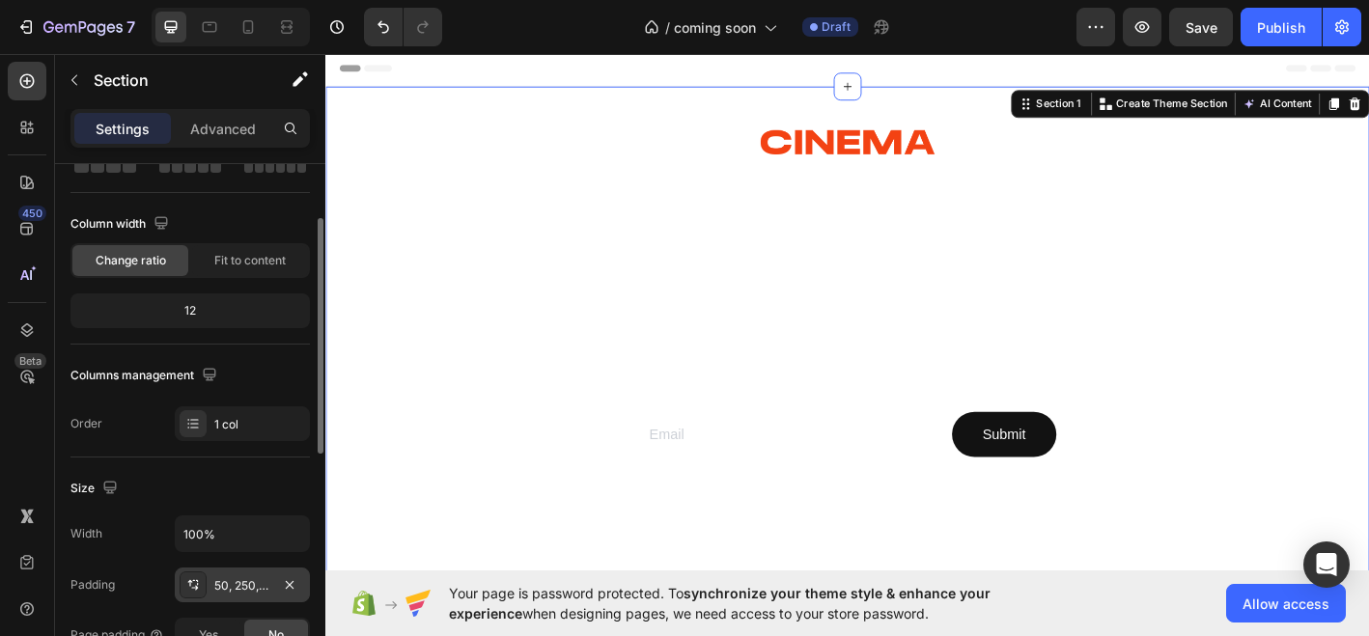
click at [250, 591] on div "50, 250, 275, 250" at bounding box center [242, 586] width 56 height 17
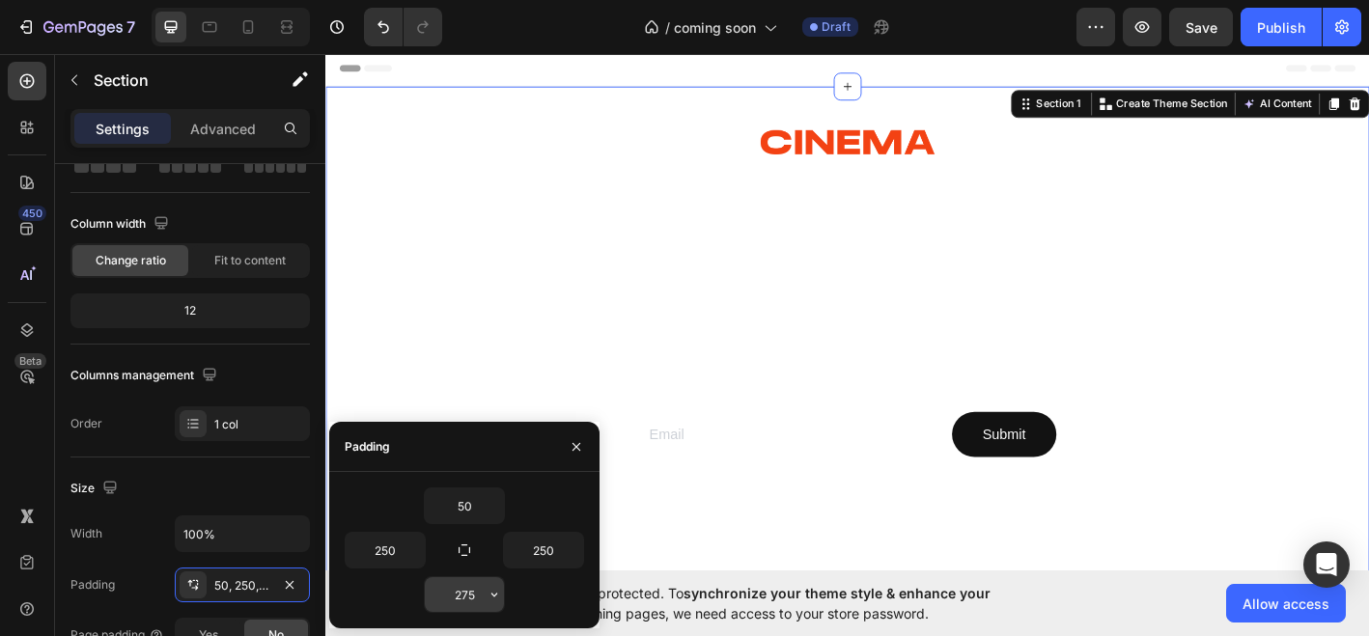
click at [469, 586] on input "275" at bounding box center [464, 595] width 79 height 35
type input "250"
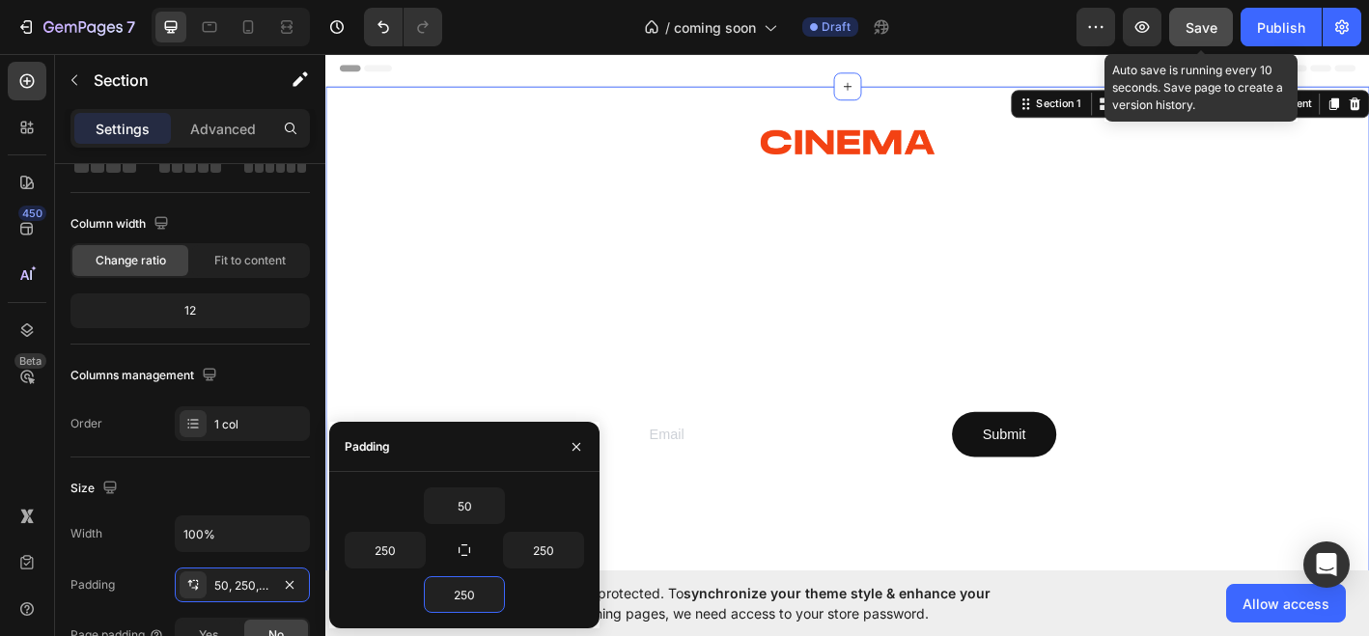
click at [1194, 22] on span "Save" at bounding box center [1202, 27] width 32 height 16
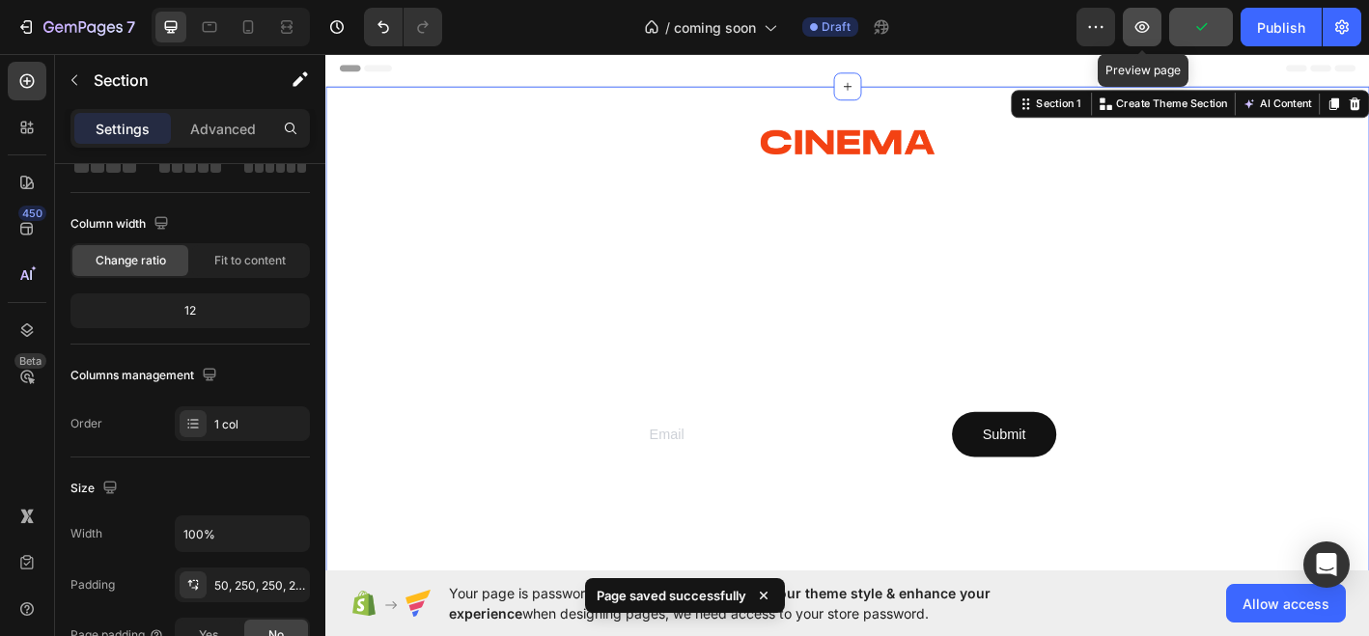
click at [1149, 30] on icon "button" at bounding box center [1142, 26] width 19 height 19
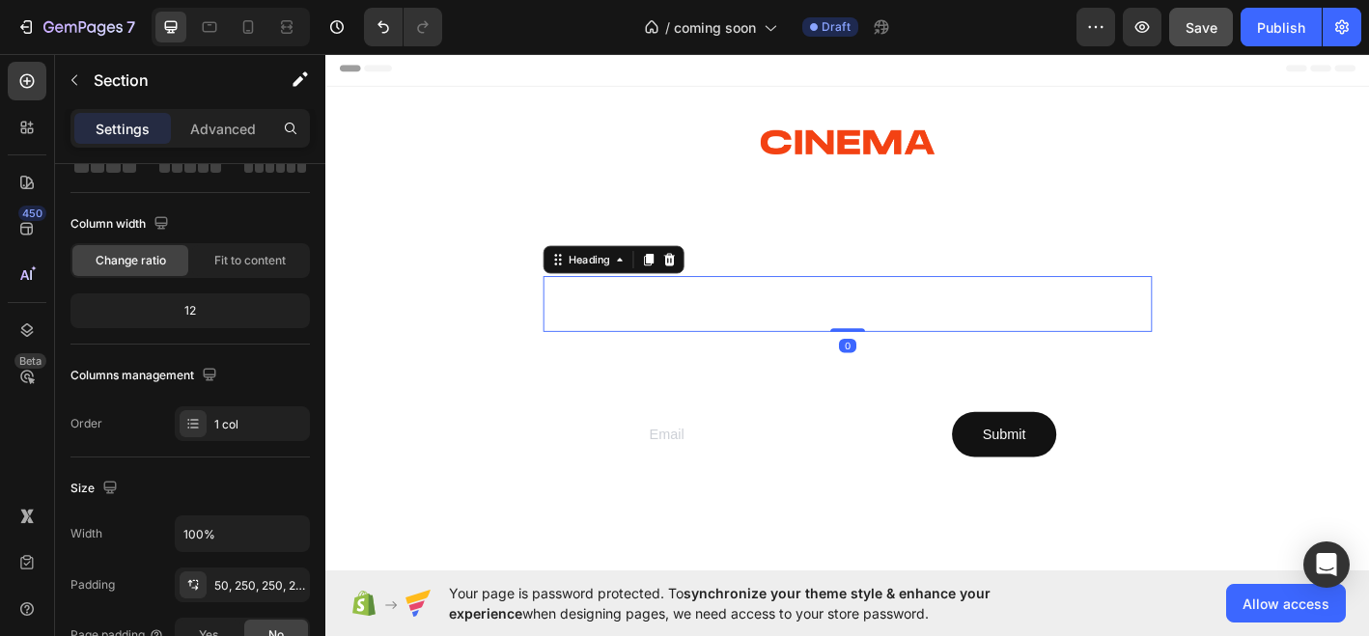
click at [883, 348] on h2 "COMING SOON" at bounding box center [905, 331] width 676 height 62
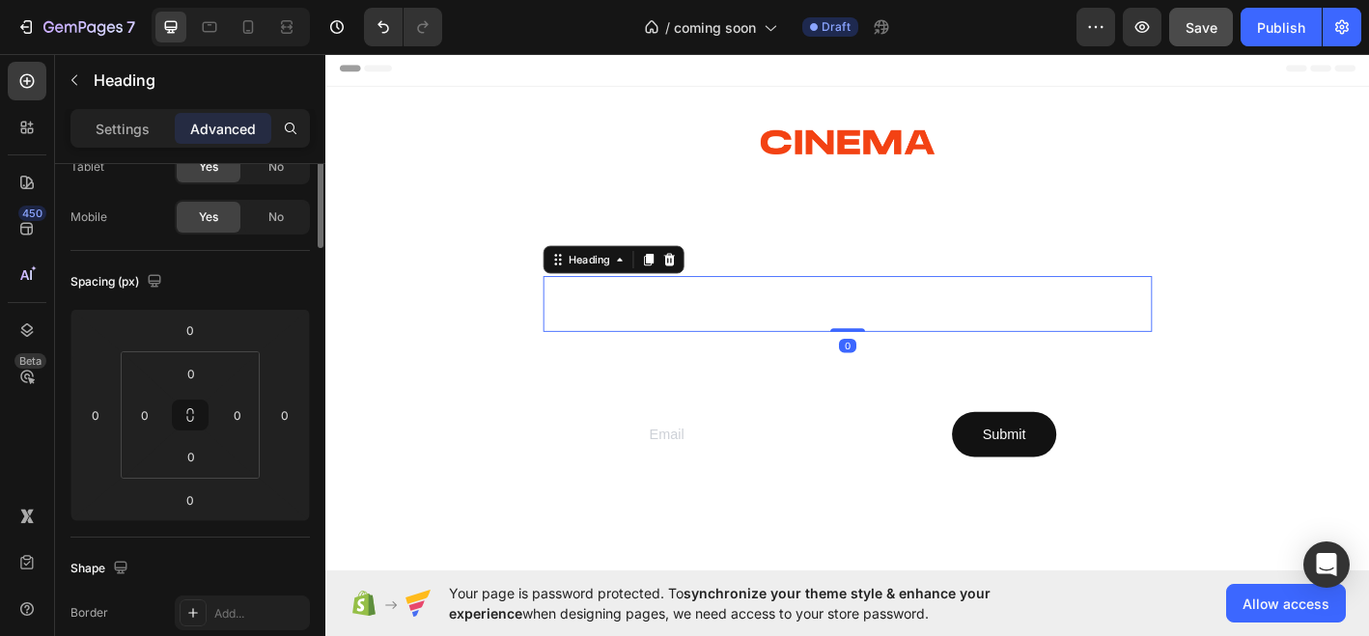
scroll to position [0, 0]
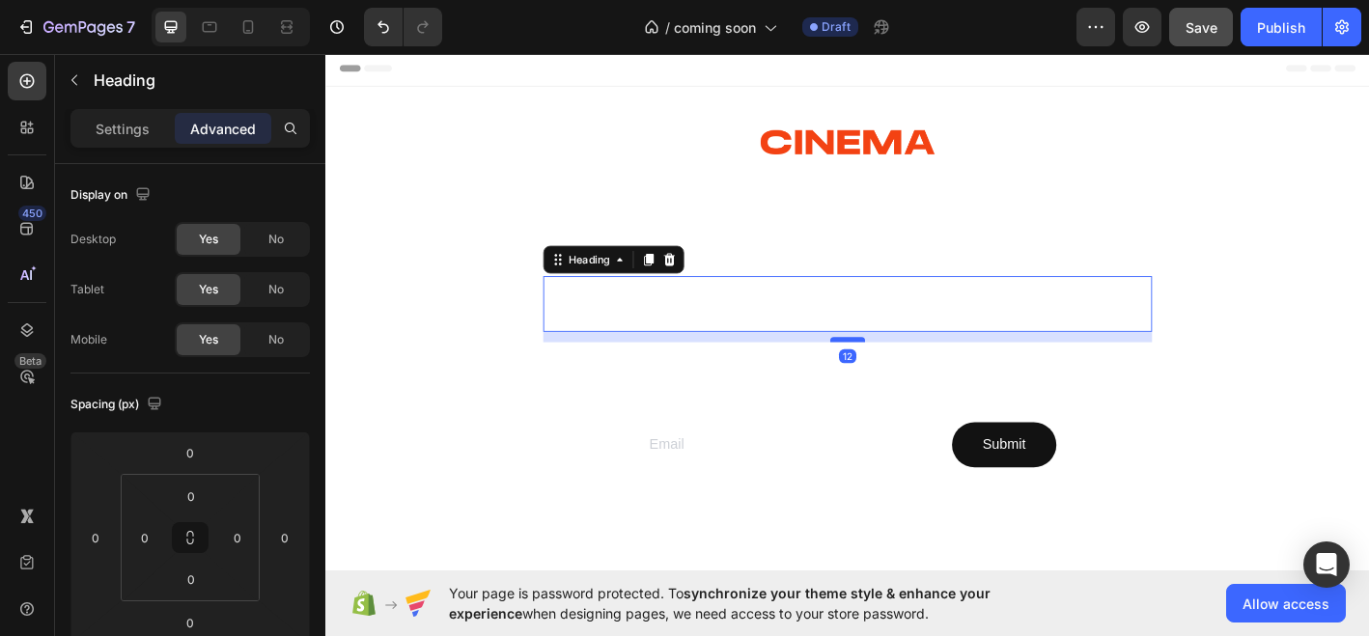
drag, startPoint x: 903, startPoint y: 360, endPoint x: 902, endPoint y: 372, distance: 11.6
click at [902, 372] on div at bounding box center [905, 371] width 39 height 6
type input "12"
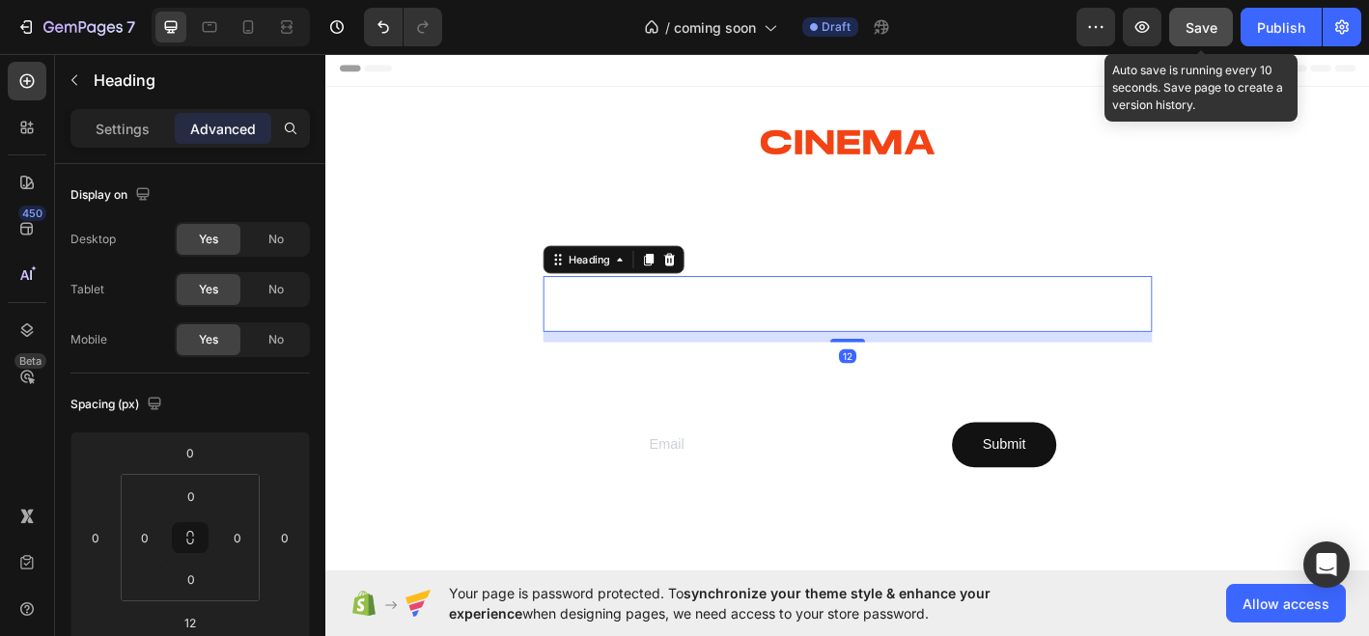
click at [1210, 35] on div "Save" at bounding box center [1202, 27] width 32 height 20
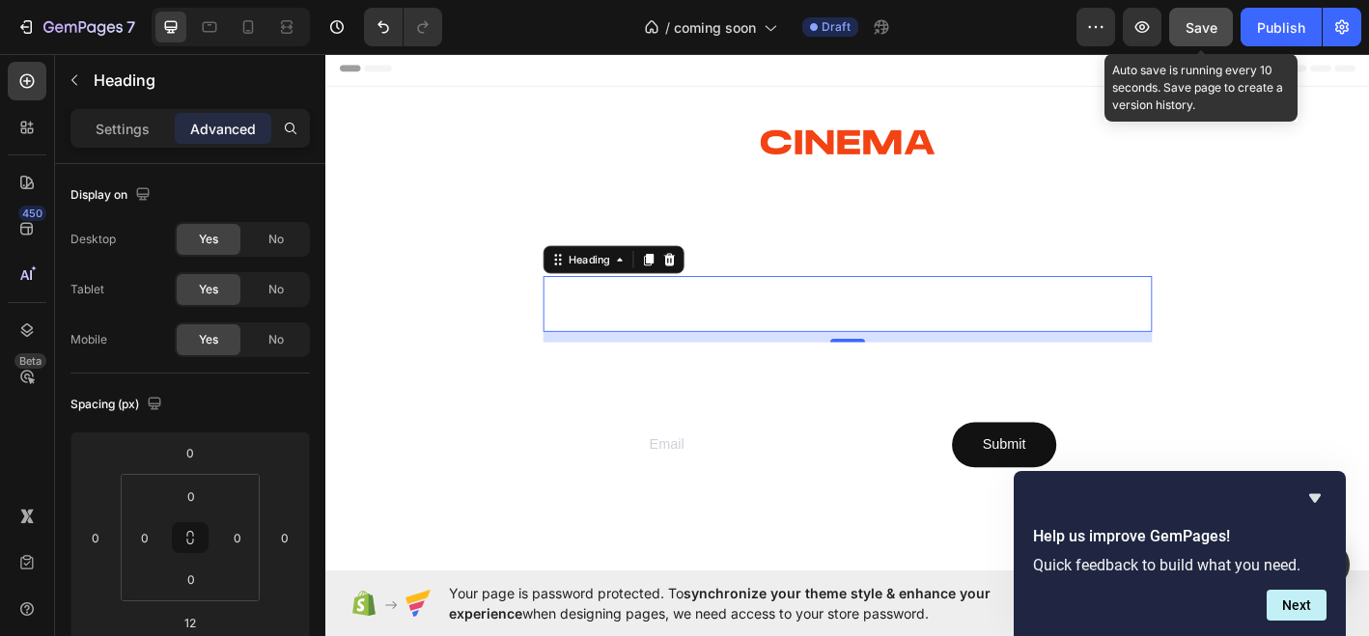
click at [1211, 33] on span "Save" at bounding box center [1202, 27] width 32 height 16
click at [1201, 37] on button "Save" at bounding box center [1202, 27] width 64 height 39
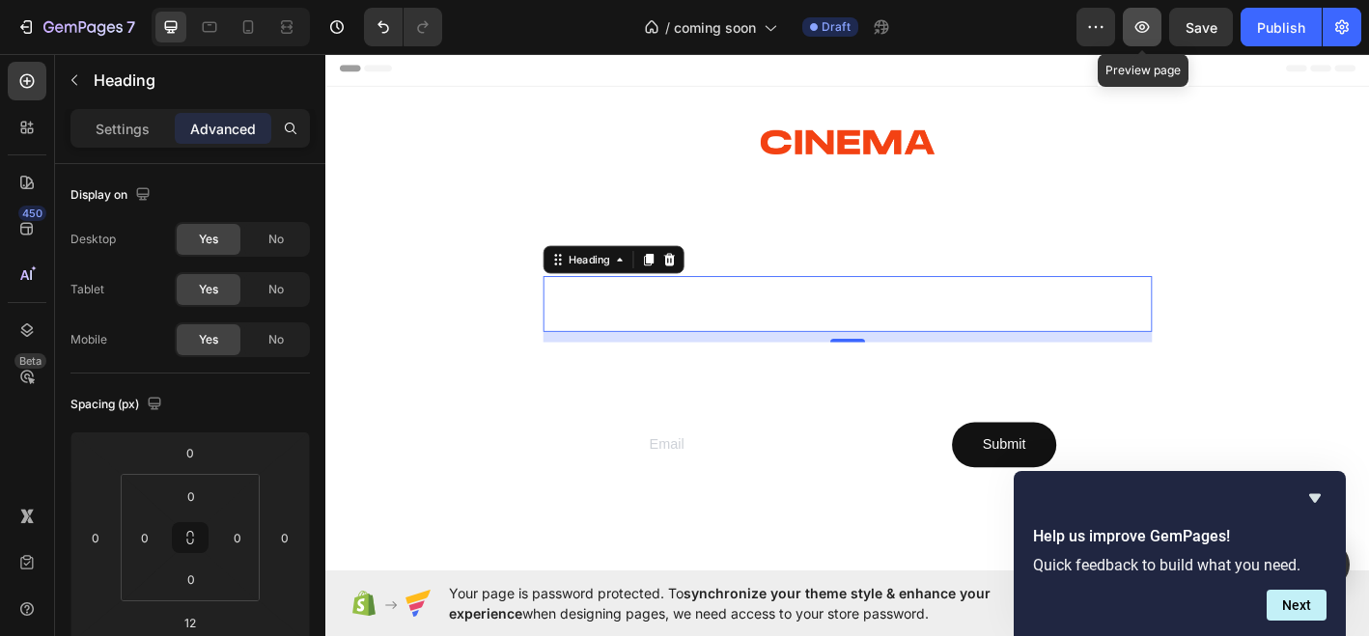
click at [1151, 23] on icon "button" at bounding box center [1142, 26] width 19 height 19
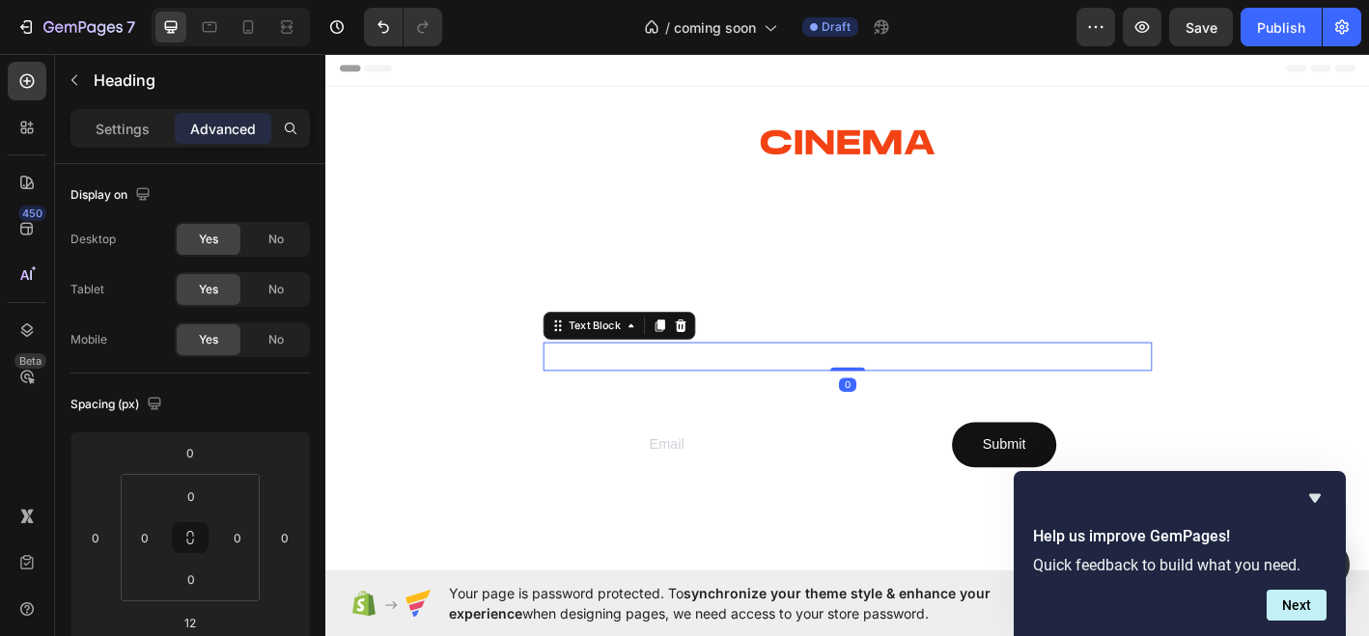
click at [915, 396] on p "Scents that set the scene. Made with natural ingredients." at bounding box center [905, 390] width 672 height 28
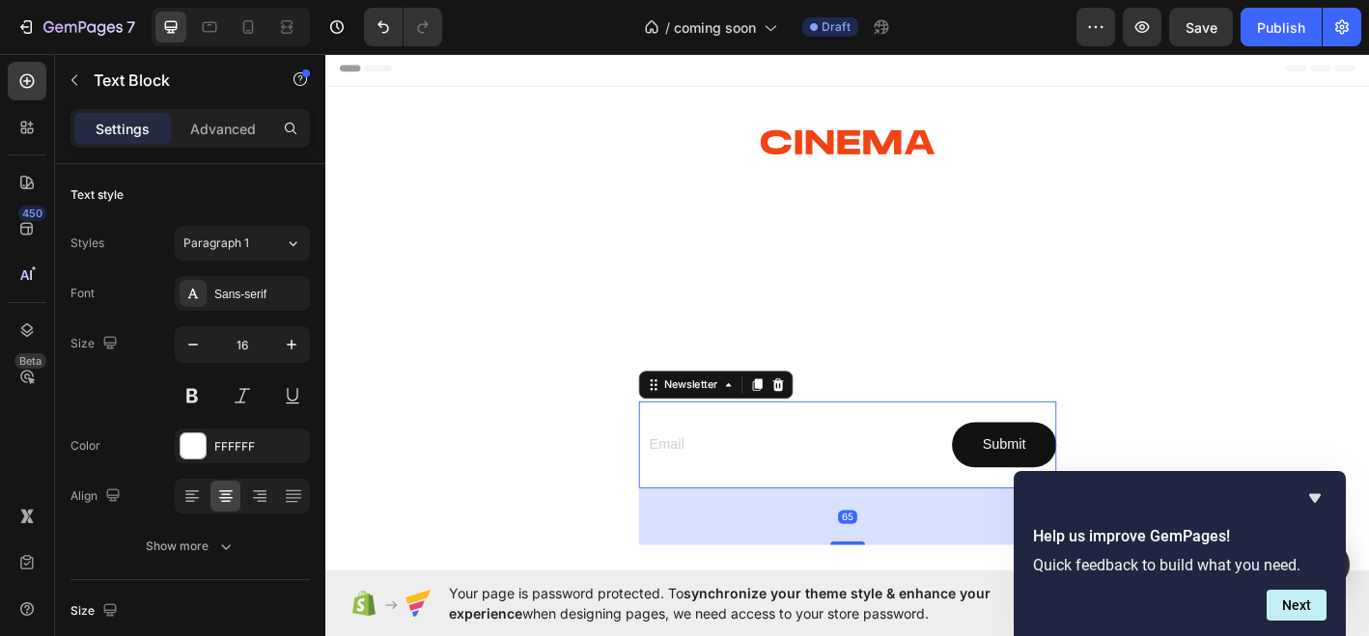
click at [898, 458] on div "Email Field Submit Submit Button Row Newsletter 65" at bounding box center [905, 488] width 464 height 98
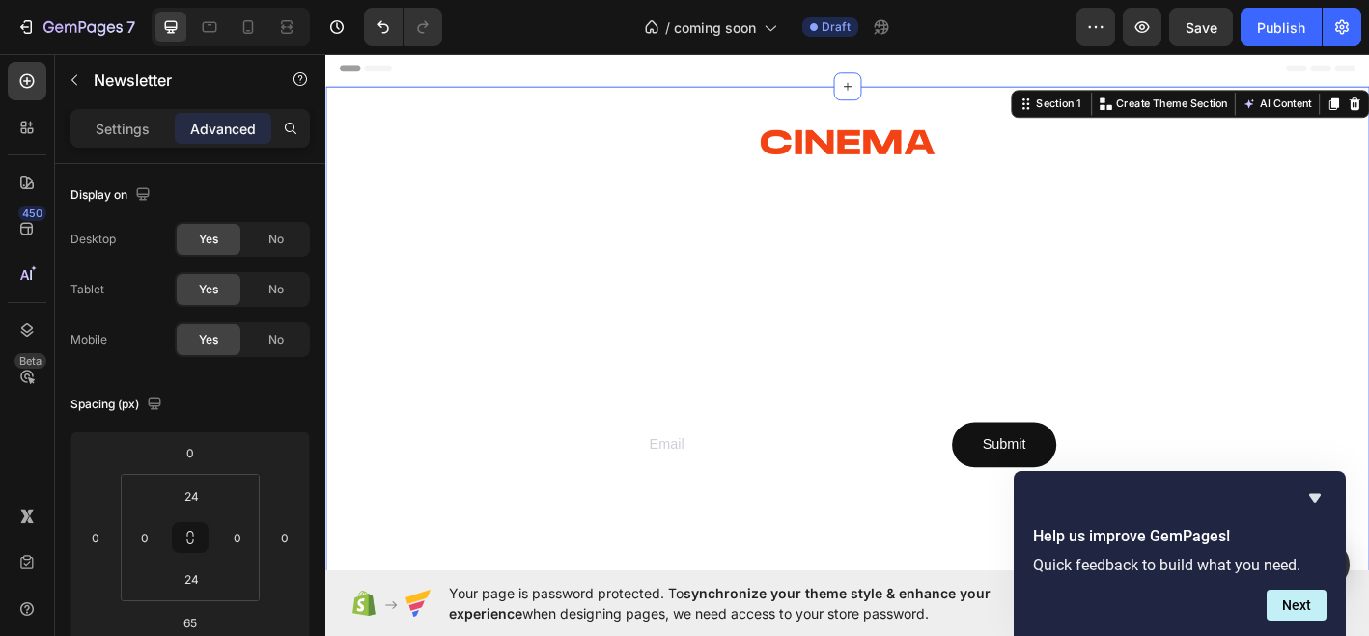
click at [908, 417] on div "Image COMING SOON Heading Scents that set the scene. Made with natural ingredie…" at bounding box center [905, 368] width 676 height 461
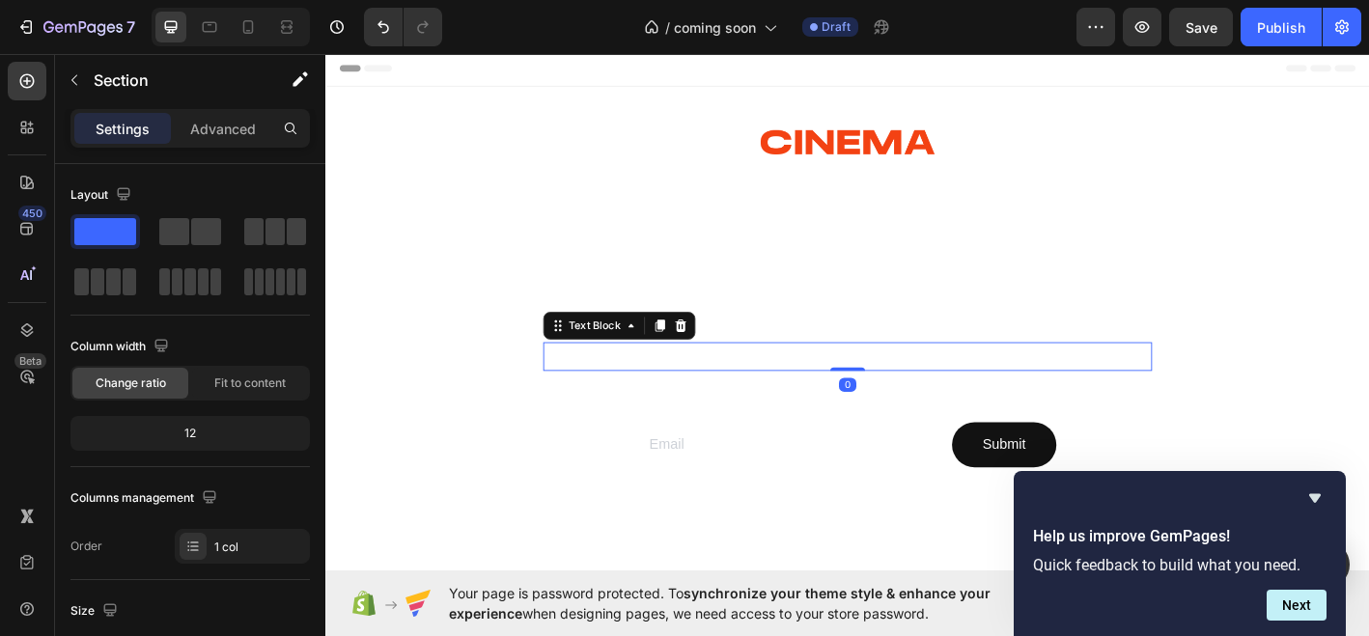
click at [931, 404] on div "Scents that set the scene. Made with natural ingredients." at bounding box center [905, 390] width 676 height 32
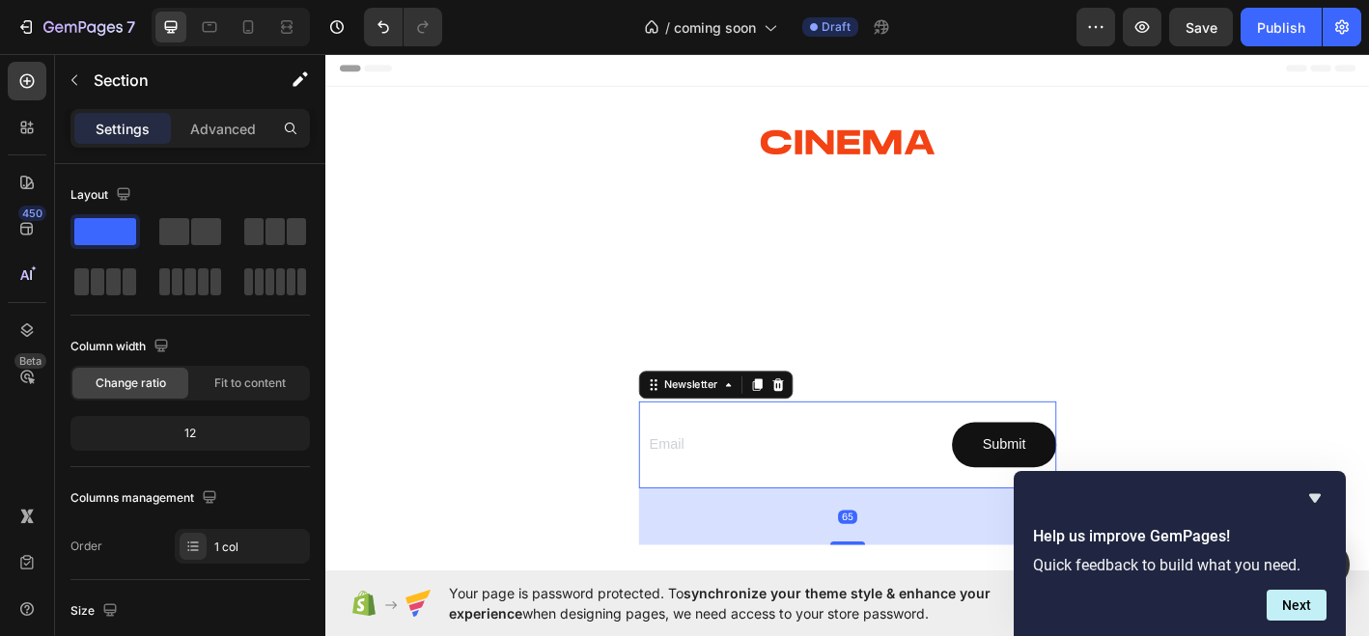
click at [904, 440] on div "Email Field Submit Submit Button Row Newsletter 65" at bounding box center [905, 488] width 464 height 98
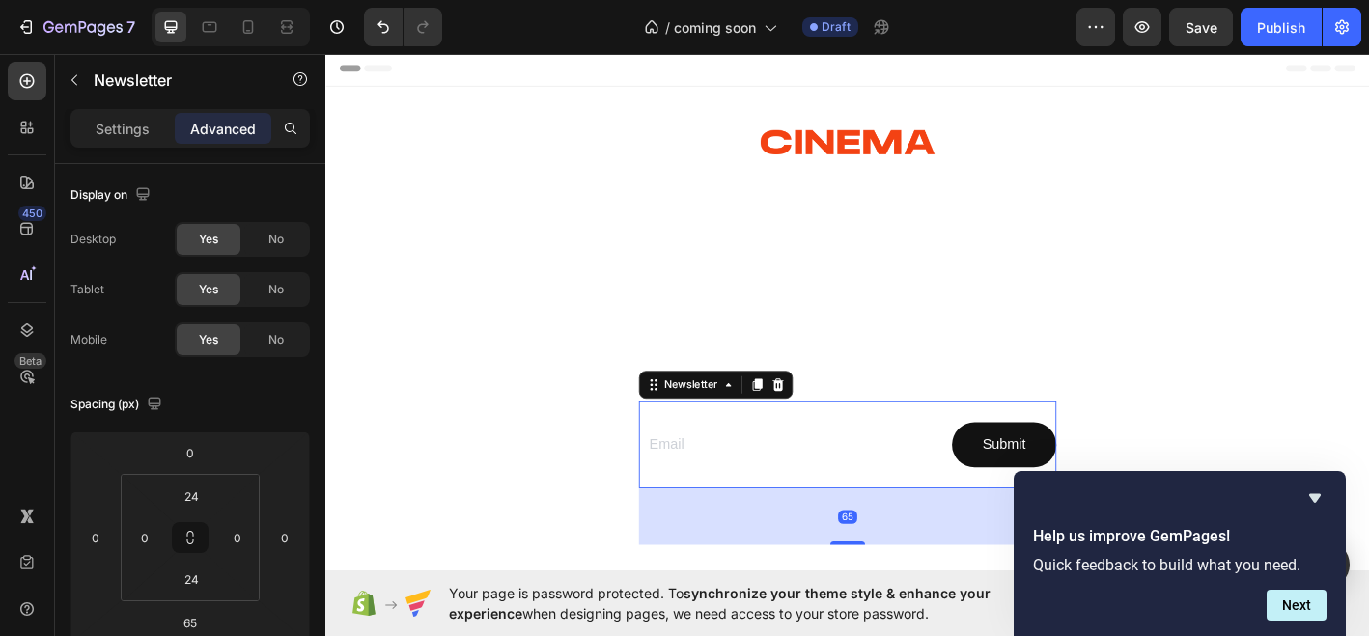
click at [900, 443] on div "Email Field Submit Submit Button Row Newsletter 65" at bounding box center [905, 488] width 464 height 98
click at [198, 495] on input "24" at bounding box center [191, 496] width 39 height 29
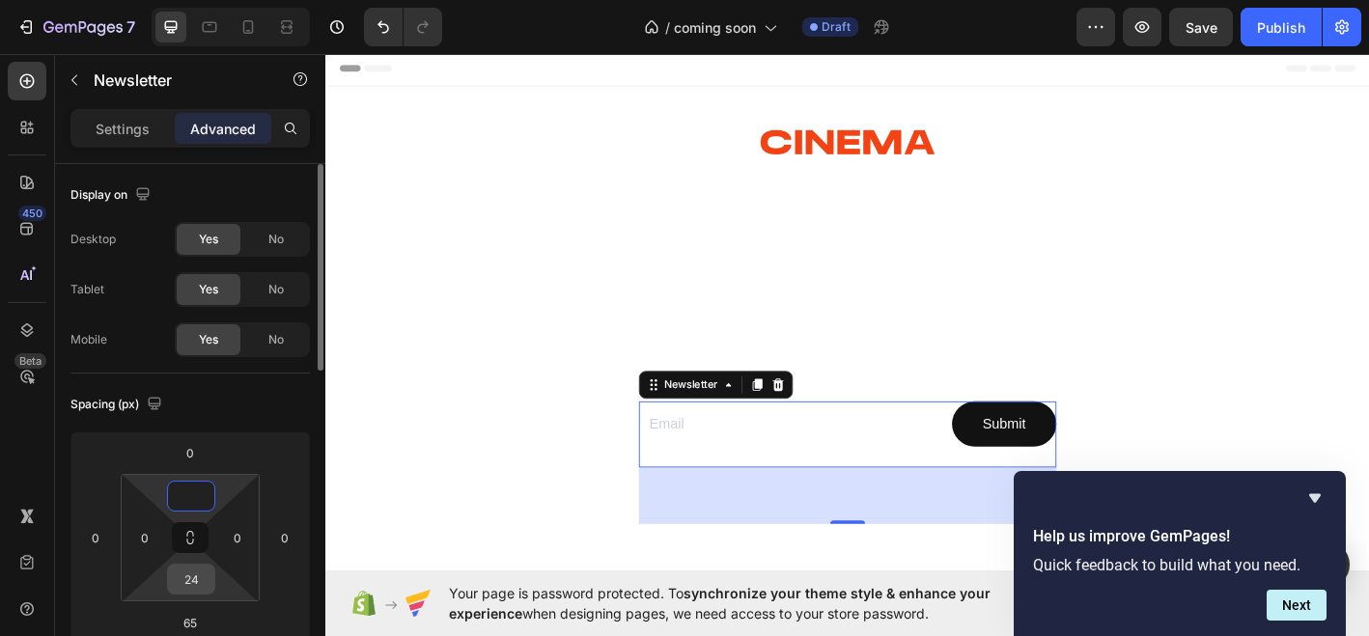
type input "0"
click at [183, 579] on input "24" at bounding box center [191, 579] width 39 height 29
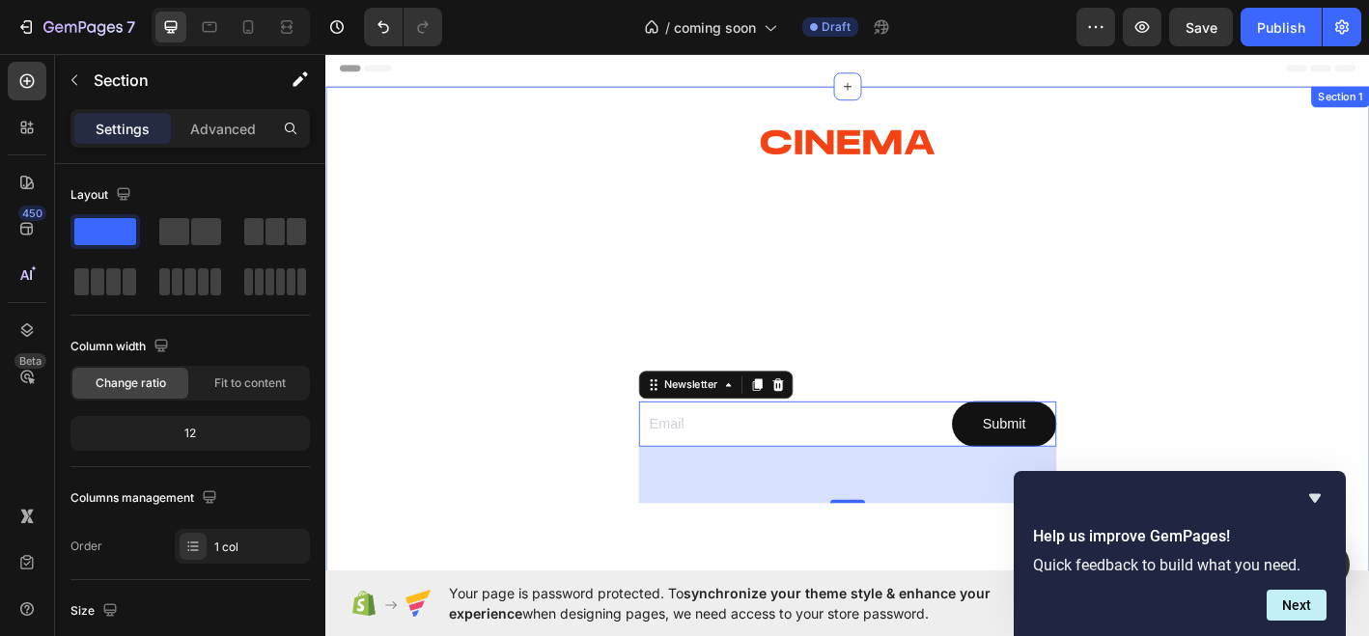
click at [1169, 253] on div "Image COMING SOON Heading Scents that set the scene. Made with natural ingredie…" at bounding box center [905, 345] width 676 height 414
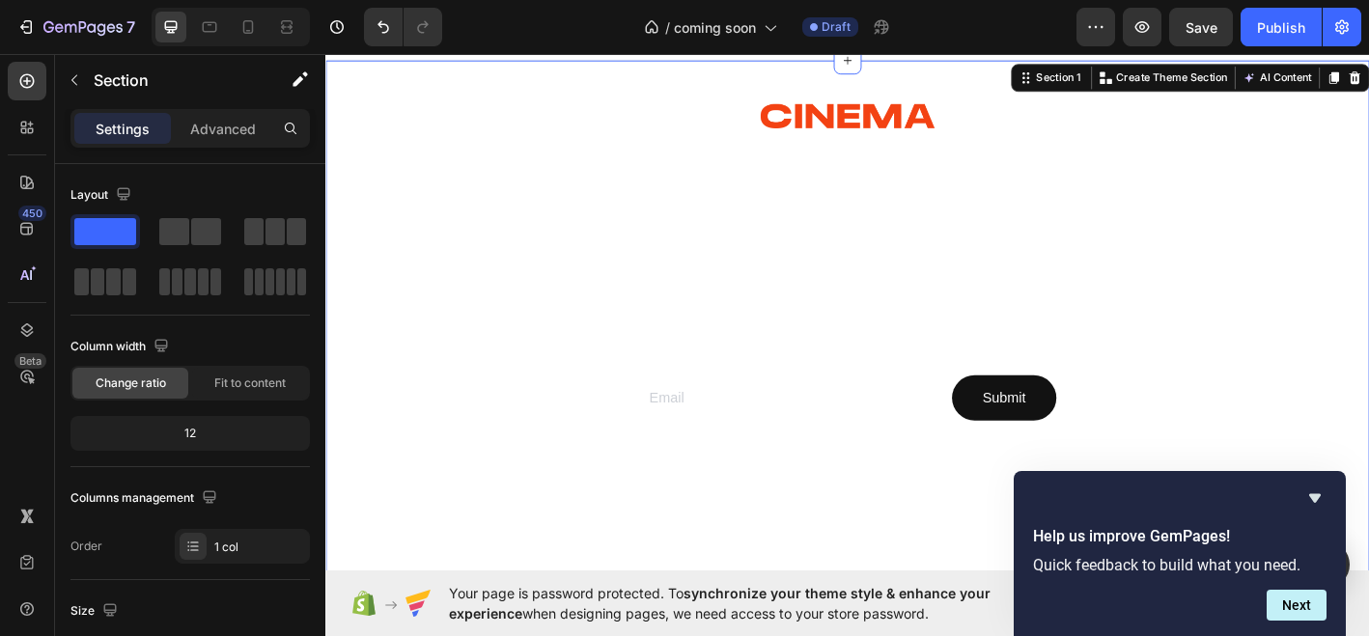
scroll to position [33, 0]
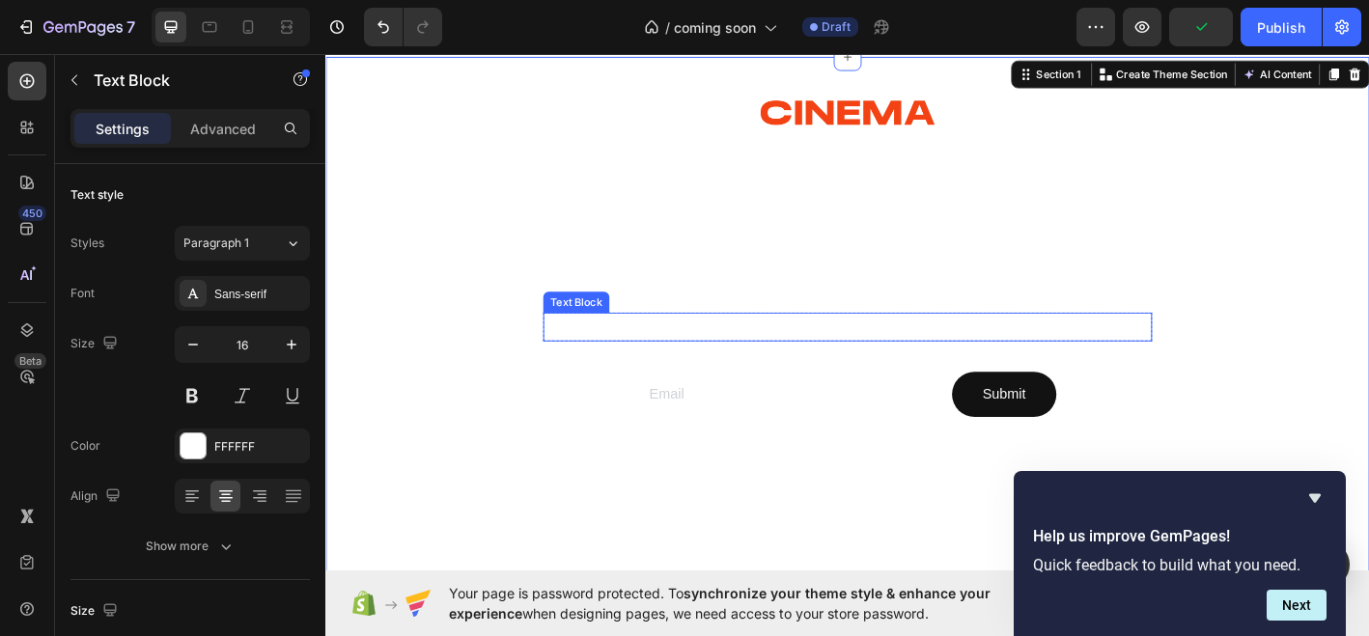
click at [925, 351] on p "Scents that set the scene. Made with natural ingredients." at bounding box center [905, 357] width 672 height 28
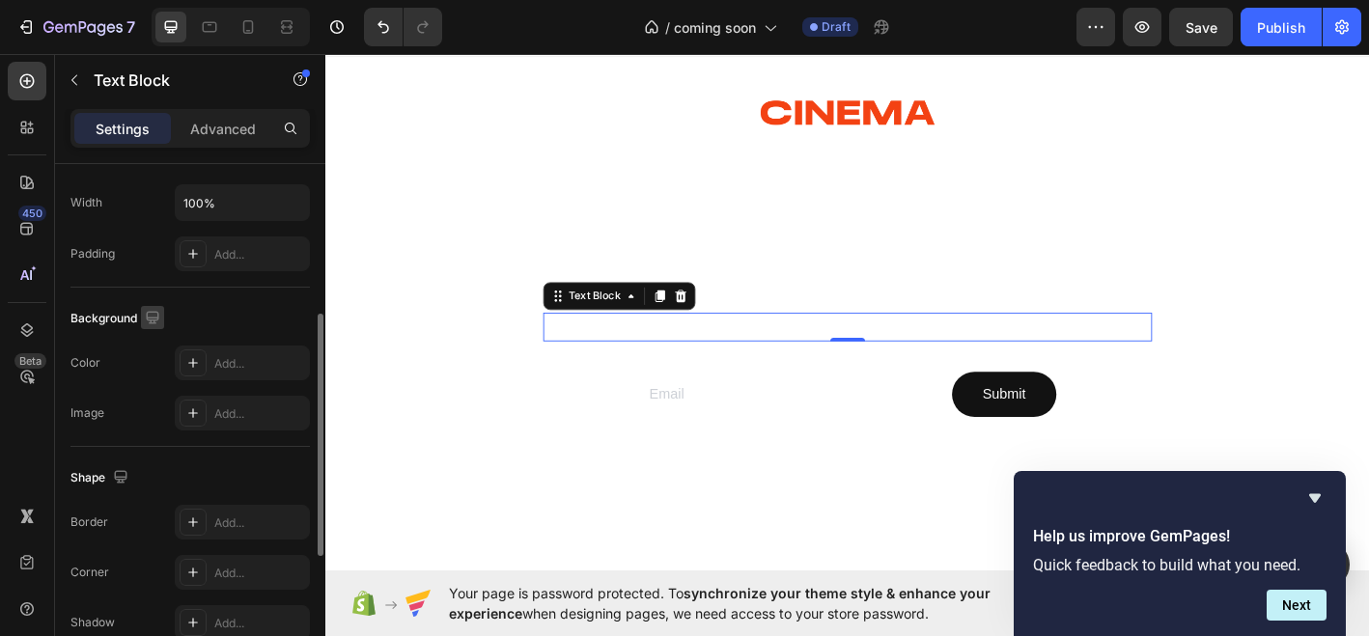
scroll to position [0, 0]
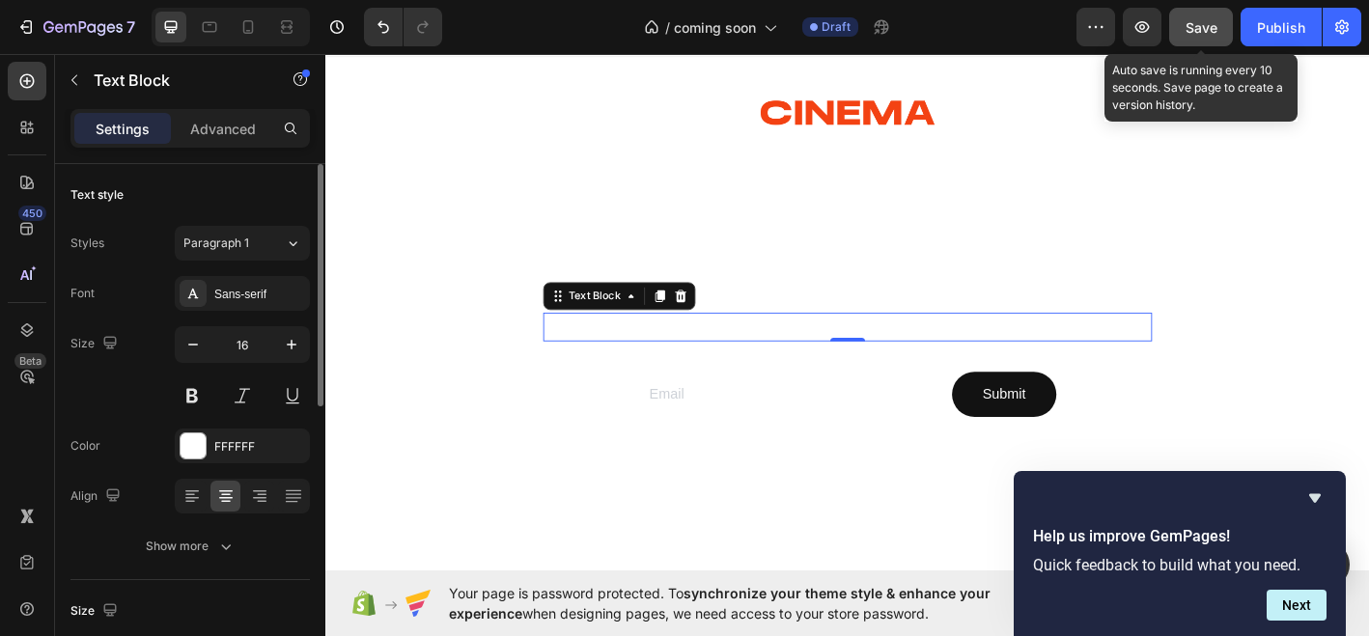
click at [1189, 37] on button "Save" at bounding box center [1202, 27] width 64 height 39
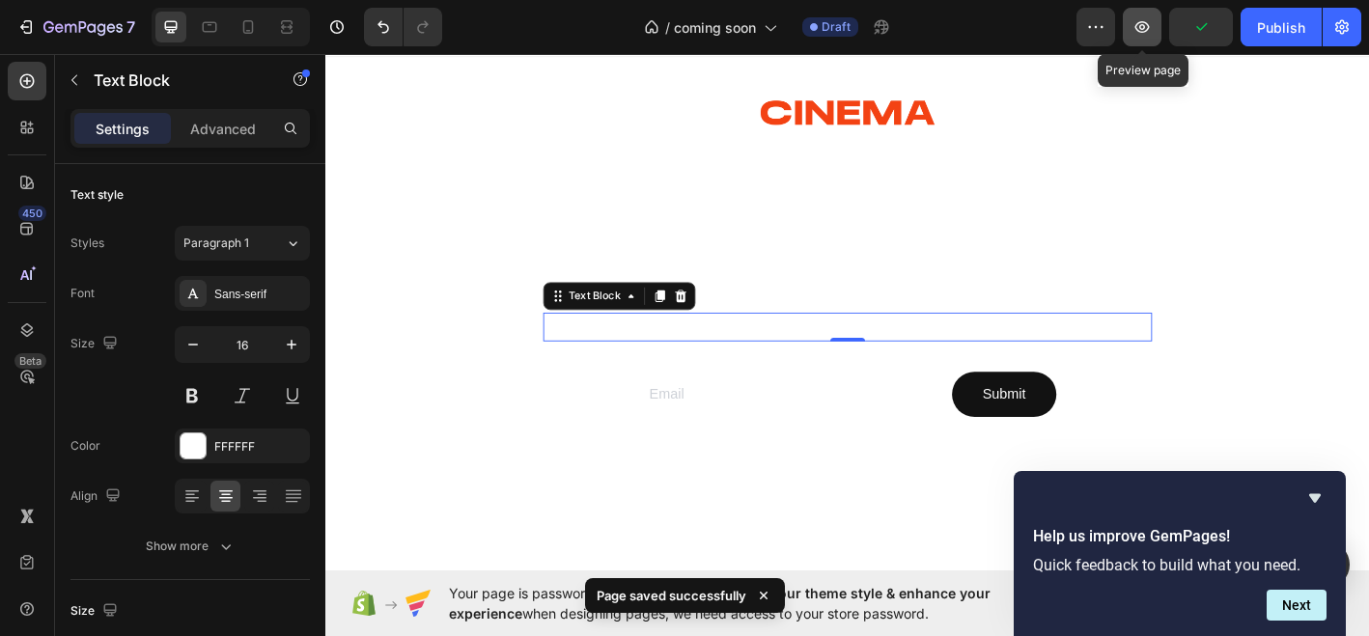
click at [1140, 22] on icon "button" at bounding box center [1143, 27] width 14 height 12
